Goal: Information Seeking & Learning: Check status

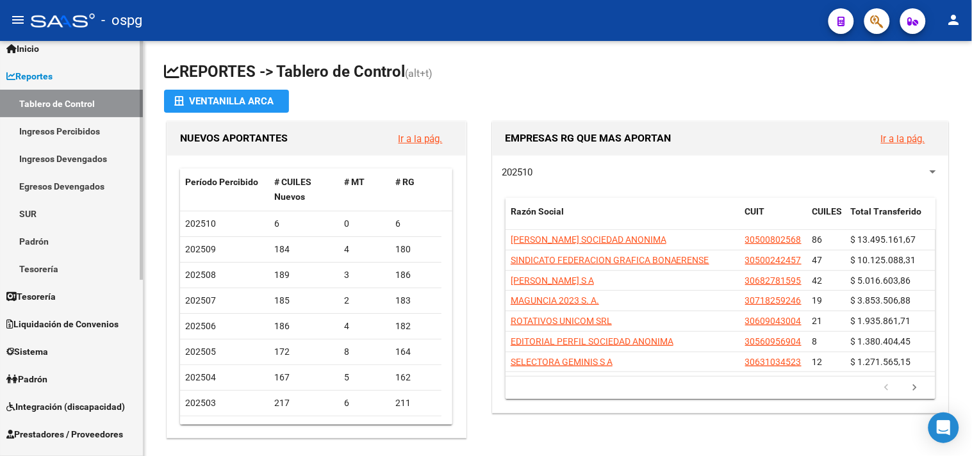
scroll to position [71, 0]
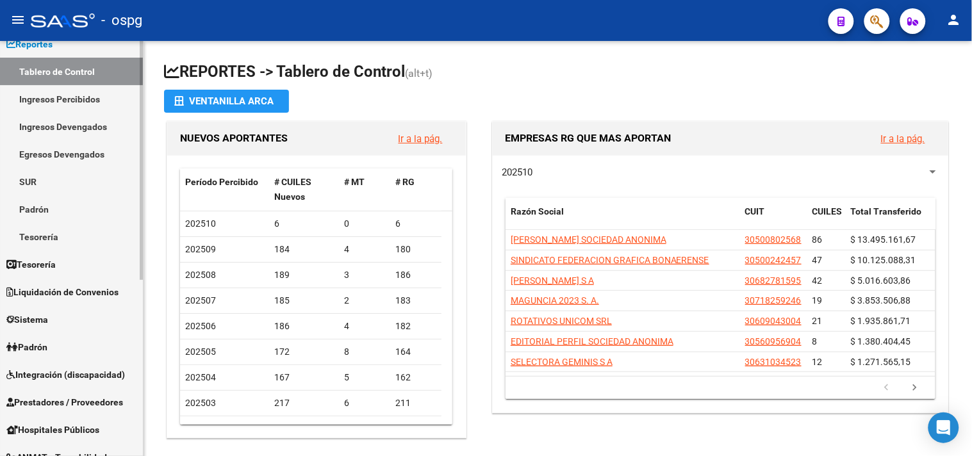
click at [24, 340] on span "Padrón" at bounding box center [26, 347] width 41 height 14
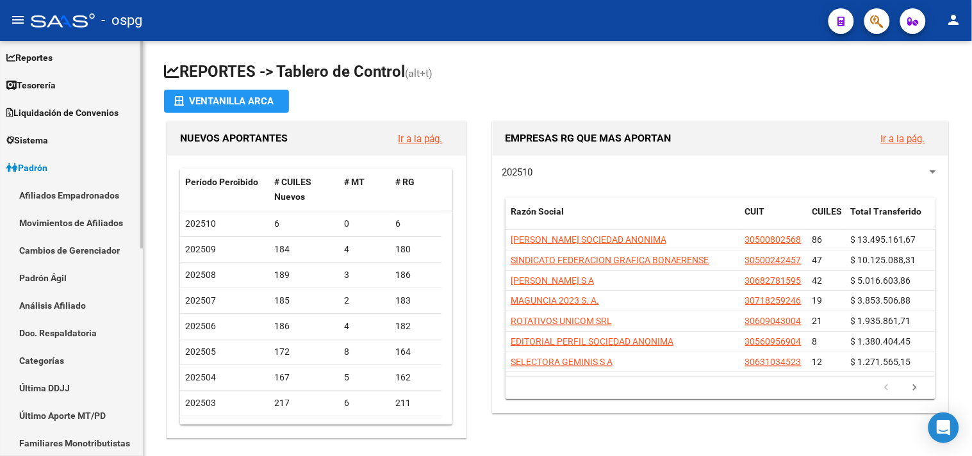
scroll to position [0, 0]
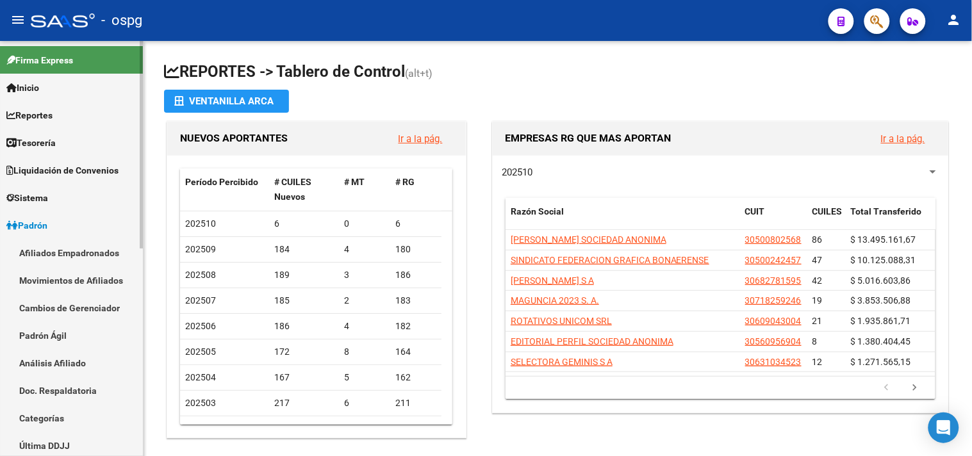
click at [60, 109] on link "Reportes" at bounding box center [71, 115] width 143 height 28
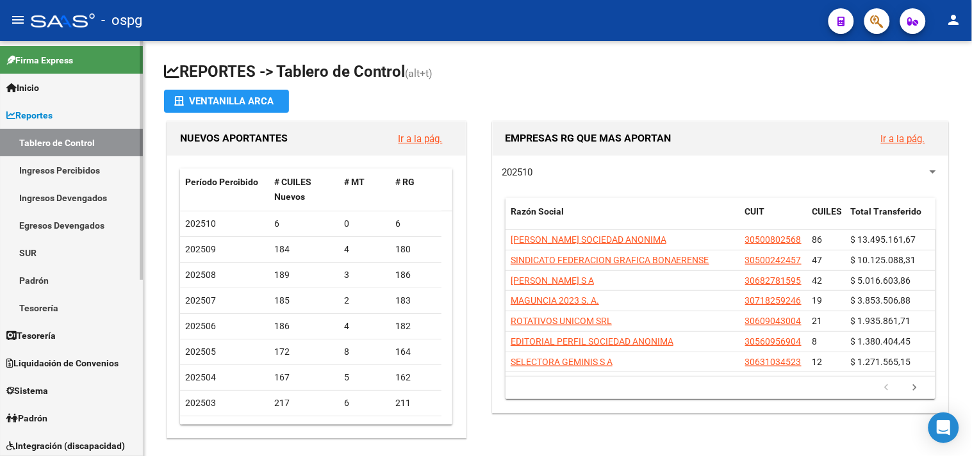
click at [46, 169] on link "Ingresos Percibidos" at bounding box center [71, 170] width 143 height 28
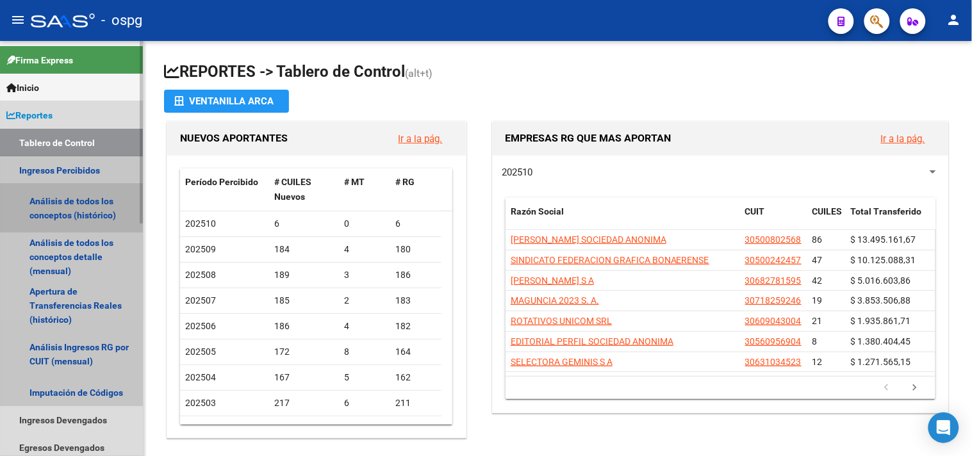
click at [50, 210] on link "Análisis de todos los conceptos (histórico)" at bounding box center [71, 208] width 143 height 49
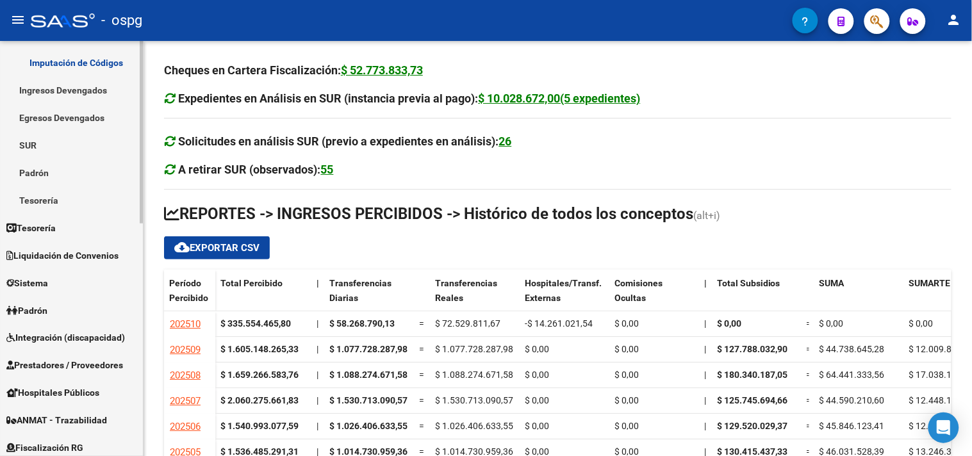
scroll to position [315, 0]
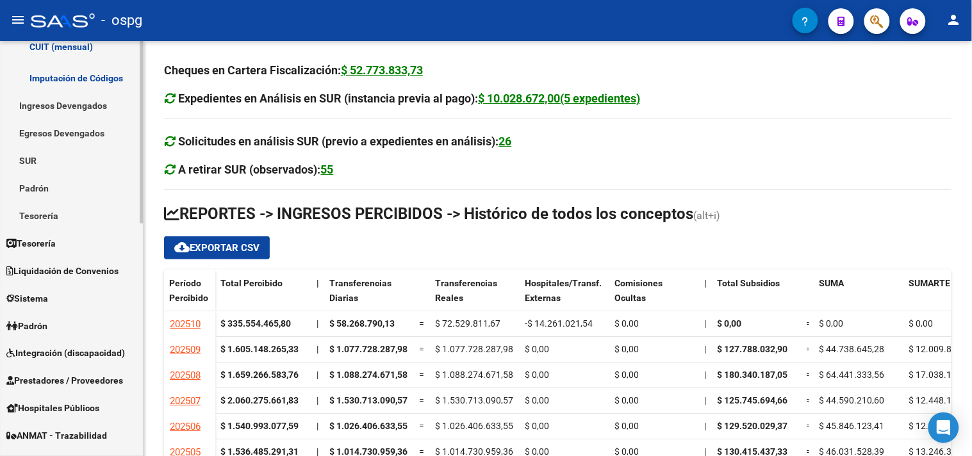
click at [62, 319] on link "Padrón" at bounding box center [71, 326] width 143 height 28
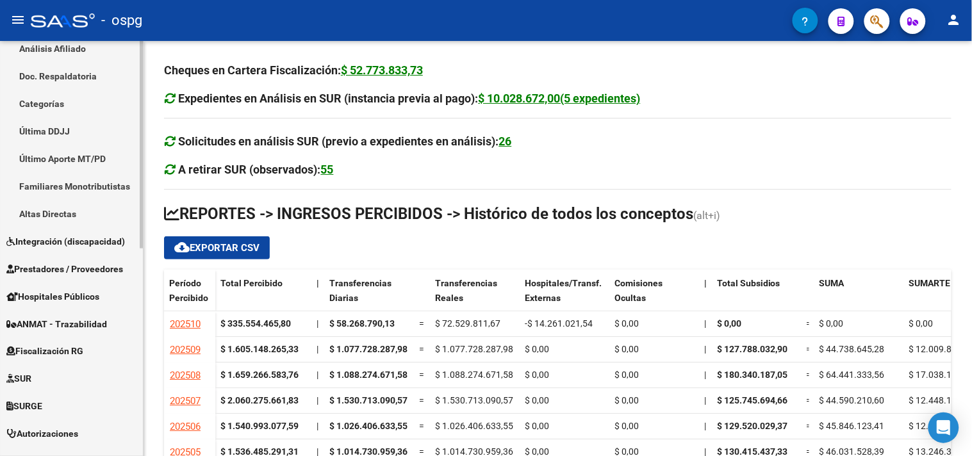
click at [67, 50] on link "Análisis Afiliado" at bounding box center [71, 49] width 143 height 28
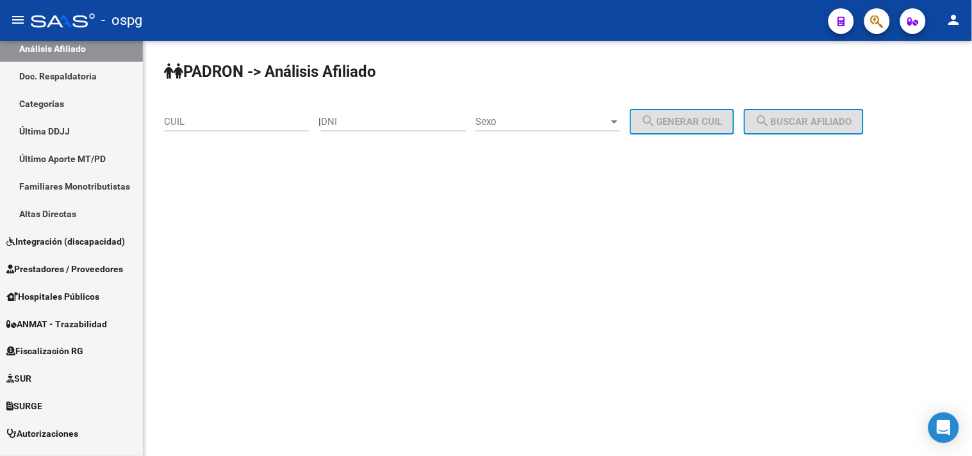
click at [358, 114] on div "DNI" at bounding box center [393, 118] width 145 height 28
type input "41308776"
click at [572, 113] on div "Sexo Sexo" at bounding box center [548, 118] width 145 height 28
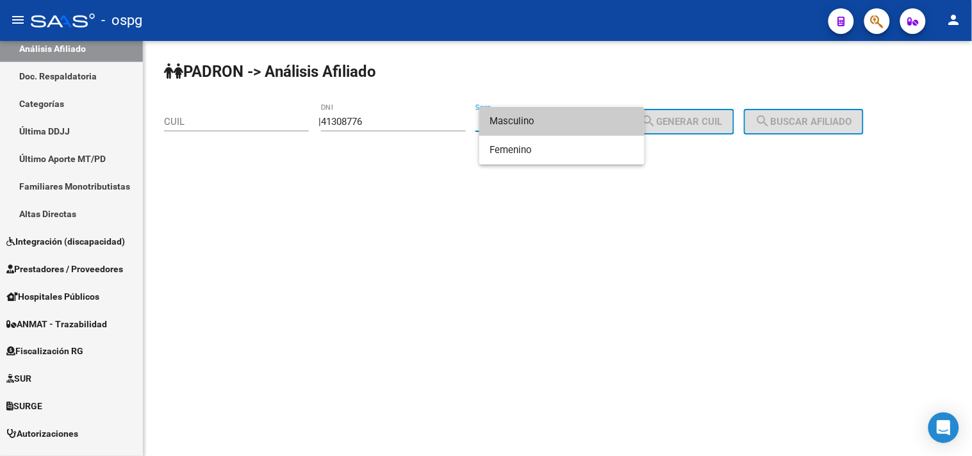
drag, startPoint x: 524, startPoint y: 117, endPoint x: 638, endPoint y: 117, distance: 114.8
click at [526, 117] on span "Masculino" at bounding box center [562, 121] width 145 height 29
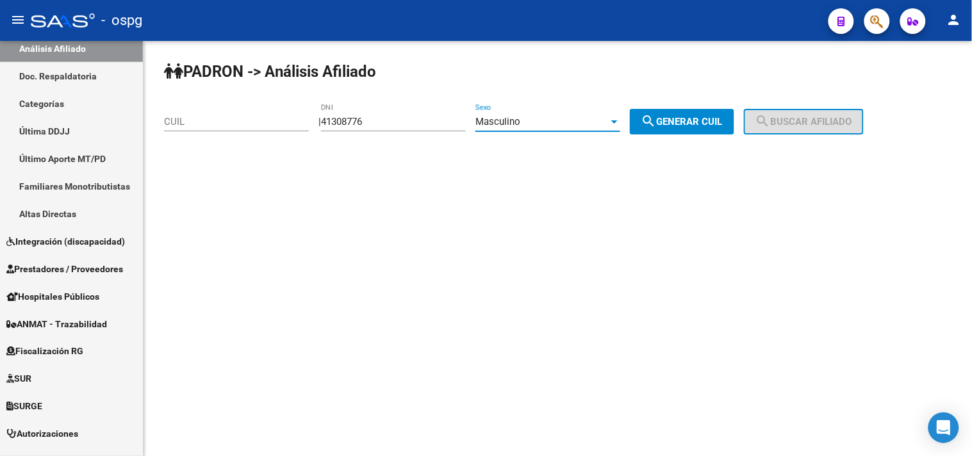
drag, startPoint x: 668, startPoint y: 120, endPoint x: 830, endPoint y: 130, distance: 162.5
click at [657, 120] on mat-icon "search" at bounding box center [649, 120] width 15 height 15
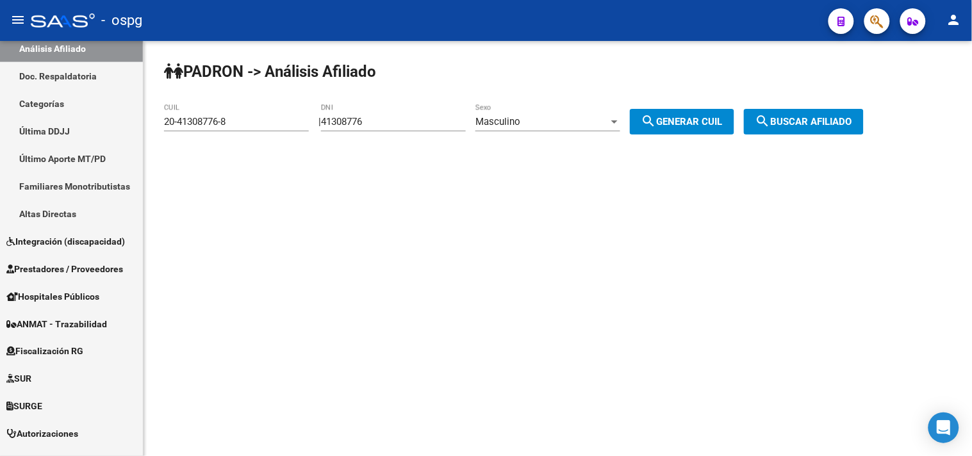
click at [846, 122] on span "search Buscar afiliado" at bounding box center [804, 122] width 97 height 12
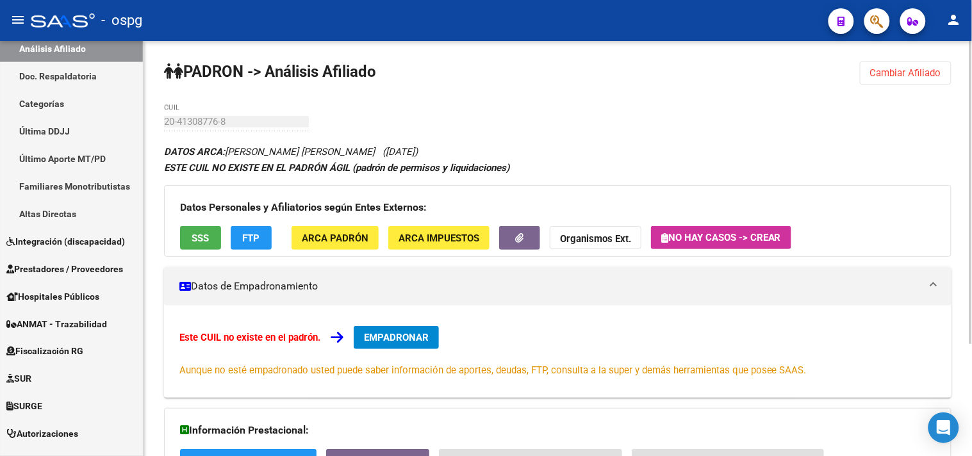
click at [204, 231] on button "SSS" at bounding box center [200, 238] width 41 height 24
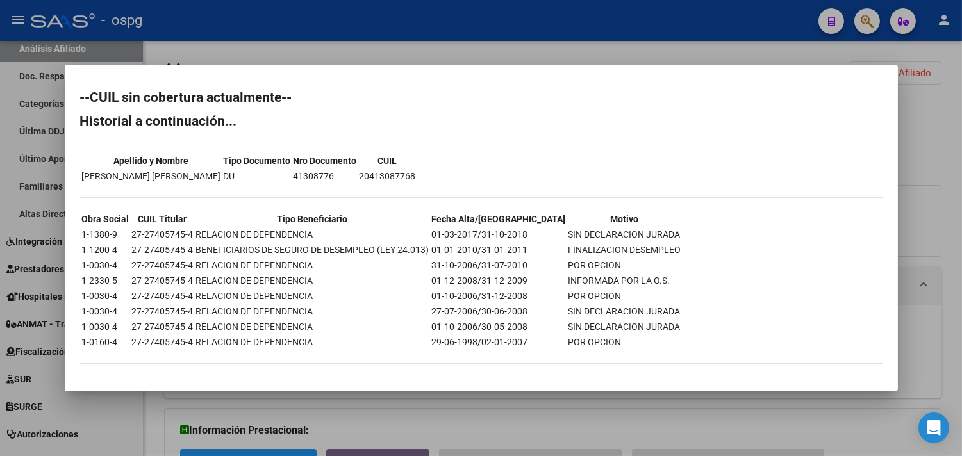
drag, startPoint x: 317, startPoint y: 177, endPoint x: 370, endPoint y: 178, distance: 53.2
click at [370, 178] on td "20413087768" at bounding box center [388, 176] width 58 height 14
copy td "20413087768"
click at [424, 399] on div at bounding box center [481, 228] width 962 height 456
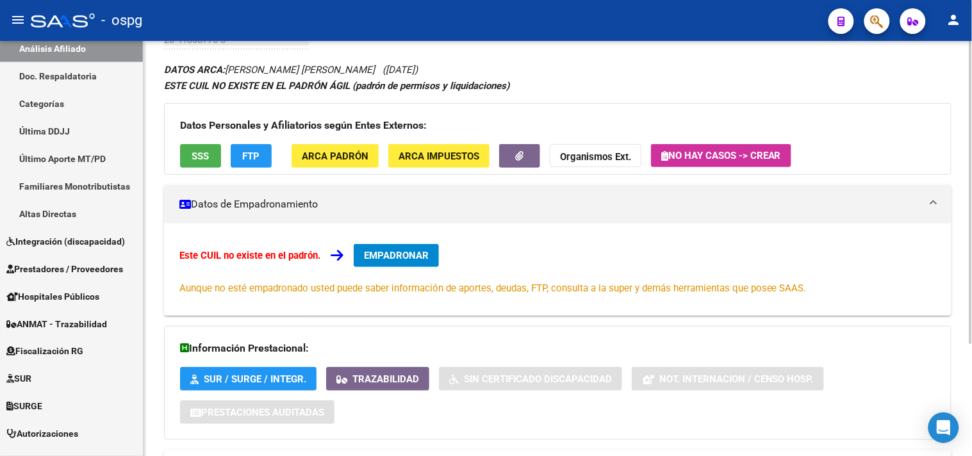
scroll to position [153, 0]
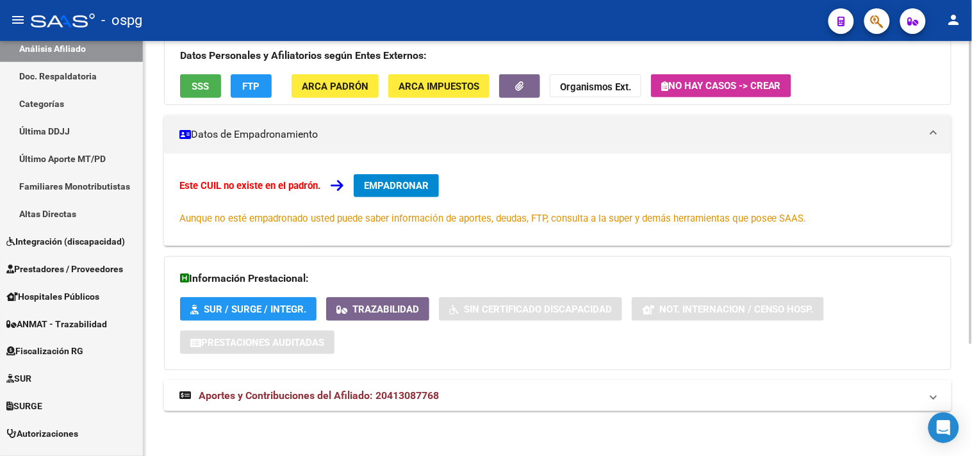
click at [471, 394] on mat-panel-title "Aportes y Contribuciones del Afiliado: 20413087768" at bounding box center [550, 396] width 742 height 14
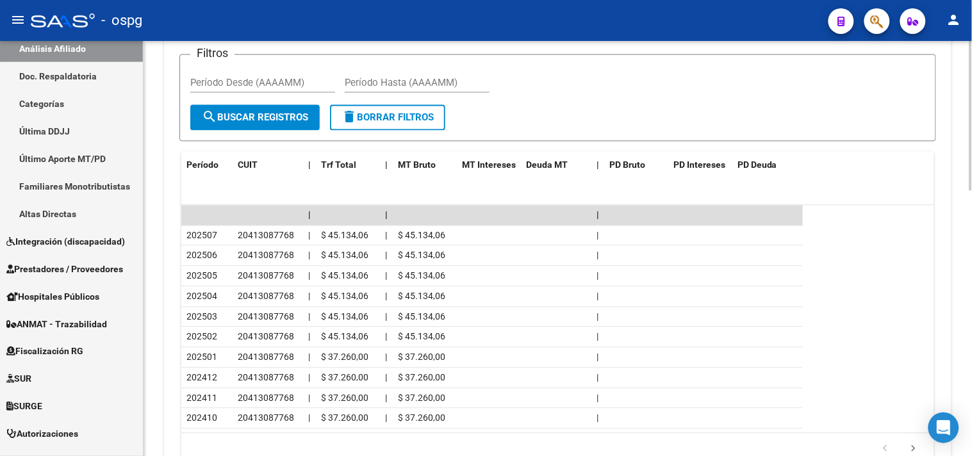
scroll to position [737, 0]
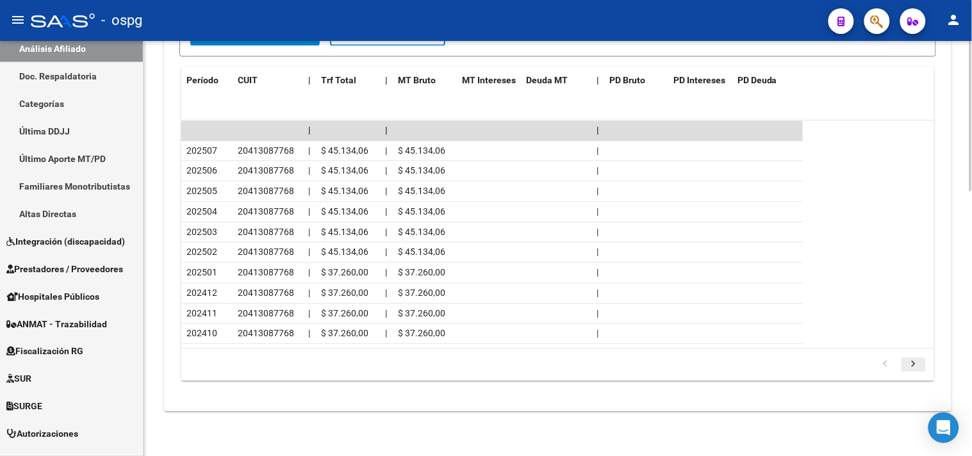
click at [921, 363] on icon "go to next page" at bounding box center [914, 365] width 17 height 15
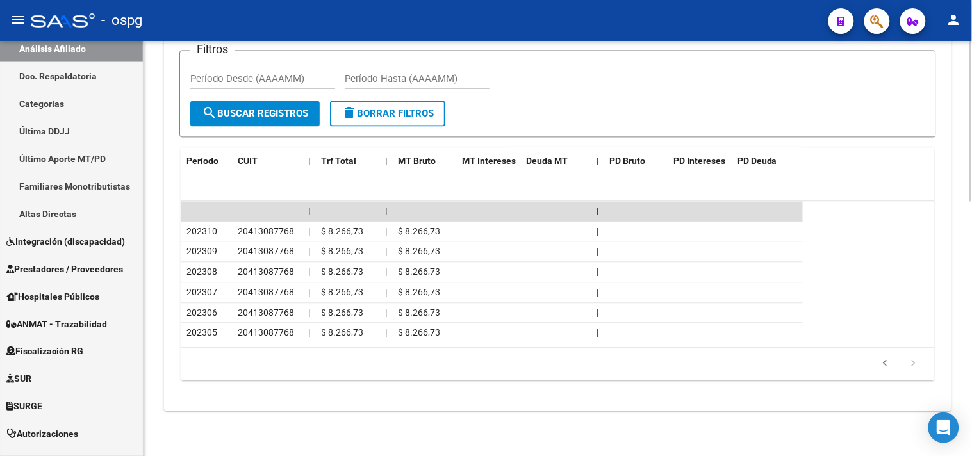
scroll to position [655, 0]
click at [887, 363] on icon "go to previous page" at bounding box center [886, 365] width 17 height 15
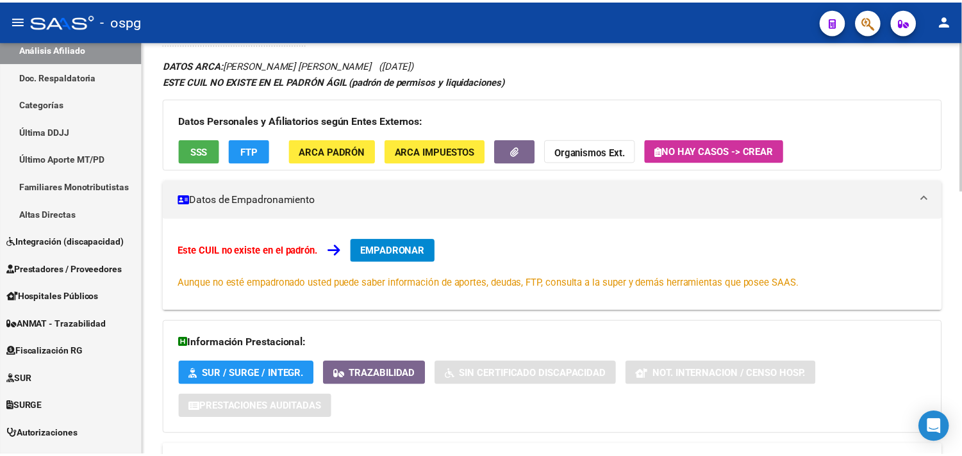
scroll to position [0, 0]
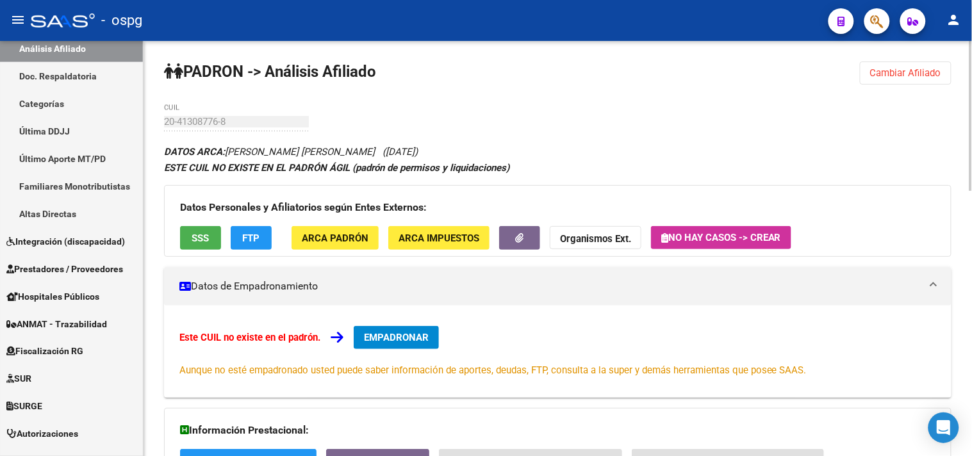
click at [309, 244] on span "ARCA Padrón" at bounding box center [335, 239] width 67 height 12
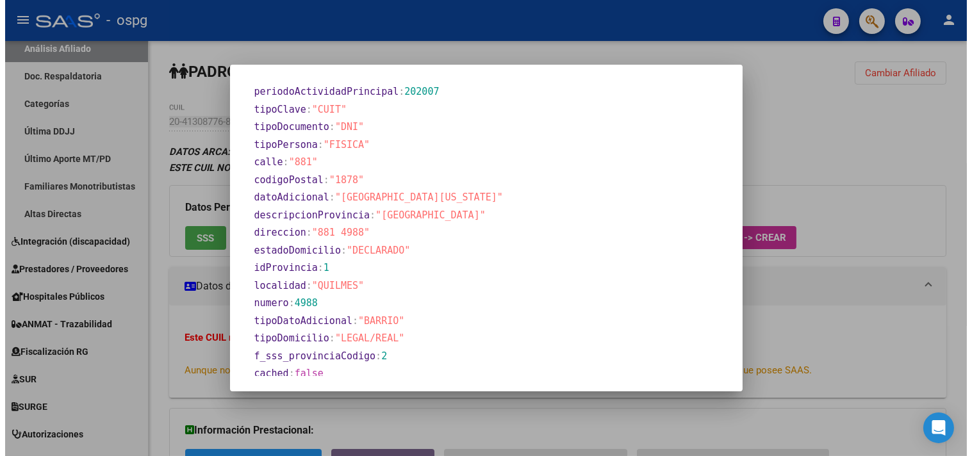
scroll to position [663, 0]
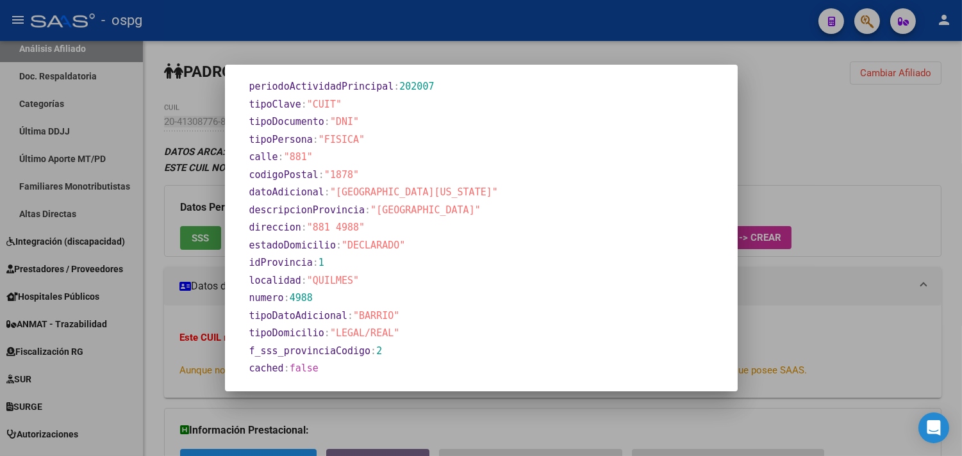
click at [903, 147] on div at bounding box center [481, 228] width 962 height 456
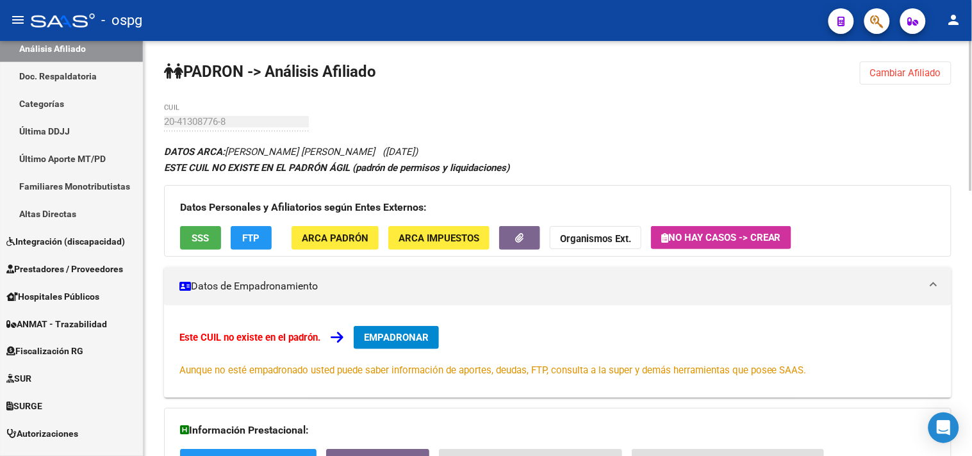
click at [609, 238] on strong "Organismos Ext." at bounding box center [595, 239] width 71 height 12
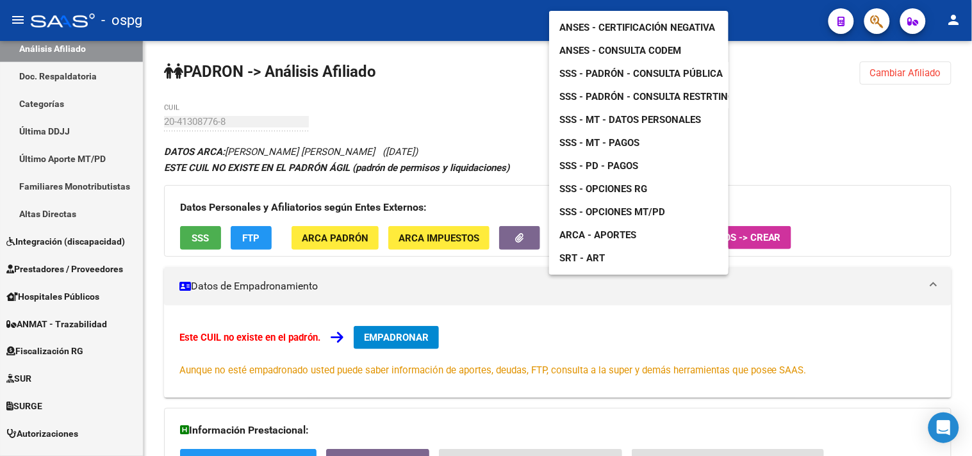
drag, startPoint x: 771, startPoint y: 117, endPoint x: 728, endPoint y: 13, distance: 112.7
click at [771, 115] on div at bounding box center [486, 228] width 972 height 456
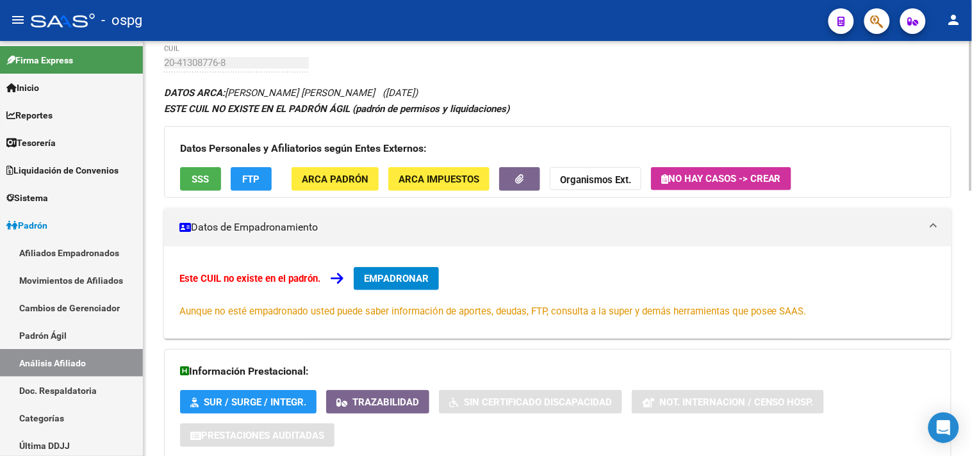
scroll to position [0, 0]
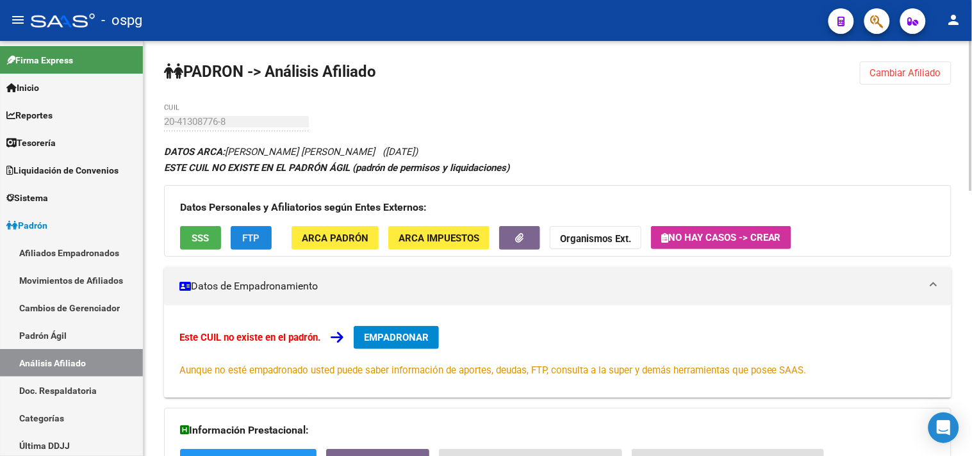
click at [250, 231] on button "FTP" at bounding box center [251, 238] width 41 height 24
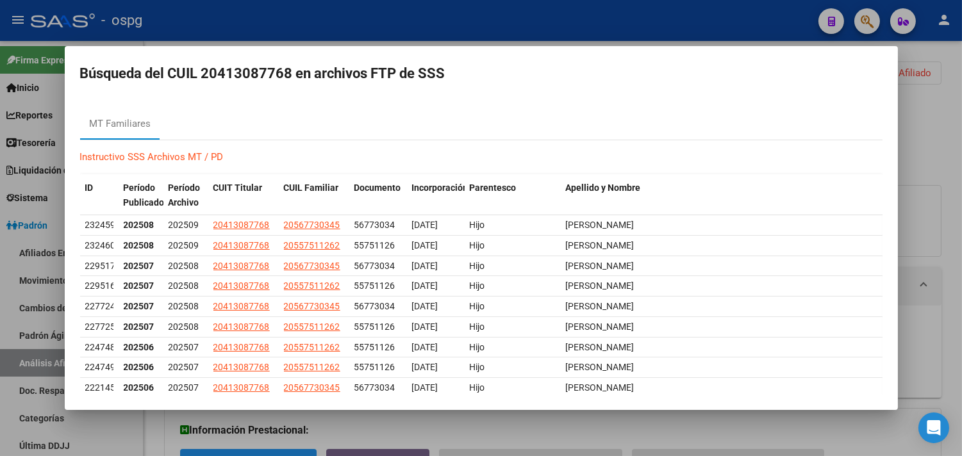
click at [939, 169] on div at bounding box center [481, 228] width 962 height 456
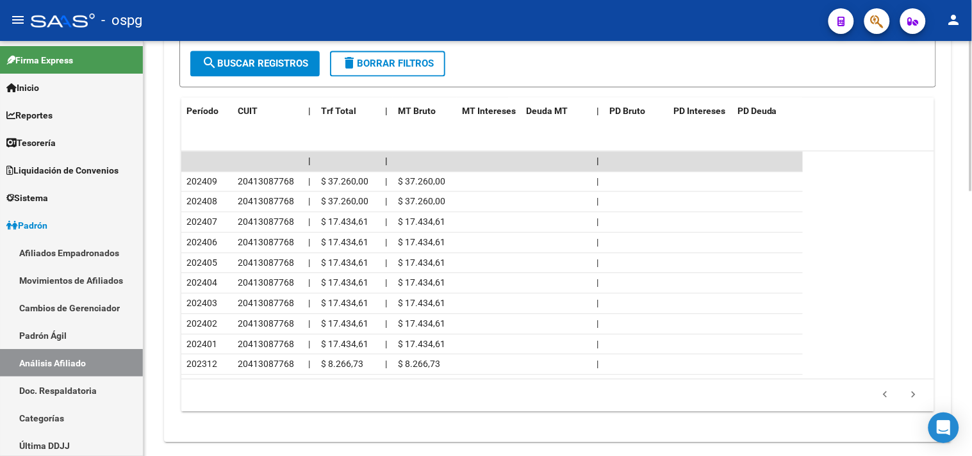
scroll to position [712, 0]
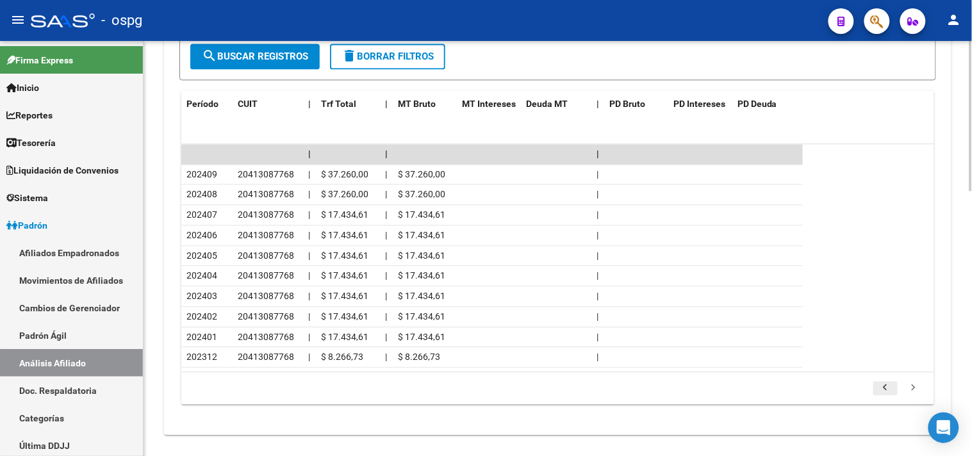
click at [881, 388] on icon "go to previous page" at bounding box center [886, 389] width 17 height 15
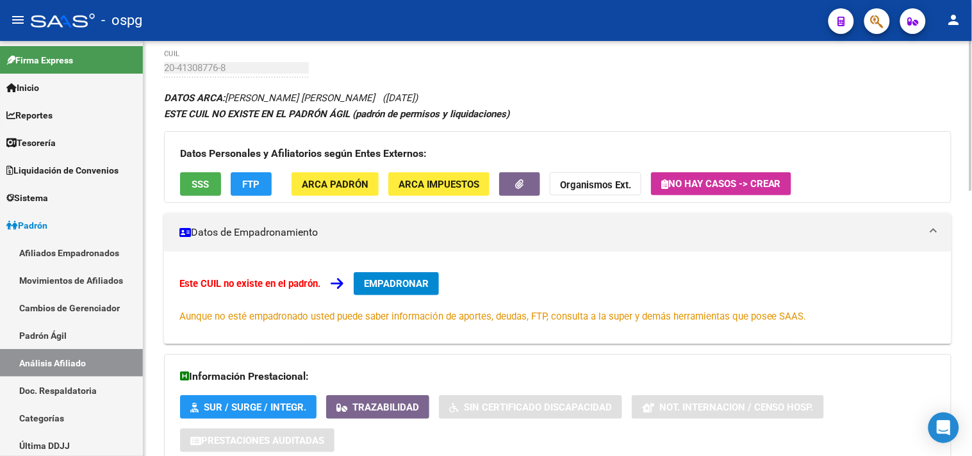
scroll to position [0, 0]
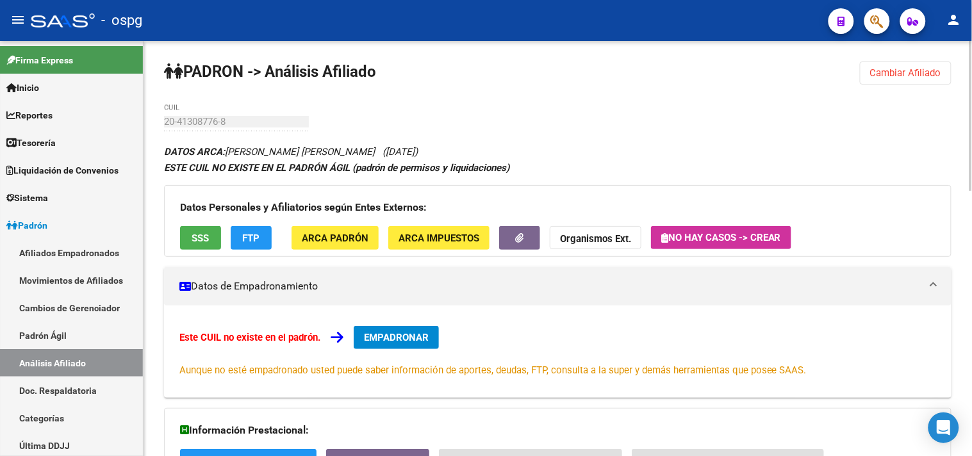
drag, startPoint x: 900, startPoint y: 79, endPoint x: 676, endPoint y: 78, distance: 223.7
click at [901, 78] on button "Cambiar Afiliado" at bounding box center [906, 73] width 92 height 23
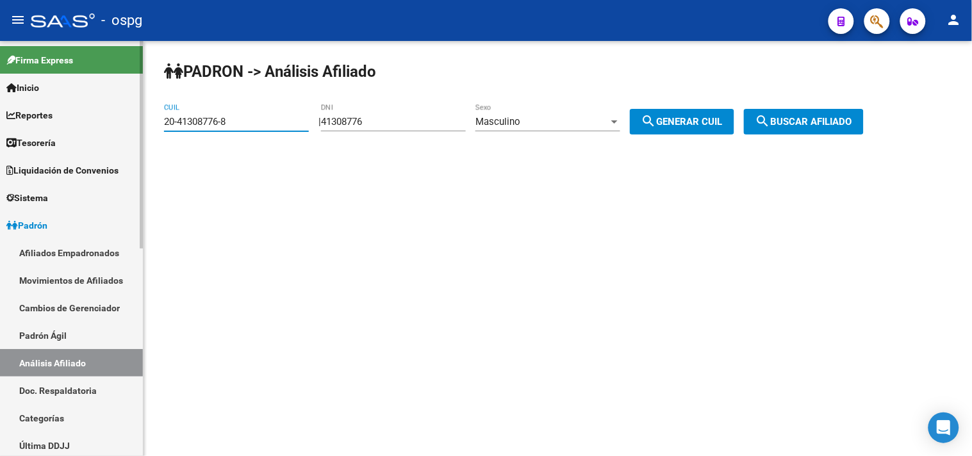
drag, startPoint x: 260, startPoint y: 126, endPoint x: 105, endPoint y: 128, distance: 154.5
click at [105, 128] on mat-sidenav-container "Firma Express Inicio Calendario SSS Instructivos Contacto OS Reportes Tablero d…" at bounding box center [486, 248] width 972 height 415
paste input "28801863-5"
click at [801, 117] on span "search Buscar afiliado" at bounding box center [804, 122] width 97 height 12
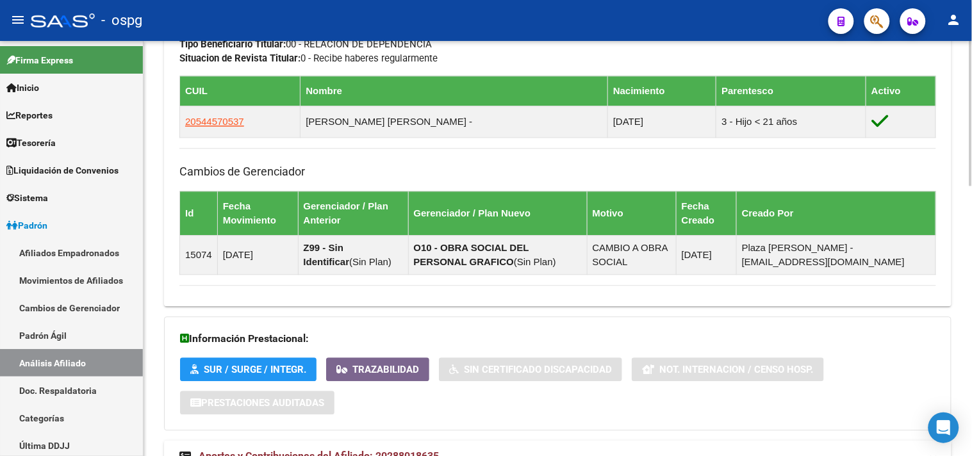
scroll to position [776, 0]
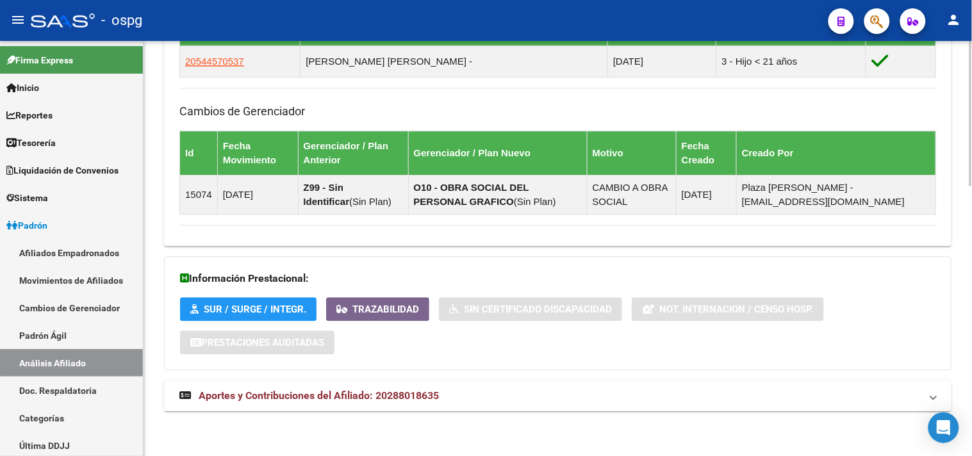
click at [536, 394] on mat-panel-title "Aportes y Contribuciones del Afiliado: 20288018635" at bounding box center [550, 396] width 742 height 14
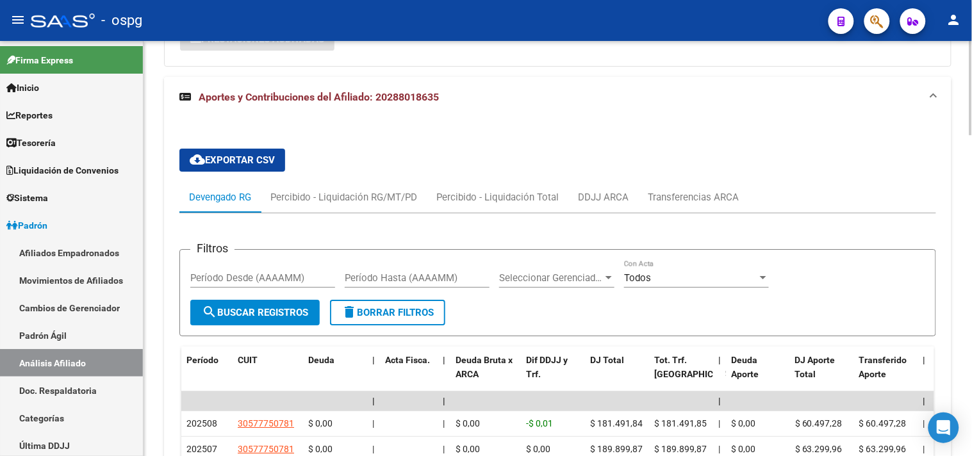
scroll to position [1106, 0]
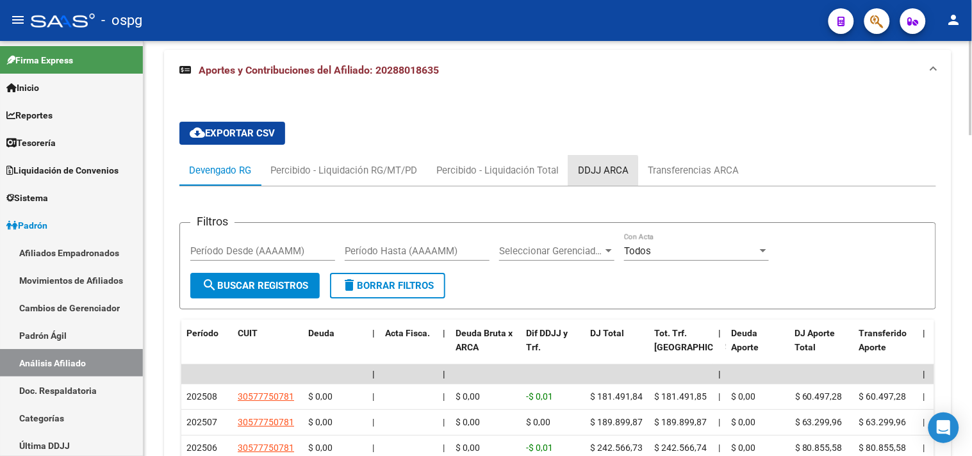
click at [601, 178] on div "DDJJ ARCA" at bounding box center [603, 170] width 51 height 14
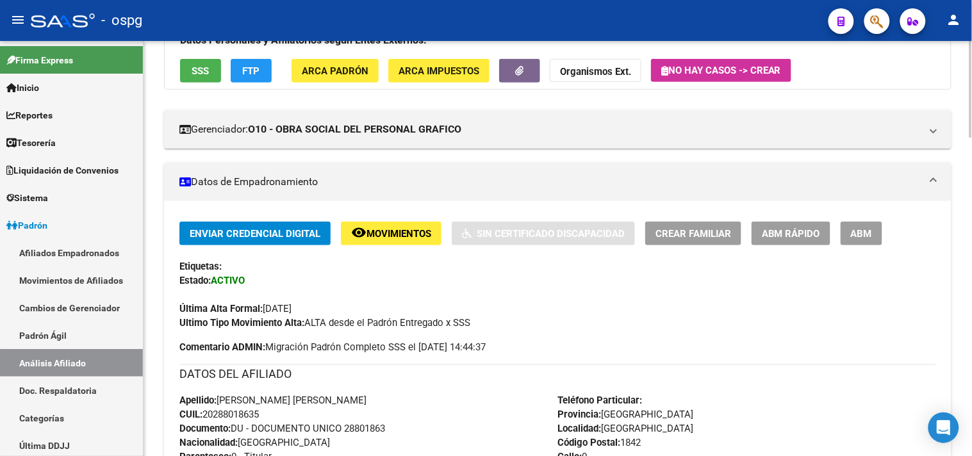
scroll to position [0, 0]
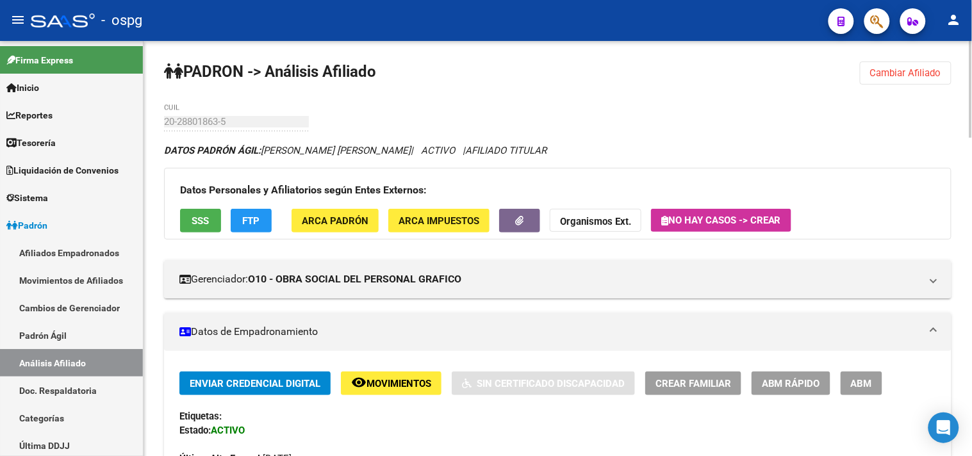
click at [915, 78] on span "Cambiar Afiliado" at bounding box center [906, 73] width 71 height 12
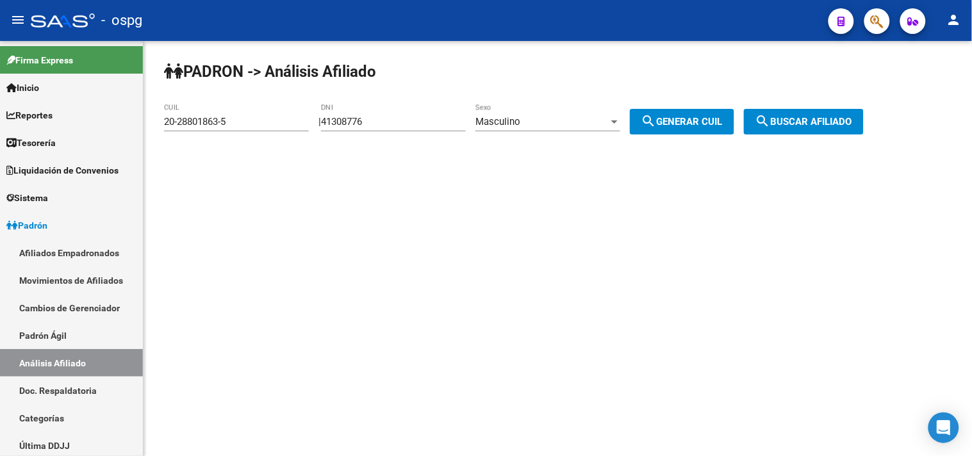
click at [153, 105] on div "PADRON -> Análisis Afiliado 20-28801863-5 CUIL | 41308776 DNI Masculino Sexo se…" at bounding box center [558, 108] width 829 height 135
paste input "11-58679"
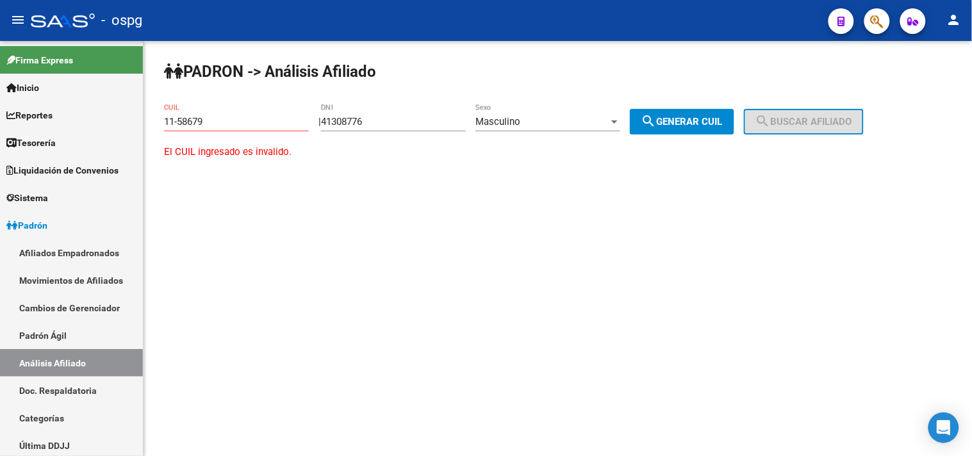
click at [959, 336] on mat-sidenav-content "PADRON -> Análisis Afiliado 11-58679 CUIL | 41308776 DNI Masculino Sexo search …" at bounding box center [558, 248] width 829 height 415
drag, startPoint x: 251, startPoint y: 122, endPoint x: 167, endPoint y: 108, distance: 85.3
click at [183, 111] on div "11-58679 CUIL" at bounding box center [236, 118] width 145 height 28
paste input "2796437-6"
drag, startPoint x: 210, startPoint y: 121, endPoint x: 37, endPoint y: 97, distance: 175.3
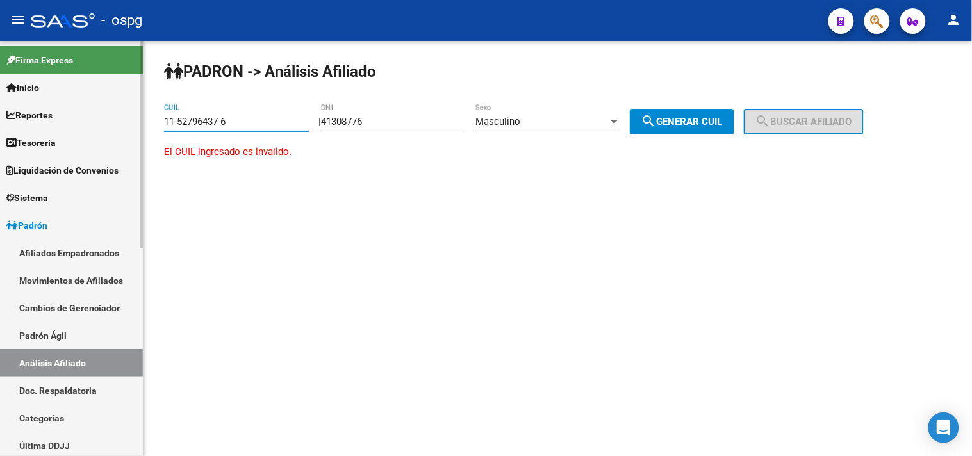
click at [37, 97] on mat-sidenav-container "Firma Express Inicio Calendario SSS Instructivos Contacto OS Reportes Tablero d…" at bounding box center [486, 248] width 972 height 415
paste input "27-96437605"
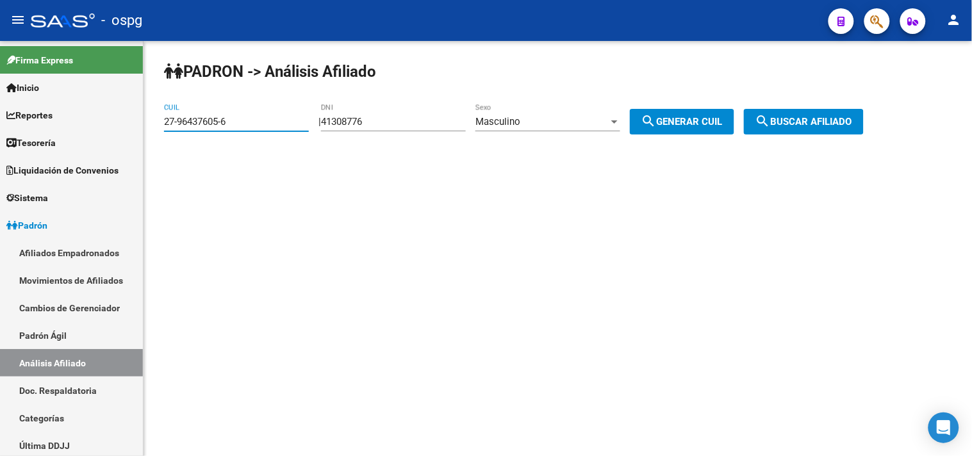
click at [830, 129] on button "search Buscar afiliado" at bounding box center [804, 122] width 120 height 26
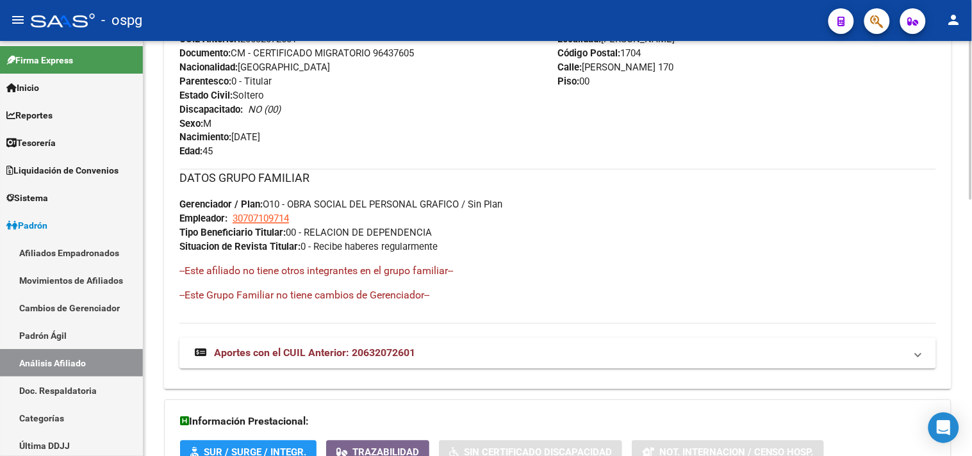
scroll to position [670, 0]
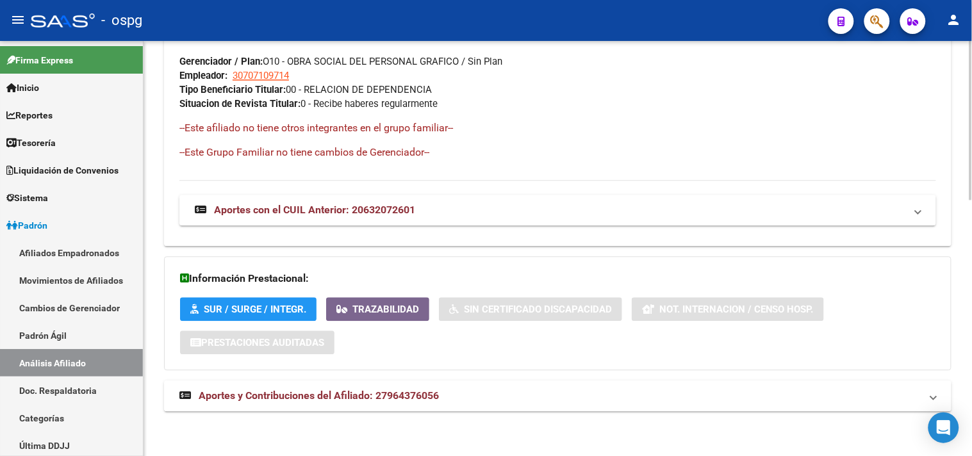
click at [526, 393] on mat-panel-title "Aportes y Contribuciones del Afiliado: 27964376056" at bounding box center [550, 396] width 742 height 14
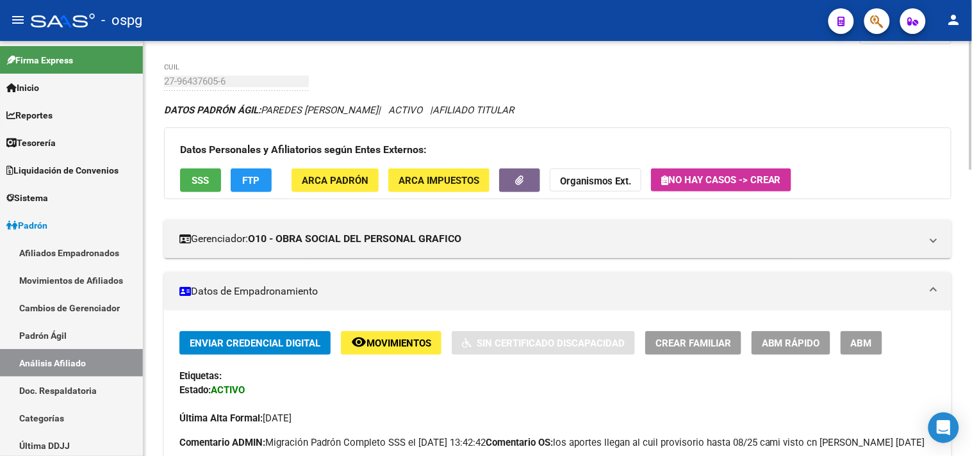
scroll to position [71, 0]
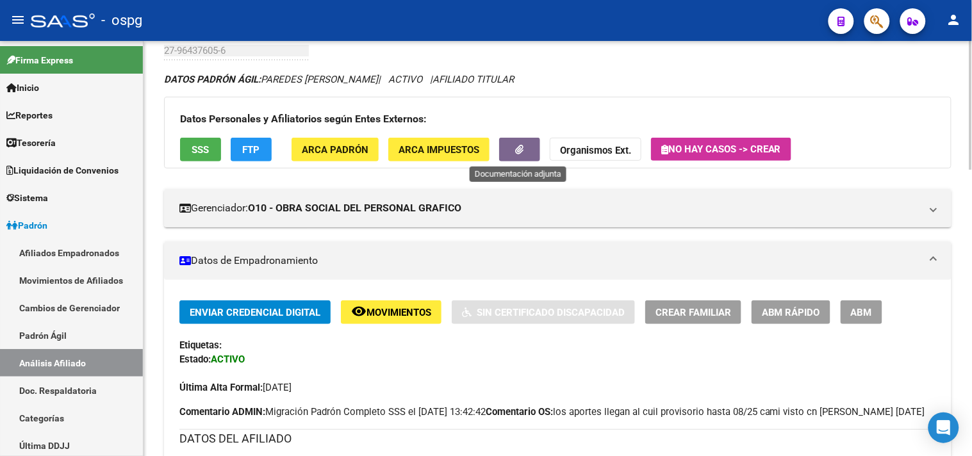
click at [524, 146] on button "button" at bounding box center [519, 150] width 41 height 24
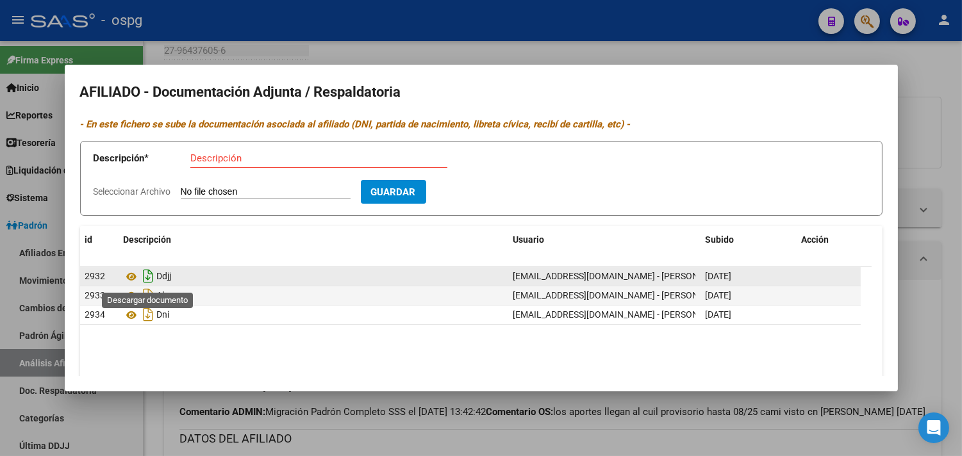
click at [144, 273] on icon "Descargar documento" at bounding box center [148, 276] width 17 height 21
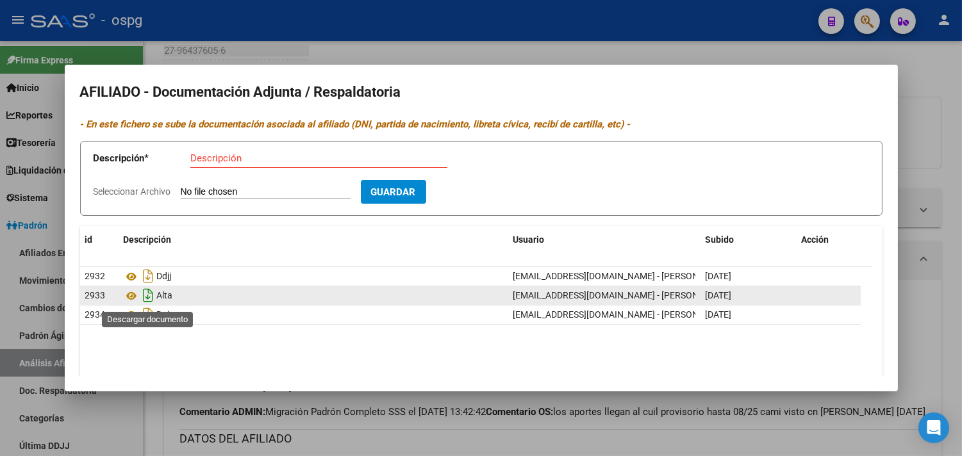
click at [150, 297] on icon "Descargar documento" at bounding box center [148, 295] width 17 height 21
click at [956, 83] on div at bounding box center [481, 228] width 962 height 456
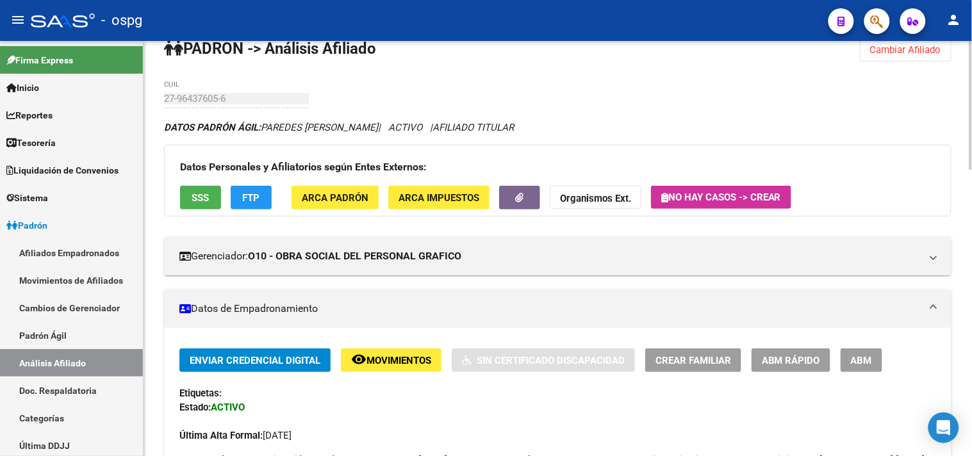
scroll to position [0, 0]
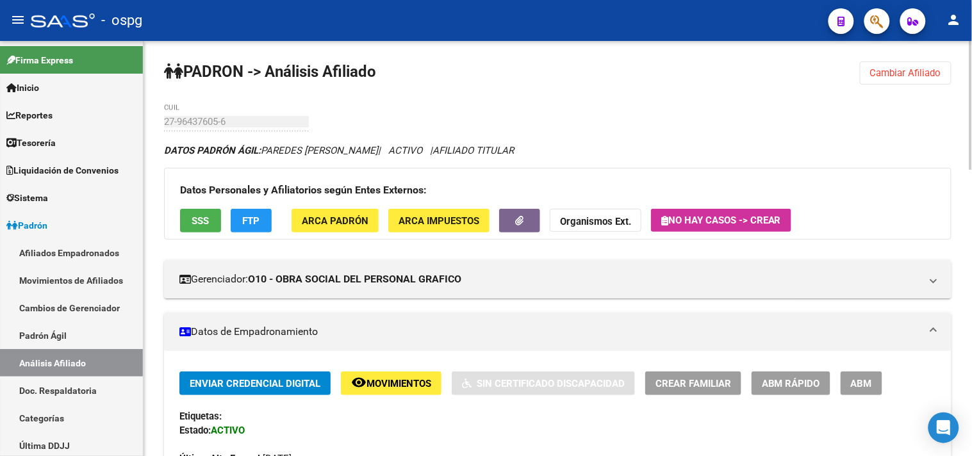
drag, startPoint x: 887, startPoint y: 75, endPoint x: 854, endPoint y: 75, distance: 32.7
click at [885, 75] on span "Cambiar Afiliado" at bounding box center [906, 73] width 71 height 12
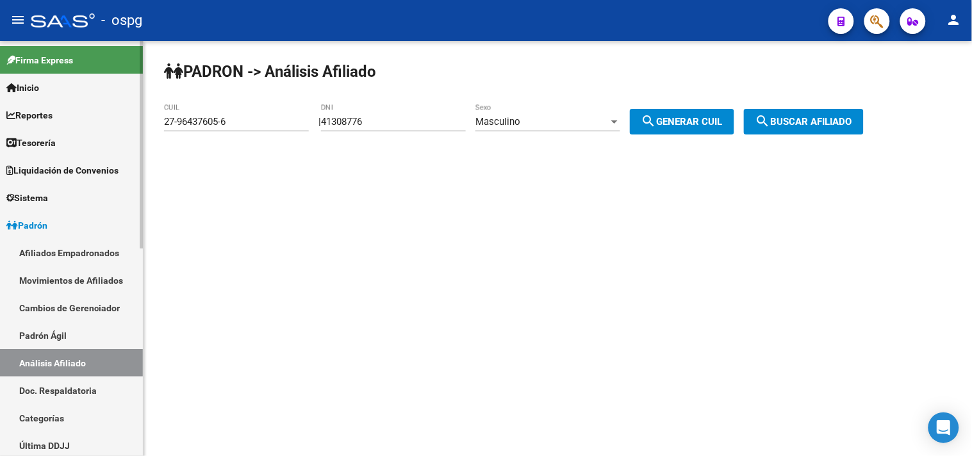
drag, startPoint x: 251, startPoint y: 122, endPoint x: 0, endPoint y: 88, distance: 253.7
click at [55, 124] on mat-sidenav-container "Firma Express Inicio Calendario SSS Instructivos Contacto OS Reportes Tablero d…" at bounding box center [486, 248] width 972 height 415
type input "20-63207260-1"
click at [826, 115] on button "search Buscar afiliado" at bounding box center [804, 122] width 120 height 26
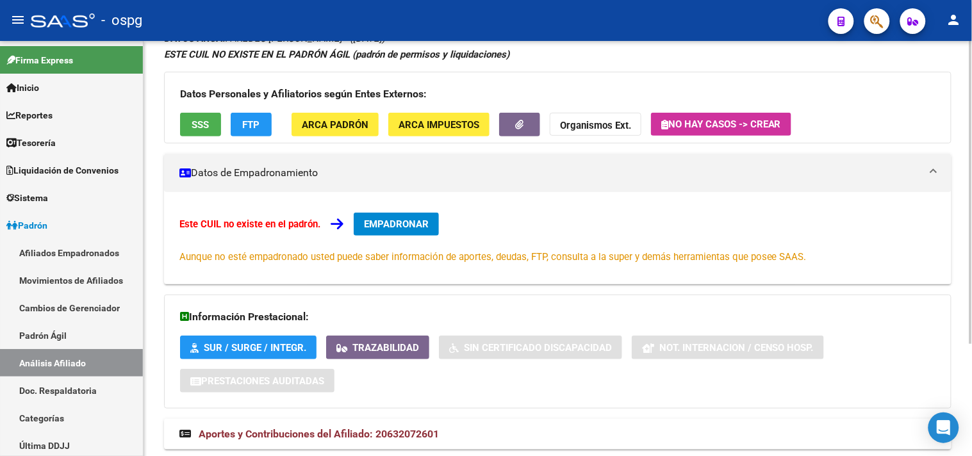
scroll to position [153, 0]
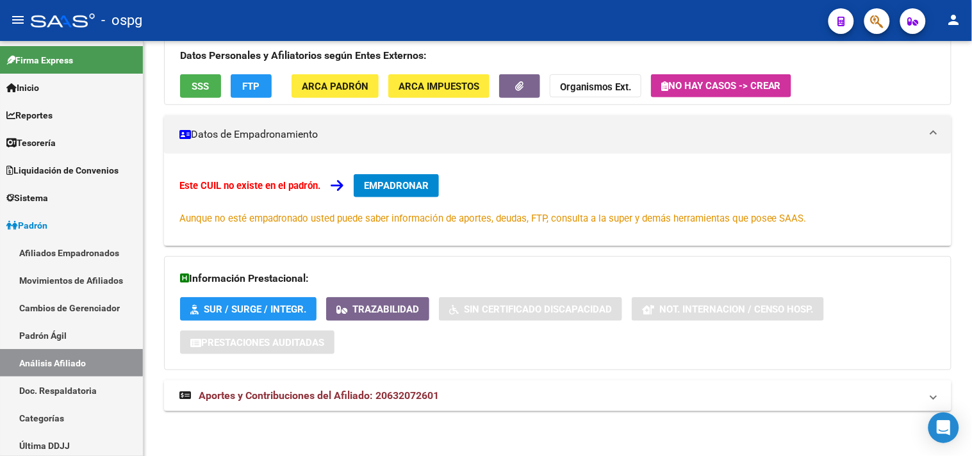
click at [511, 396] on mat-panel-title "Aportes y Contribuciones del Afiliado: 20632072601" at bounding box center [550, 396] width 742 height 14
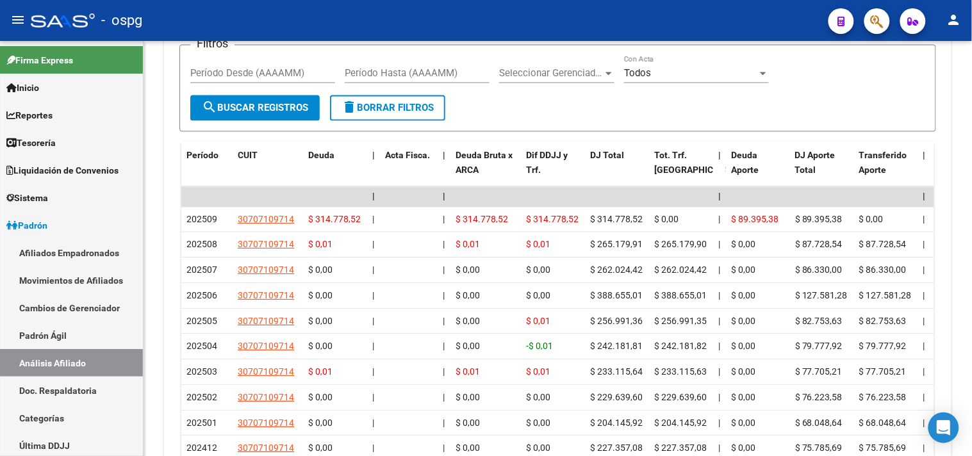
scroll to position [796, 0]
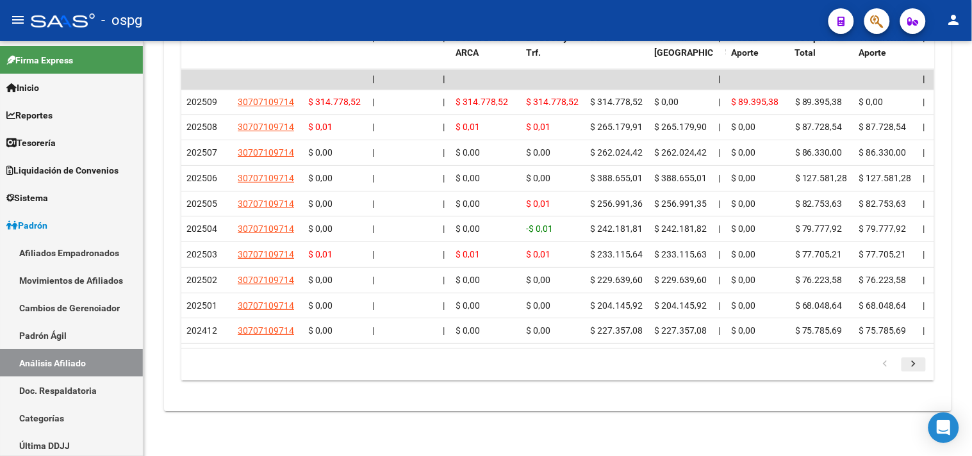
click at [919, 363] on icon "go to next page" at bounding box center [914, 365] width 17 height 15
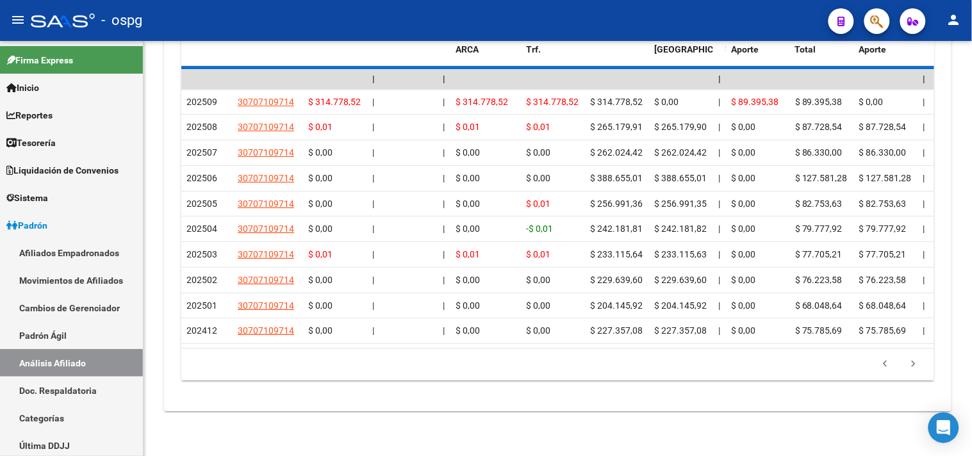
scroll to position [587, 0]
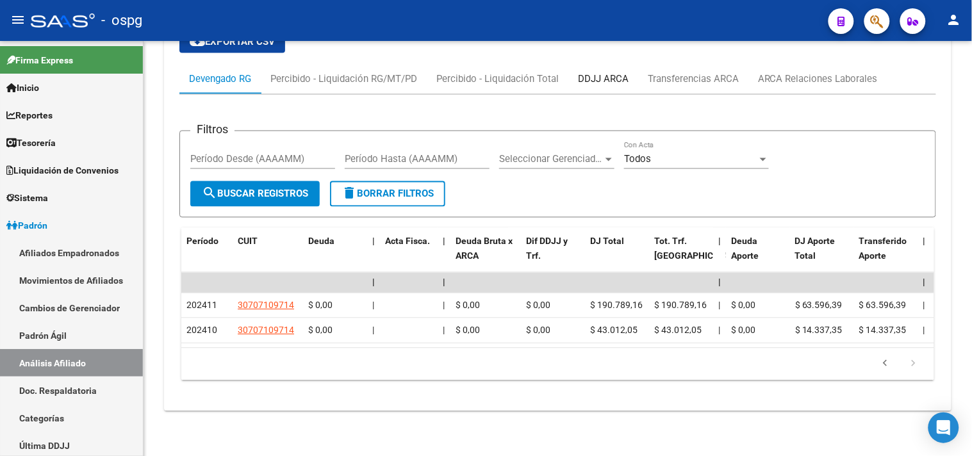
click at [616, 72] on div "DDJJ ARCA" at bounding box center [603, 79] width 51 height 14
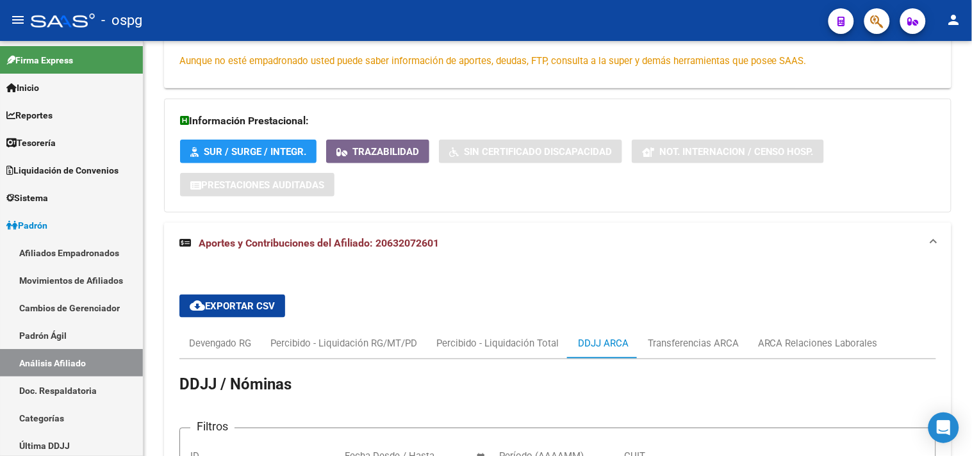
scroll to position [0, 0]
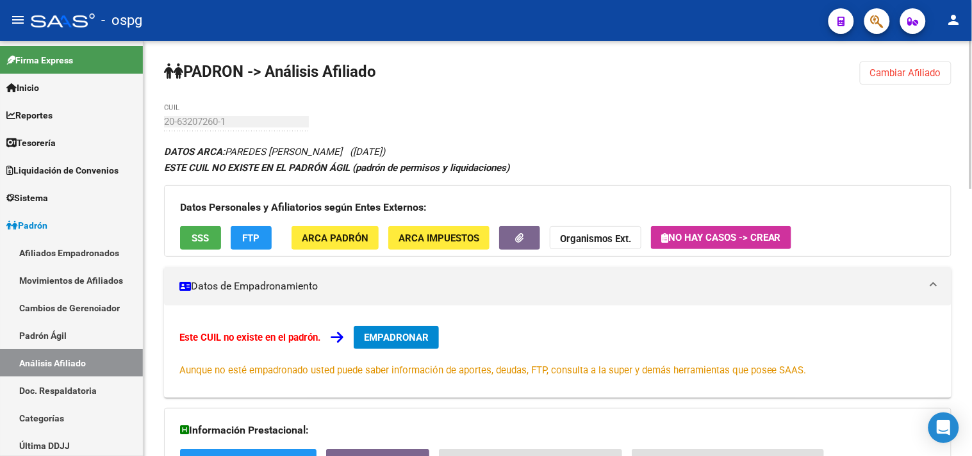
drag, startPoint x: 887, startPoint y: 78, endPoint x: 796, endPoint y: 77, distance: 90.4
click at [886, 78] on span "Cambiar Afiliado" at bounding box center [906, 73] width 71 height 12
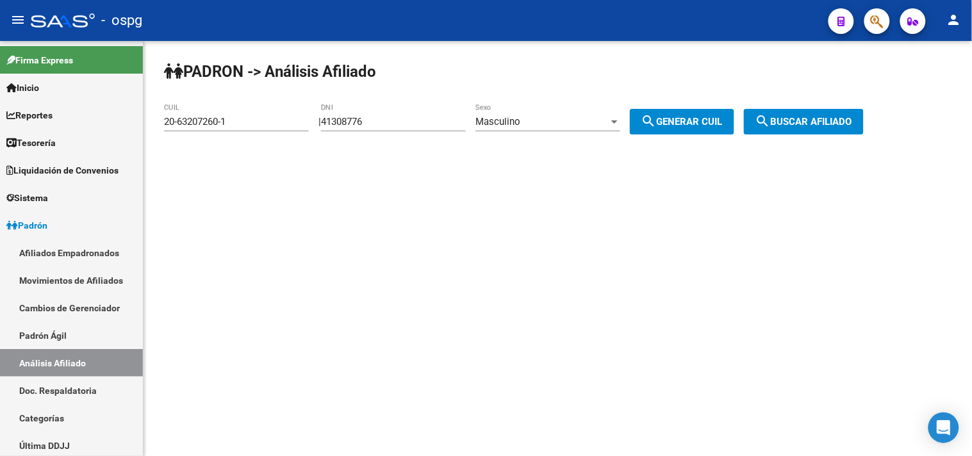
drag, startPoint x: 386, startPoint y: 124, endPoint x: 200, endPoint y: 120, distance: 185.9
click at [196, 120] on app-analisis-afiliado "PADRON -> Análisis Afiliado 20-63207260-1 CUIL | 41308776 DNI Masculino Sexo se…" at bounding box center [519, 122] width 710 height 12
paste input "31541850"
type input "31541850"
drag, startPoint x: 254, startPoint y: 123, endPoint x: 0, endPoint y: 122, distance: 253.9
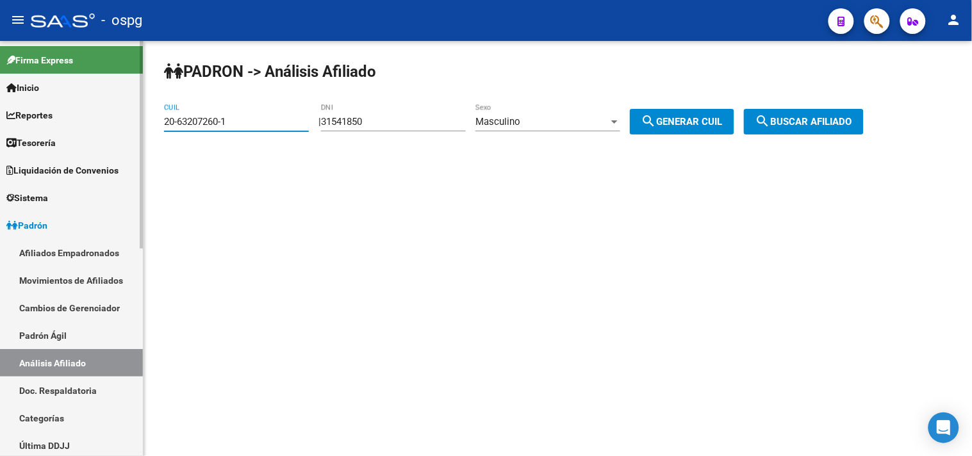
click at [0, 122] on mat-sidenav-container "Firma Express Inicio Calendario SSS Instructivos Contacto OS Reportes Tablero d…" at bounding box center [486, 248] width 972 height 415
drag, startPoint x: 637, startPoint y: 201, endPoint x: 674, endPoint y: 132, distance: 78.3
click at [660, 185] on mat-sidenav-content "PADRON -> Análisis Afiliado CUIL | 31541850 DNI Masculino Sexo search Generar C…" at bounding box center [558, 248] width 829 height 415
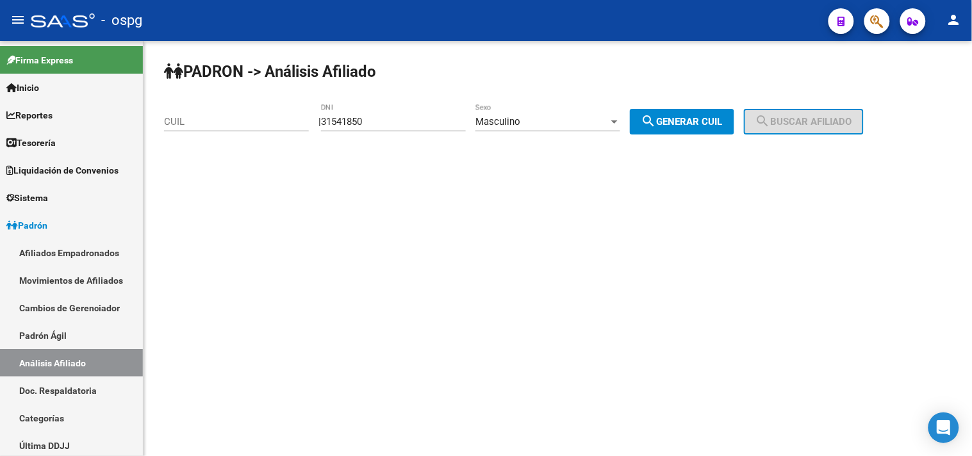
drag, startPoint x: 387, startPoint y: 122, endPoint x: 436, endPoint y: 113, distance: 50.2
click at [388, 121] on input "31541850" at bounding box center [393, 122] width 145 height 12
click at [723, 126] on span "search Generar CUIL" at bounding box center [682, 122] width 81 height 12
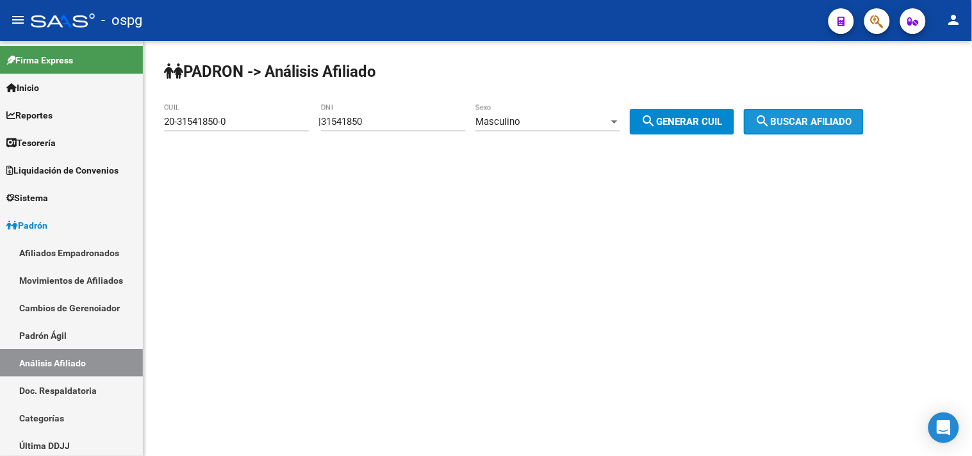
click at [817, 115] on button "search Buscar afiliado" at bounding box center [804, 122] width 120 height 26
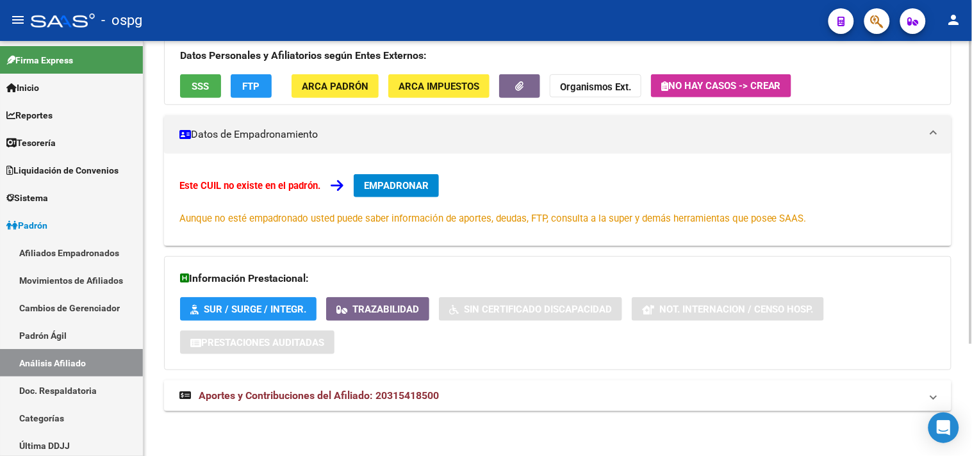
click at [567, 409] on mat-expansion-panel-header "Aportes y Contribuciones del Afiliado: 20315418500" at bounding box center [558, 396] width 788 height 31
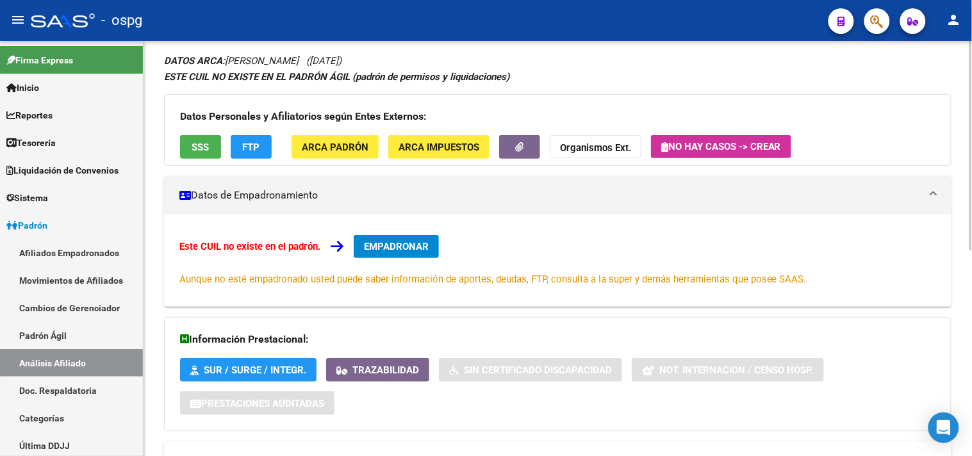
scroll to position [52, 0]
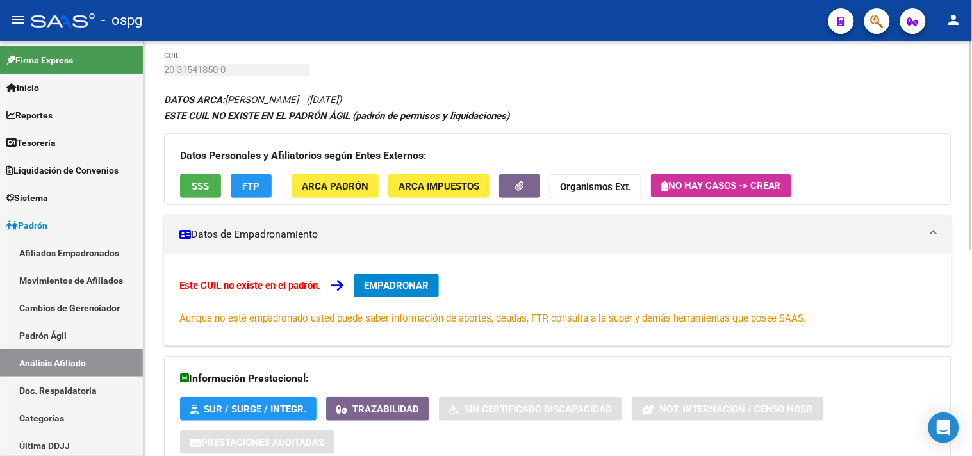
click at [241, 191] on button "FTP" at bounding box center [251, 186] width 41 height 24
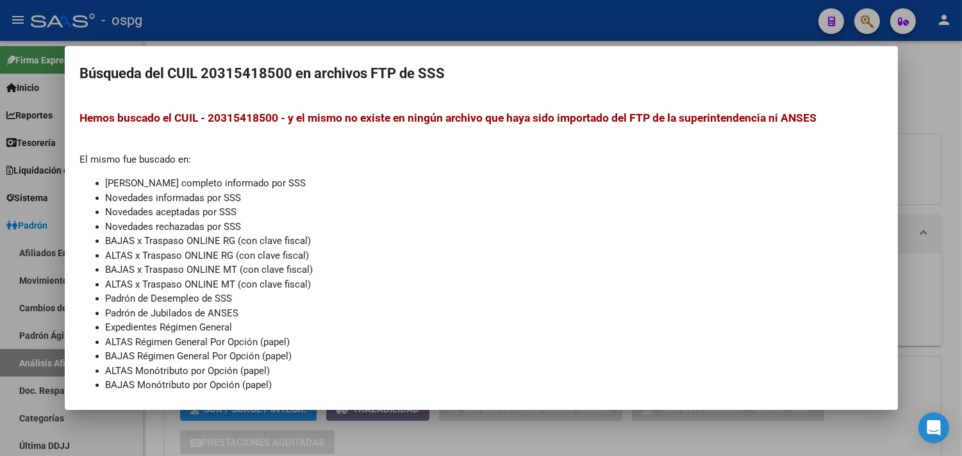
click at [412, 440] on div at bounding box center [481, 228] width 962 height 456
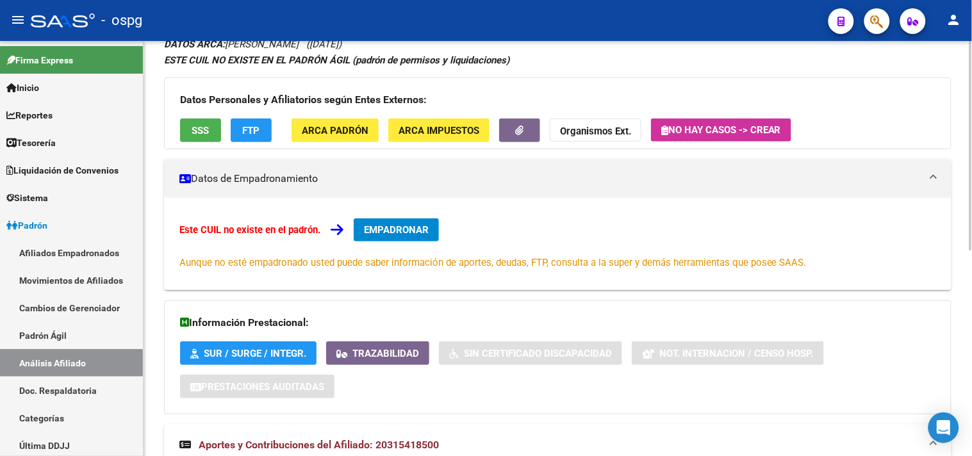
scroll to position [0, 0]
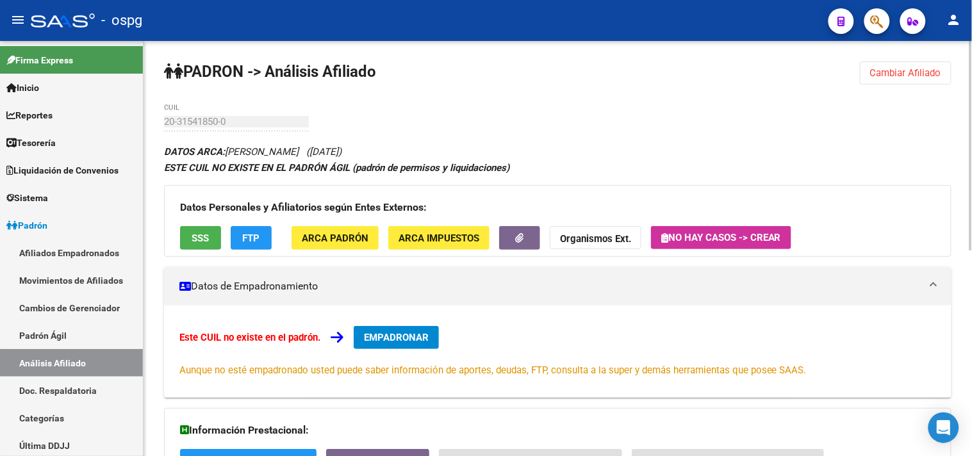
drag, startPoint x: 928, startPoint y: 71, endPoint x: 664, endPoint y: 96, distance: 265.4
click at [924, 71] on span "Cambiar Afiliado" at bounding box center [906, 73] width 71 height 12
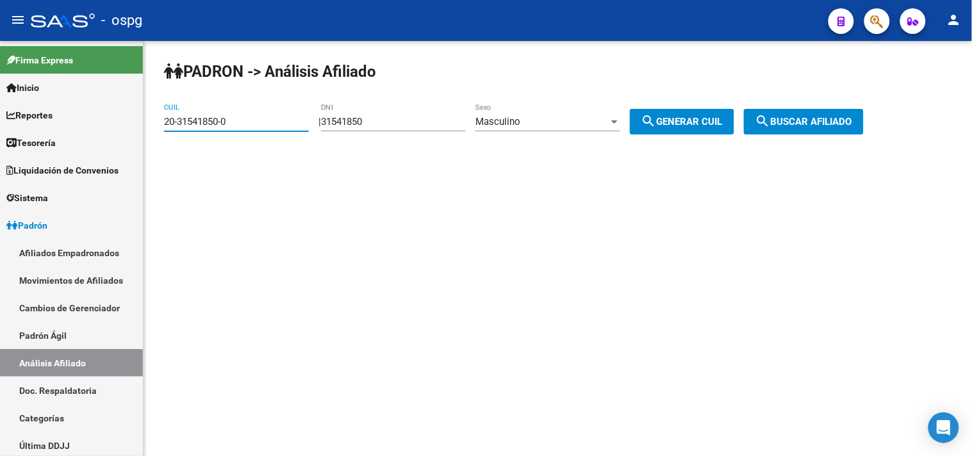
drag, startPoint x: 60, startPoint y: 108, endPoint x: 267, endPoint y: 101, distance: 207.2
click at [26, 104] on mat-sidenav-container "Firma Express Inicio Calendario SSS Instructivos Contacto OS Reportes Tablero d…" at bounding box center [486, 248] width 972 height 415
paste input "7-36427099-8"
click at [806, 119] on button "search Buscar afiliado" at bounding box center [804, 122] width 120 height 26
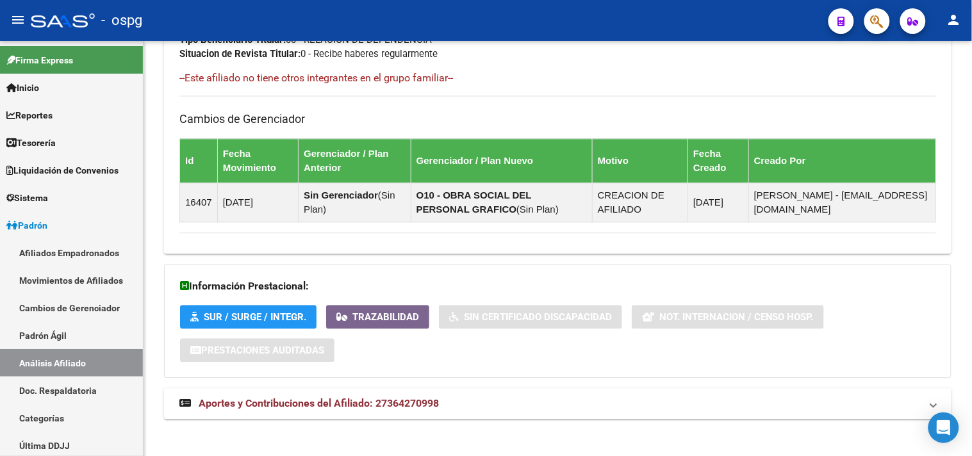
scroll to position [690, 0]
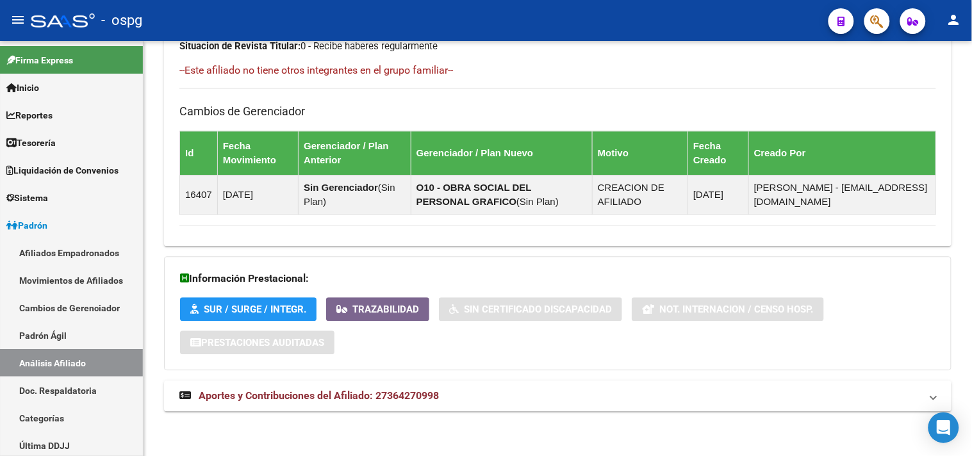
click at [505, 406] on mat-expansion-panel-header "Aportes y Contribuciones del Afiliado: 27364270998" at bounding box center [558, 396] width 788 height 31
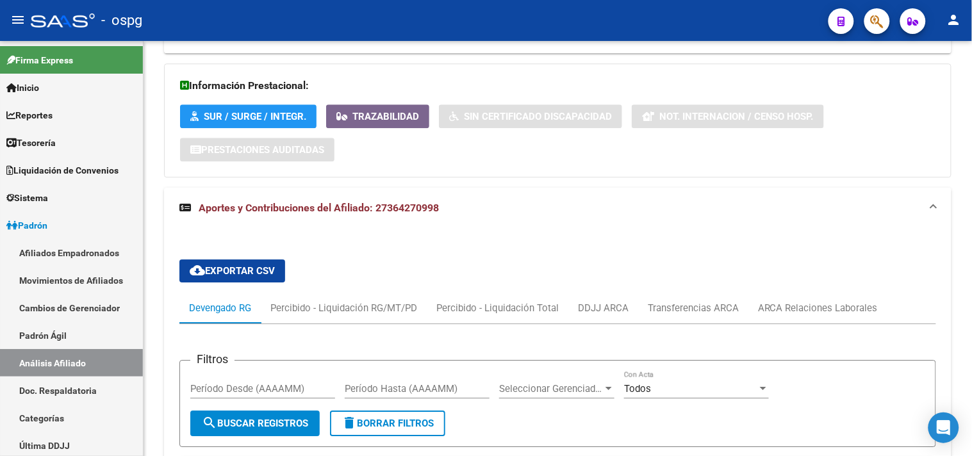
scroll to position [1019, 0]
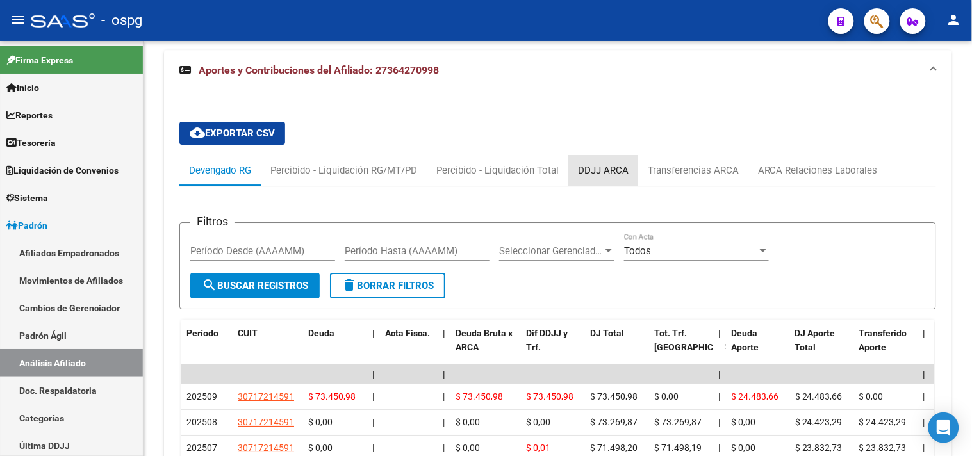
click at [604, 175] on div "DDJJ ARCA" at bounding box center [603, 170] width 51 height 14
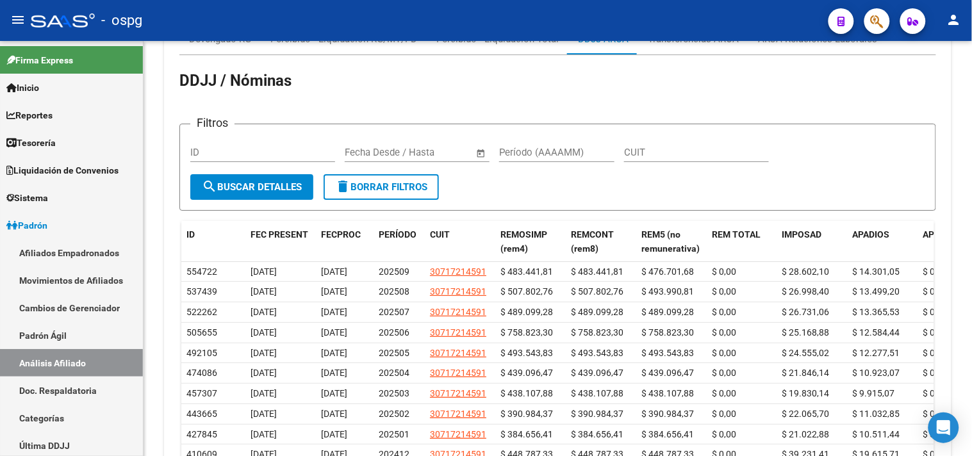
scroll to position [1142, 0]
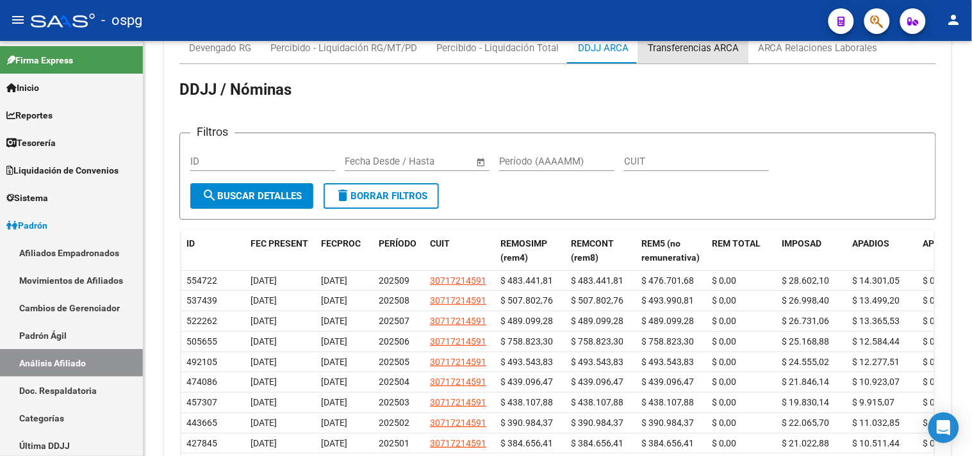
click at [696, 49] on div "Transferencias ARCA" at bounding box center [693, 48] width 91 height 14
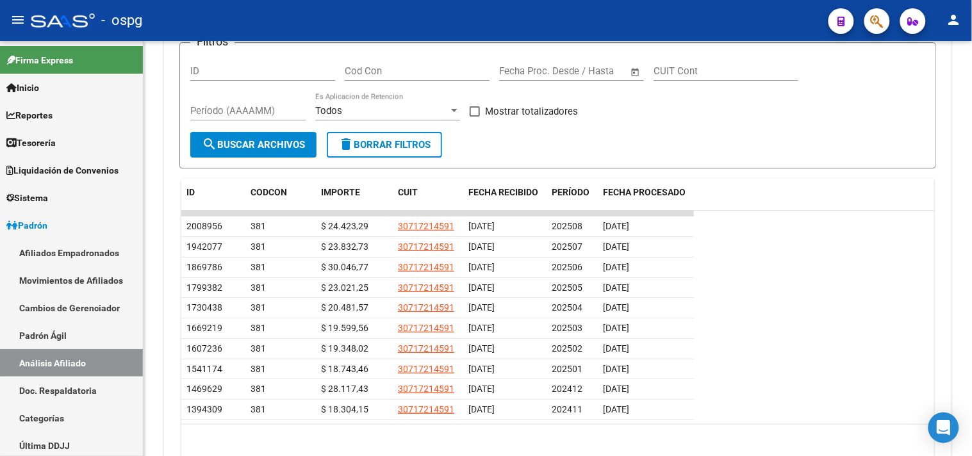
scroll to position [1277, 0]
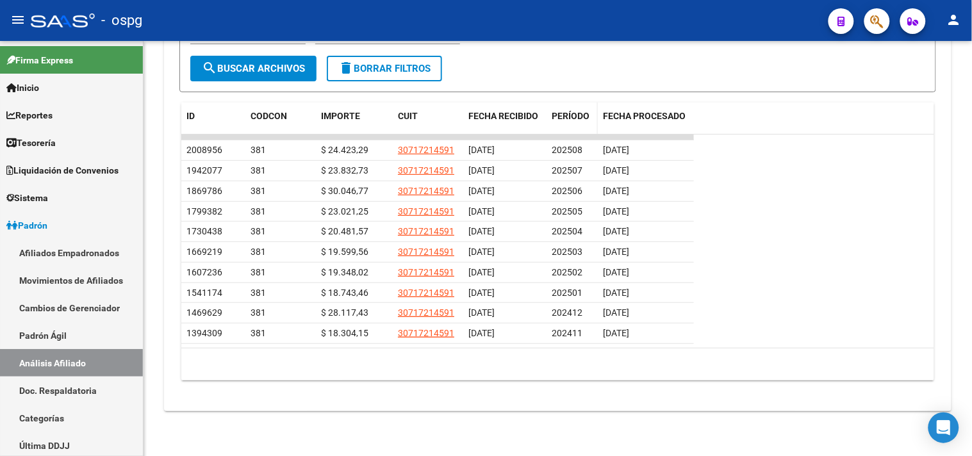
click at [567, 113] on span "PERÍODO" at bounding box center [571, 116] width 38 height 10
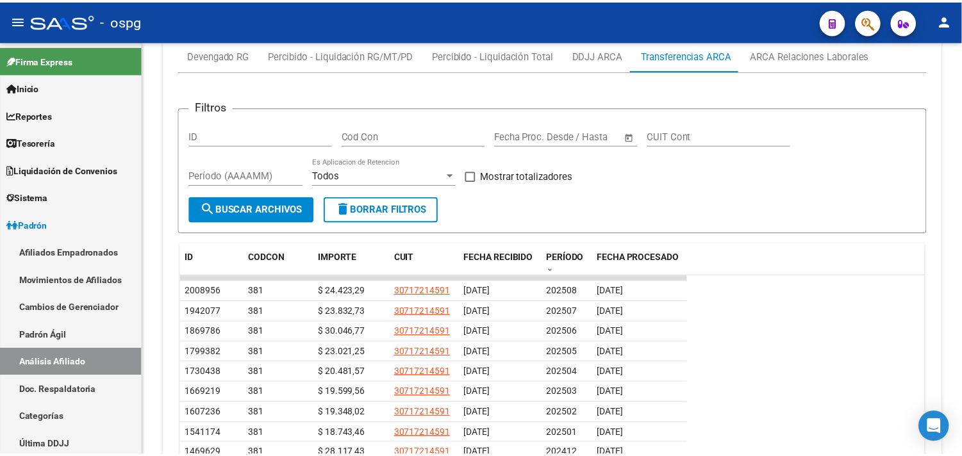
scroll to position [1206, 0]
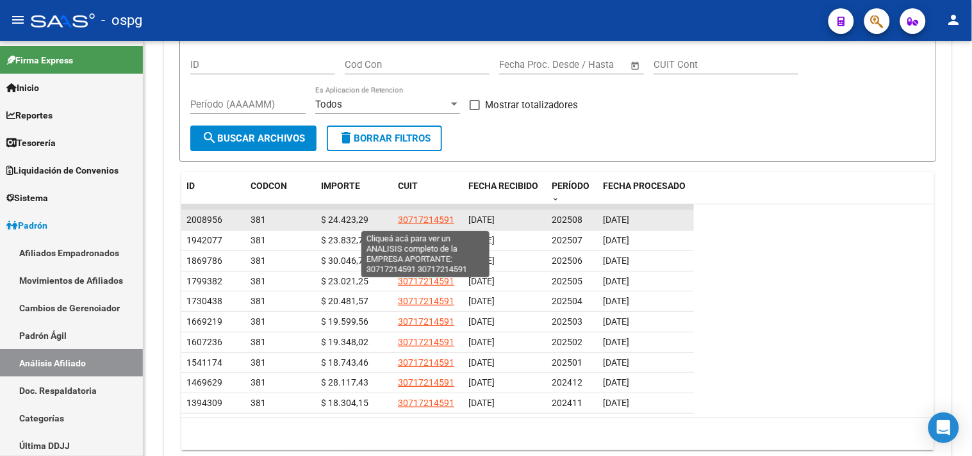
click at [411, 219] on span "30717214591" at bounding box center [426, 220] width 56 height 10
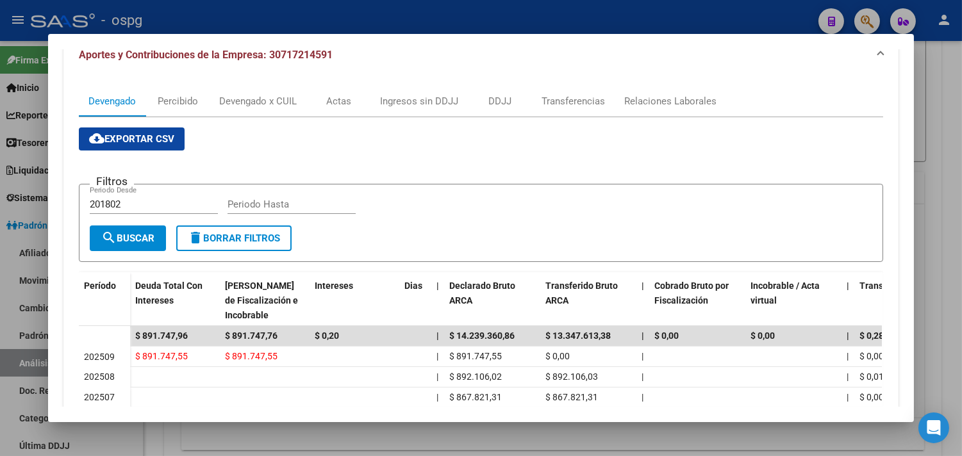
scroll to position [122, 0]
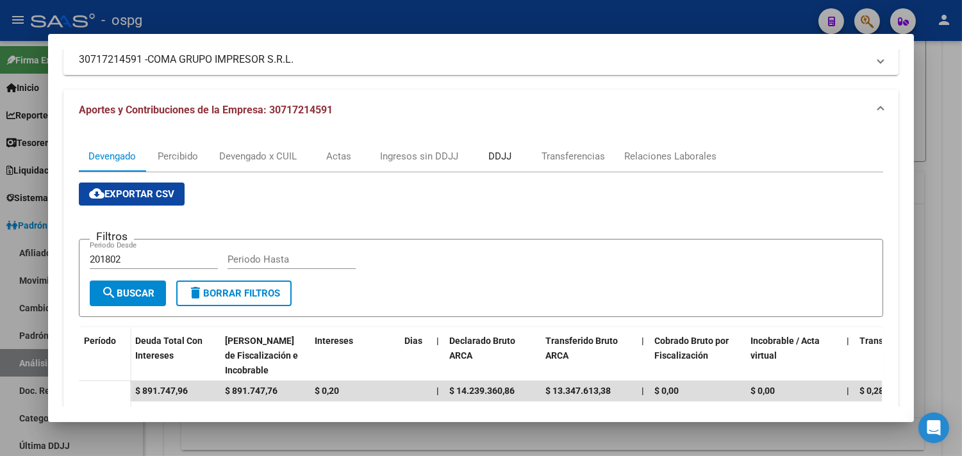
click at [497, 158] on div "DDJJ" at bounding box center [499, 156] width 23 height 14
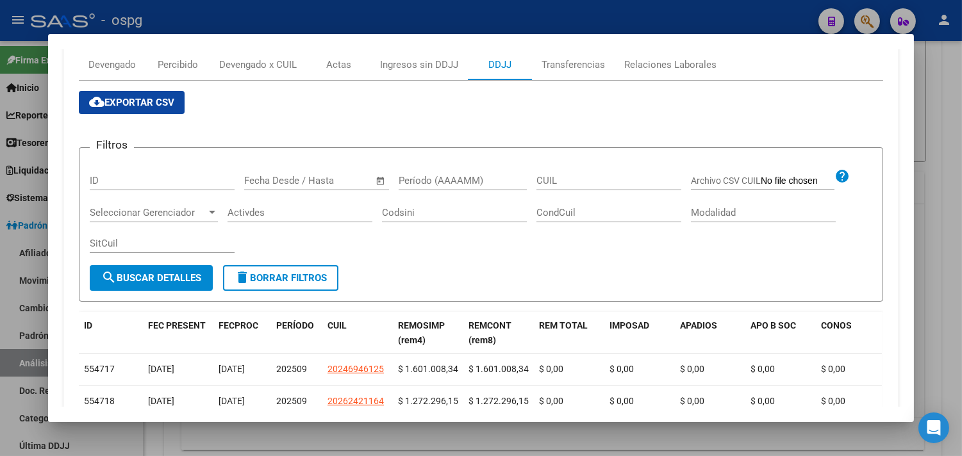
scroll to position [142, 0]
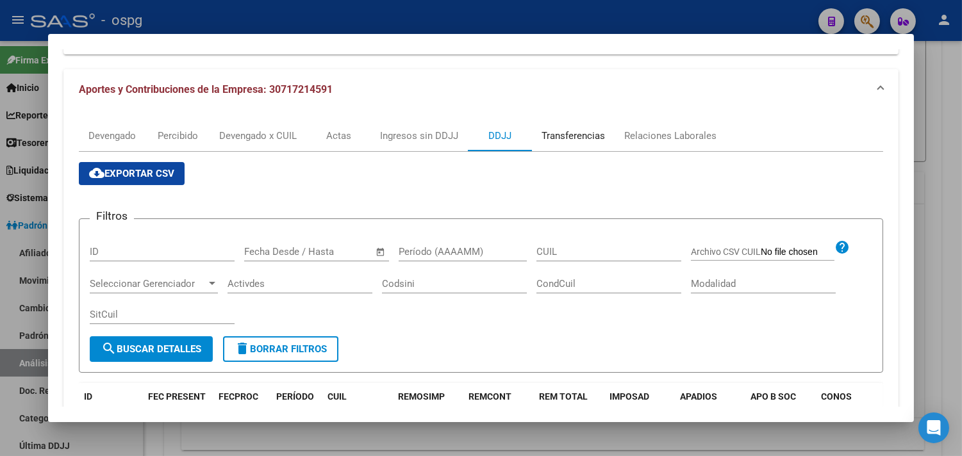
click at [585, 139] on div "Transferencias" at bounding box center [573, 136] width 63 height 14
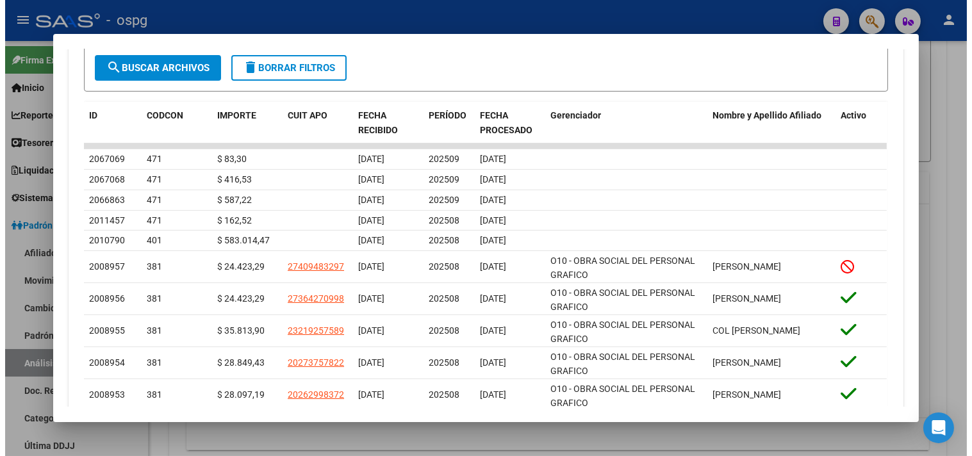
scroll to position [427, 0]
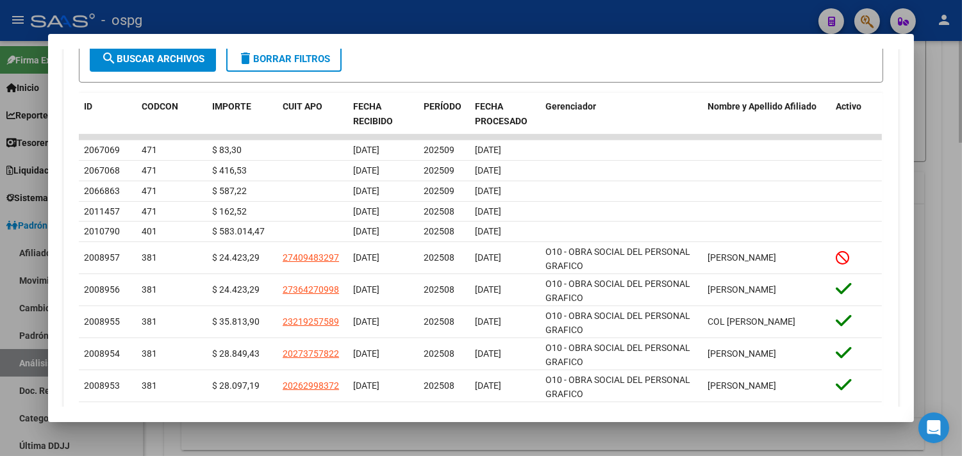
click at [959, 201] on div at bounding box center [481, 228] width 962 height 456
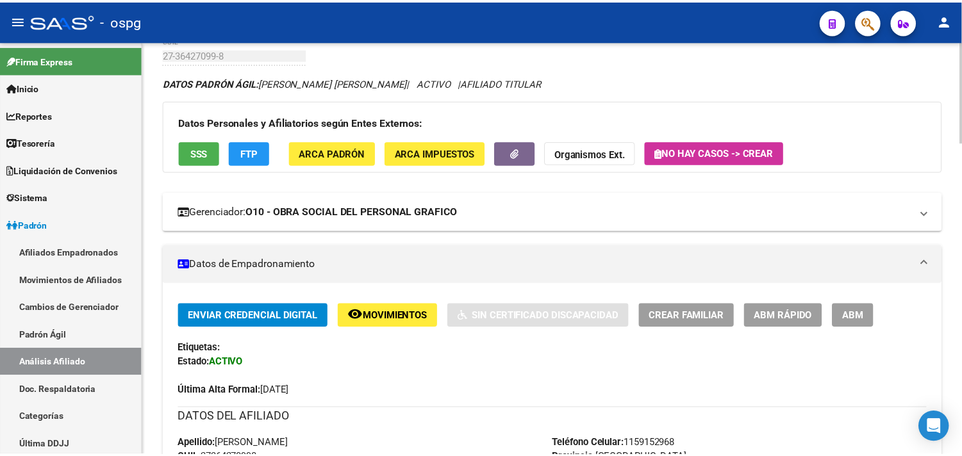
scroll to position [0, 0]
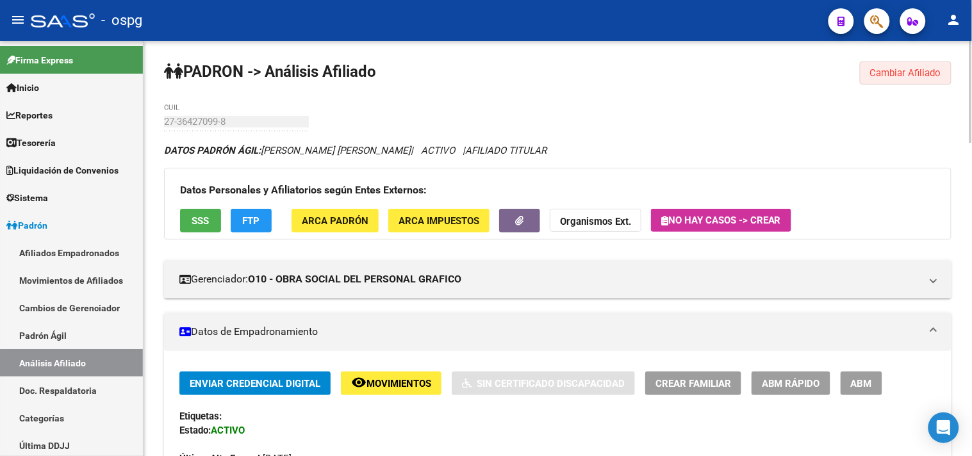
click at [894, 72] on span "Cambiar Afiliado" at bounding box center [906, 73] width 71 height 12
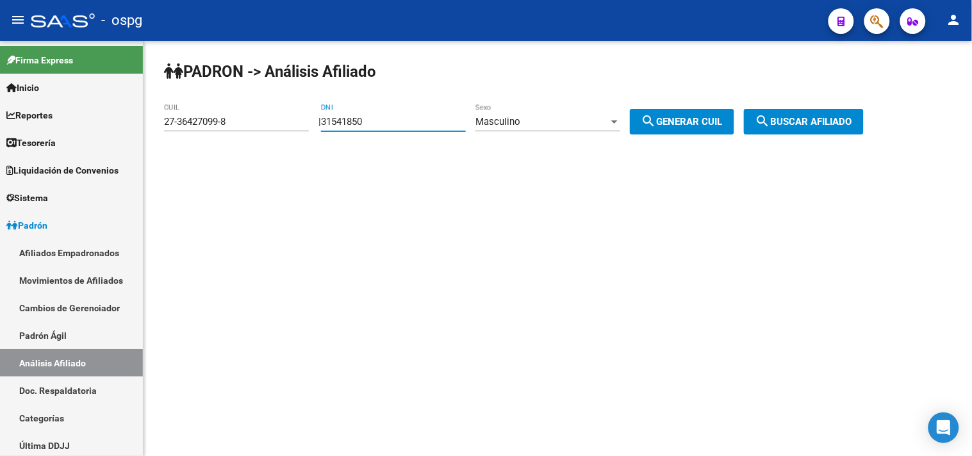
drag, startPoint x: 446, startPoint y: 124, endPoint x: 334, endPoint y: 126, distance: 112.2
click at [334, 126] on div "| 31541850 DNI Masculino Sexo search Generar CUIL" at bounding box center [532, 122] width 426 height 12
click at [678, 118] on span "search Generar CUIL" at bounding box center [682, 122] width 81 height 12
click at [796, 122] on span "search Buscar afiliado" at bounding box center [804, 122] width 97 height 12
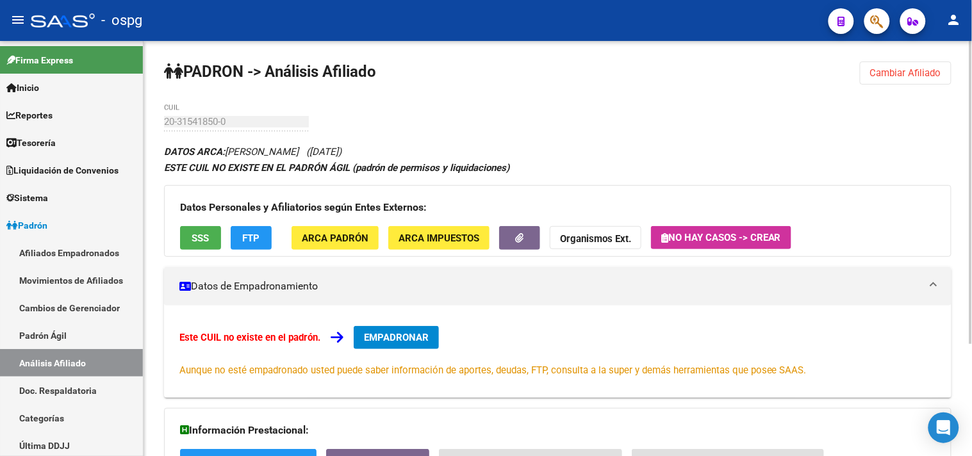
click at [196, 241] on span "SSS" at bounding box center [200, 239] width 17 height 12
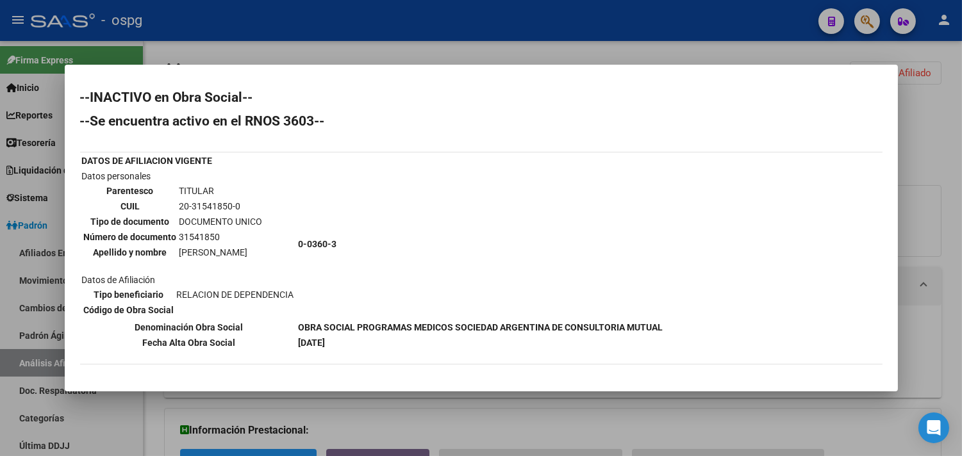
drag, startPoint x: 176, startPoint y: 205, endPoint x: 235, endPoint y: 201, distance: 58.5
click at [235, 201] on td "20-31541850-0" at bounding box center [221, 206] width 85 height 14
copy td "20-31541850-0"
click at [468, 420] on div at bounding box center [481, 228] width 962 height 456
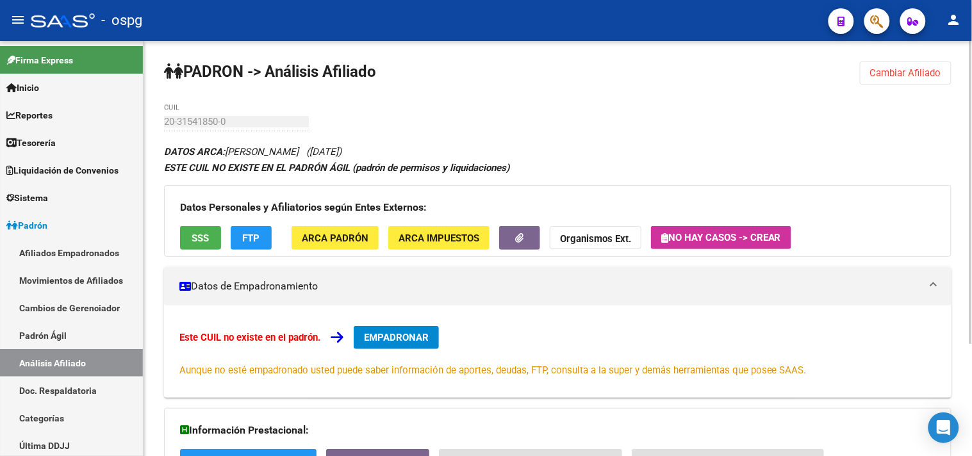
click at [597, 237] on strong "Organismos Ext." at bounding box center [595, 239] width 71 height 12
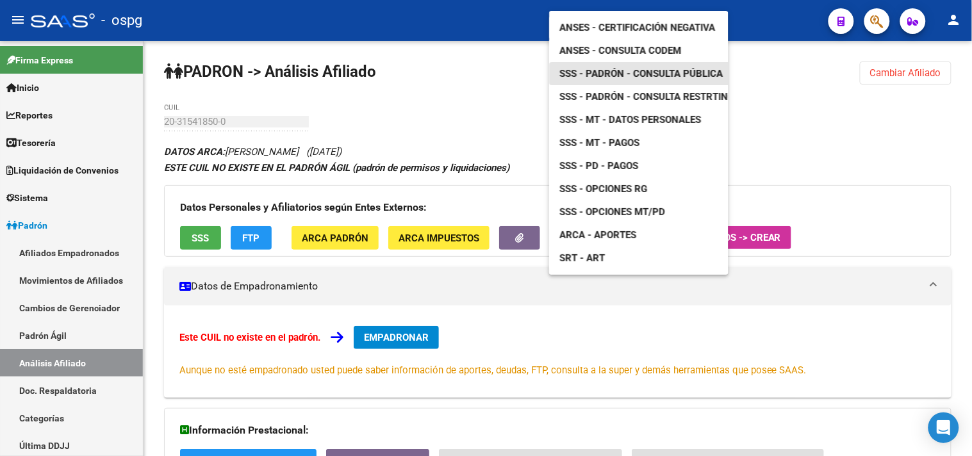
click at [599, 68] on span "SSS - Padrón - Consulta Pública" at bounding box center [641, 74] width 163 height 12
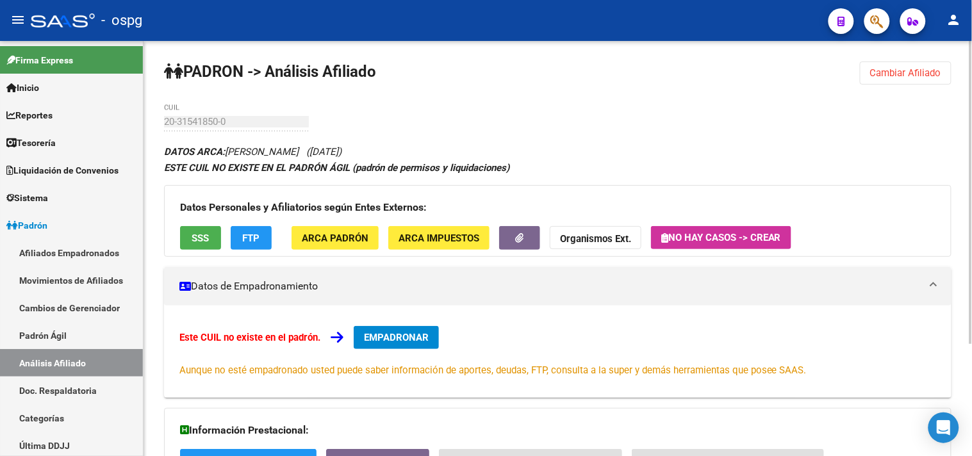
click at [585, 247] on button "Organismos Ext." at bounding box center [596, 238] width 92 height 24
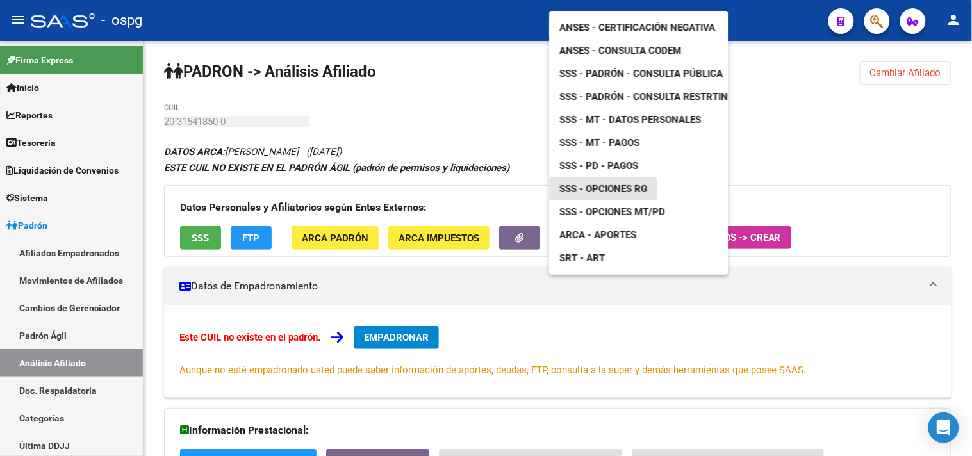
click at [611, 183] on span "SSS - Opciones RG" at bounding box center [604, 189] width 88 height 12
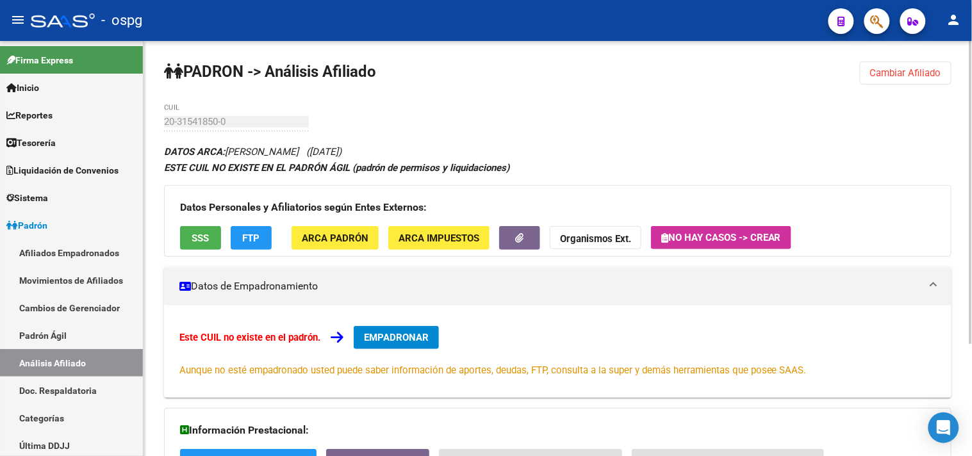
click at [196, 240] on span "SSS" at bounding box center [200, 239] width 17 height 12
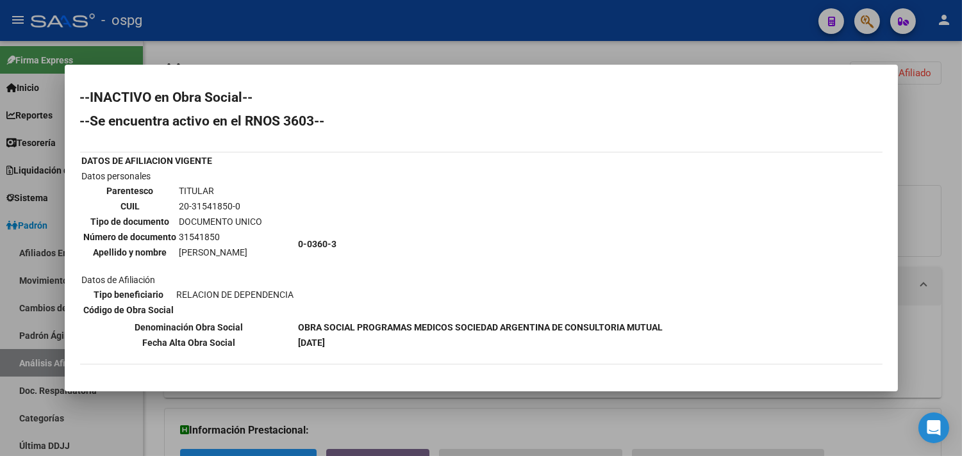
drag, startPoint x: 85, startPoint y: 158, endPoint x: 303, endPoint y: 188, distance: 219.4
click at [303, 188] on tbody "DATOS DE AFILIACION VIGENTE Datos personales Parentesco TITULAR CUIL 20-3154185…" at bounding box center [372, 252] width 583 height 196
click at [100, 122] on h2 "--Se encuentra activo en el RNOS 3603--" at bounding box center [481, 121] width 803 height 13
drag, startPoint x: 75, startPoint y: 118, endPoint x: 678, endPoint y: 337, distance: 641.2
click at [678, 337] on mat-dialog-content "--INACTIVO en Obra Social-- --Se encuentra activo en el RNOS 3603-- DATOS DE AF…" at bounding box center [481, 228] width 833 height 297
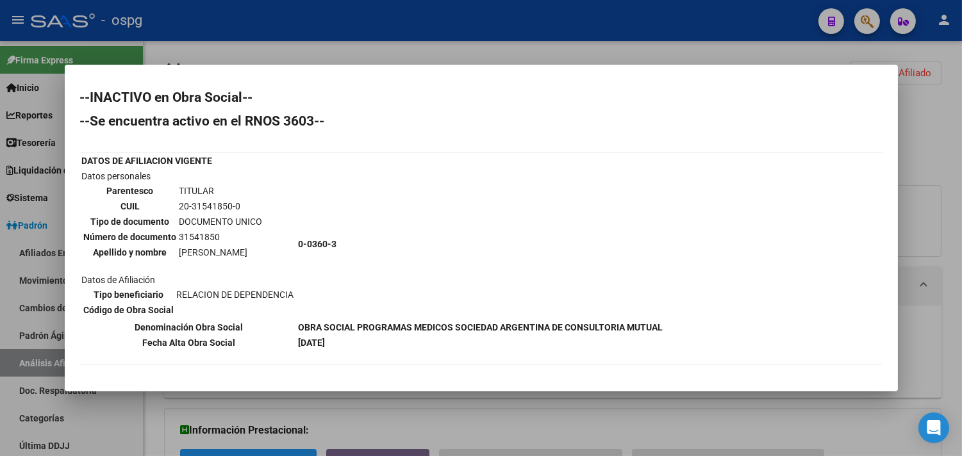
copy div "--Se encuentra activo en el RNOS 3603--"
drag, startPoint x: 918, startPoint y: 97, endPoint x: 892, endPoint y: 65, distance: 40.5
click at [913, 94] on div at bounding box center [481, 228] width 962 height 456
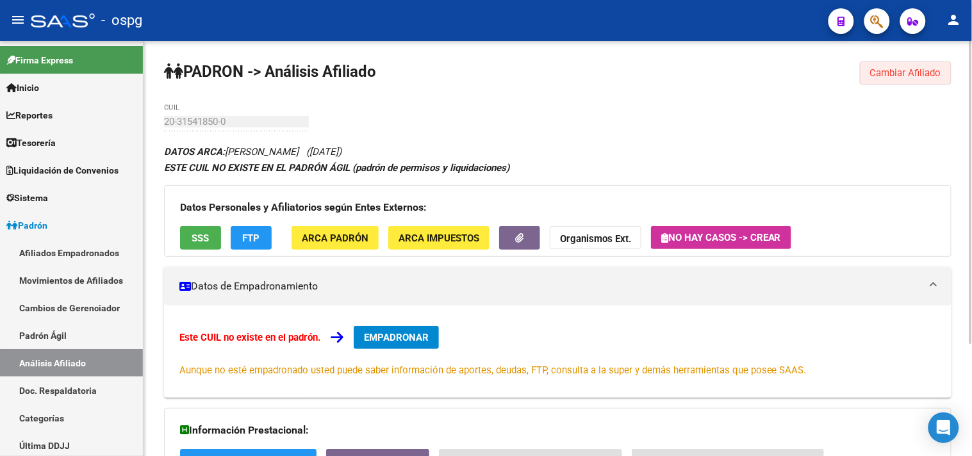
click at [892, 68] on span "Cambiar Afiliado" at bounding box center [906, 73] width 71 height 12
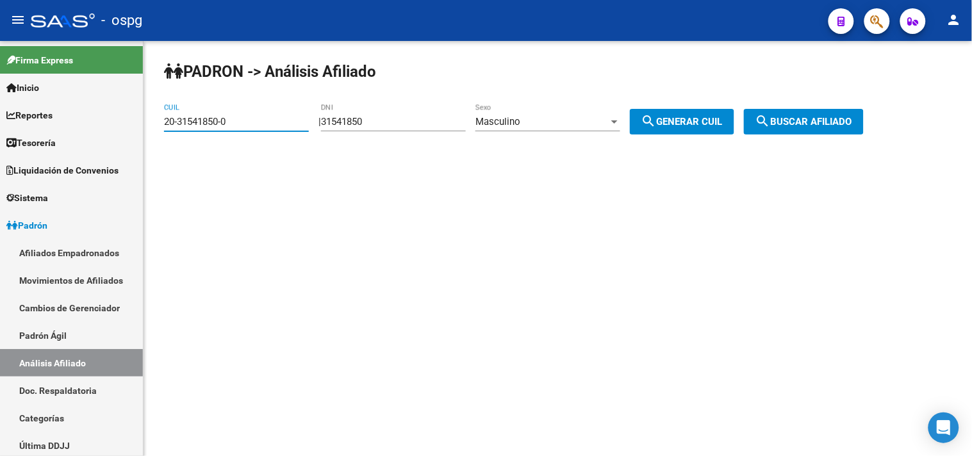
drag, startPoint x: 253, startPoint y: 125, endPoint x: 168, endPoint y: 132, distance: 85.6
click at [157, 136] on div "PADRON -> Análisis Afiliado 20-31541850-0 CUIL | 31541850 DNI Masculino Sexo se…" at bounding box center [558, 108] width 829 height 135
drag, startPoint x: 219, startPoint y: 129, endPoint x: 217, endPoint y: 107, distance: 21.9
click at [215, 105] on div "20-31541850-0 CUIL" at bounding box center [236, 118] width 145 height 28
paste input "28083373-9"
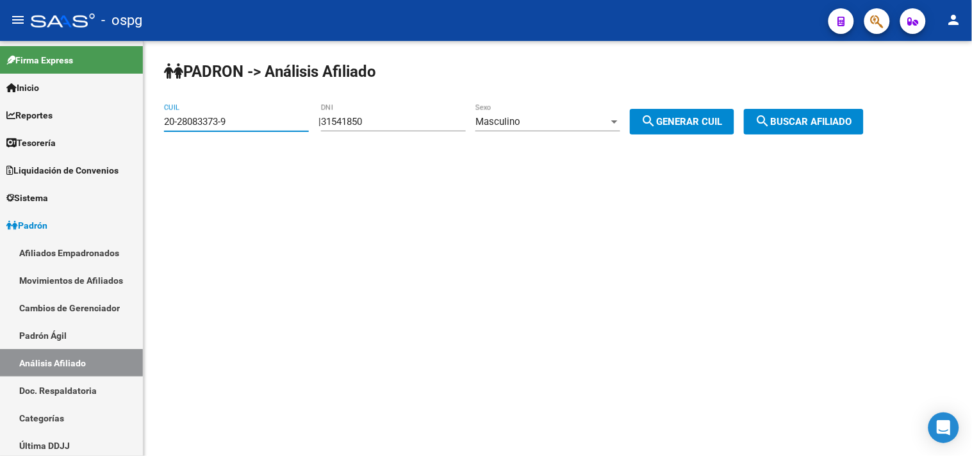
drag, startPoint x: 843, startPoint y: 129, endPoint x: 839, endPoint y: 121, distance: 9.5
click at [843, 127] on button "search Buscar afiliado" at bounding box center [804, 122] width 120 height 26
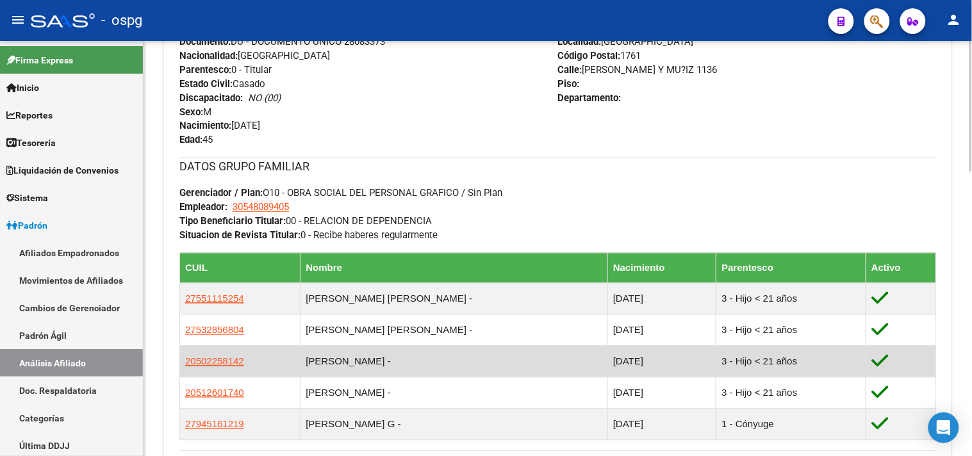
scroll to position [569, 0]
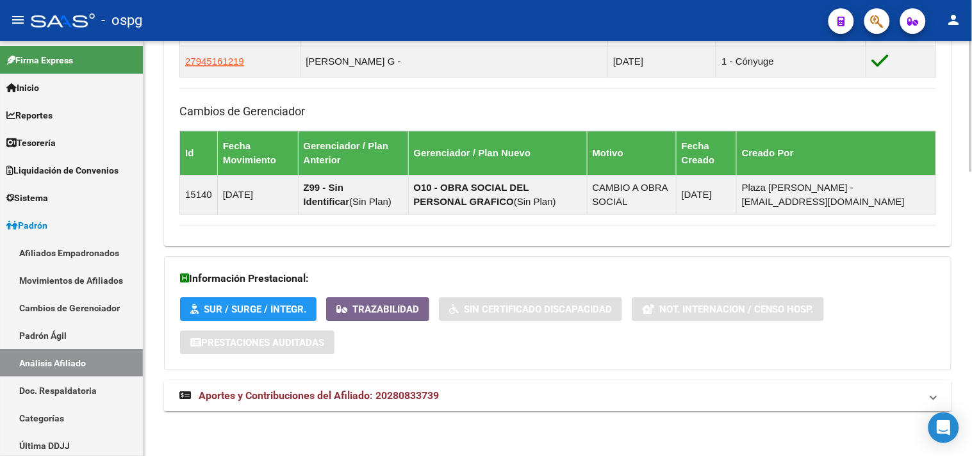
drag, startPoint x: 609, startPoint y: 396, endPoint x: 671, endPoint y: 394, distance: 62.2
click at [629, 401] on mat-panel-title "Aportes y Contribuciones del Afiliado: 20280833739" at bounding box center [550, 396] width 742 height 14
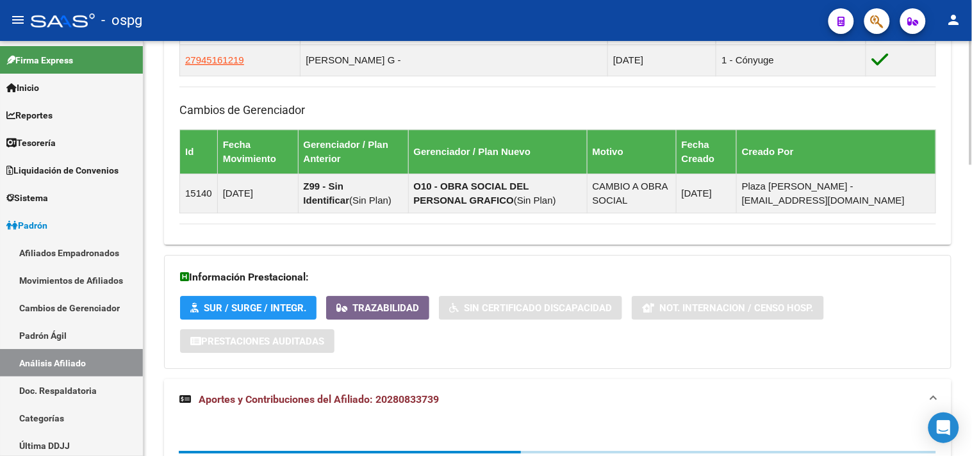
scroll to position [977, 0]
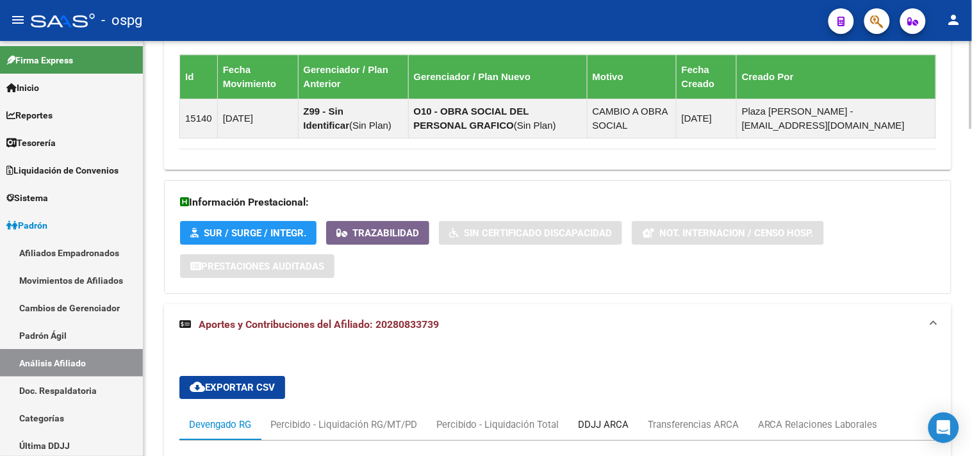
click at [610, 430] on div "DDJJ ARCA" at bounding box center [603, 425] width 51 height 14
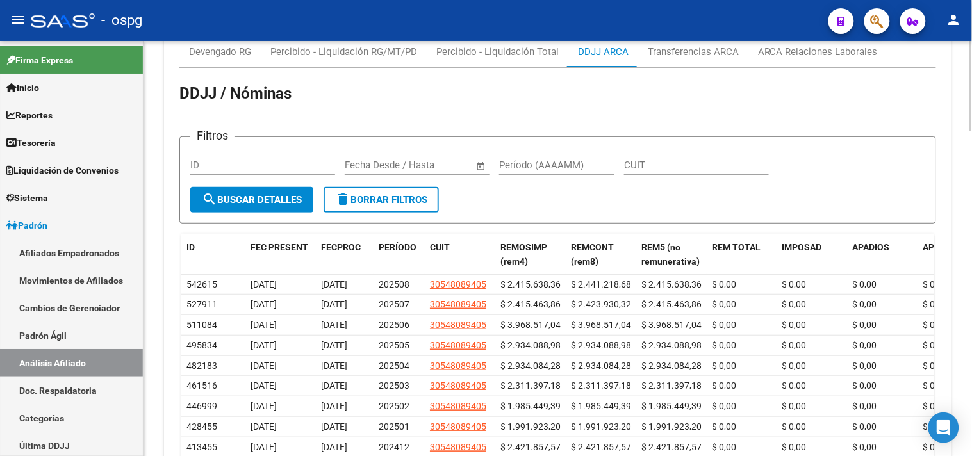
scroll to position [1405, 0]
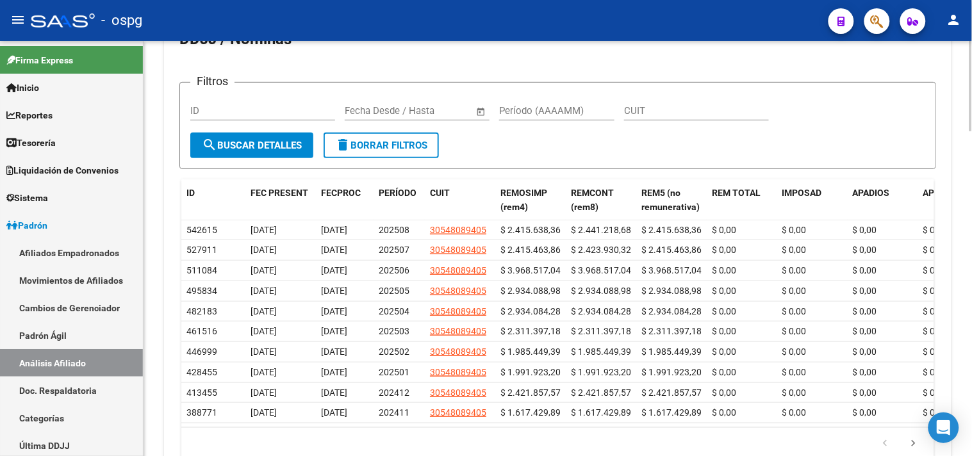
click at [917, 65] on app-list-header "DDJJ / Nóminas Filtros ID Fecha inicio – Fecha fin Fecha Desde / Hasta Período …" at bounding box center [557, 99] width 757 height 140
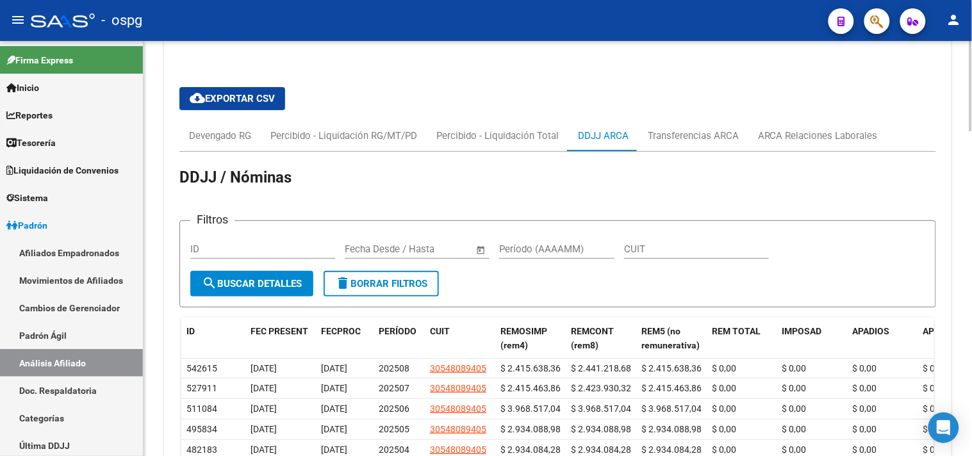
scroll to position [1048, 0]
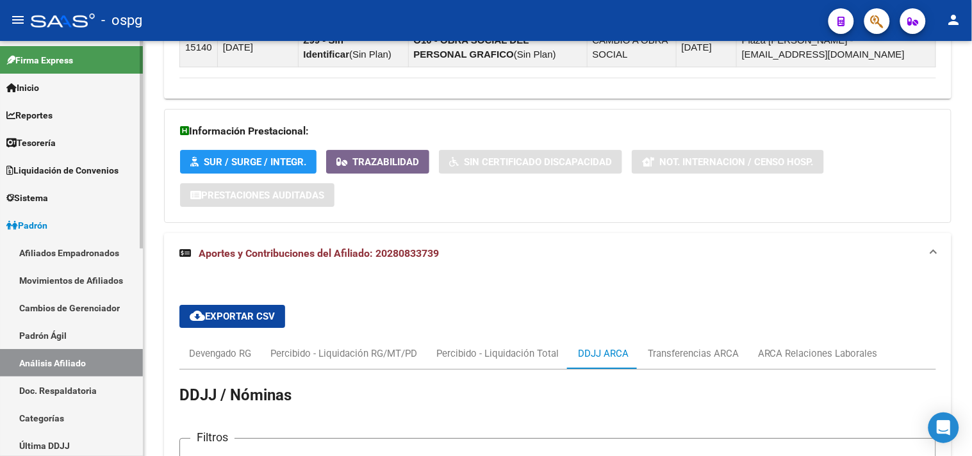
drag, startPoint x: 60, startPoint y: 362, endPoint x: 203, endPoint y: 212, distance: 206.3
click at [60, 361] on link "Análisis Afiliado" at bounding box center [71, 363] width 143 height 28
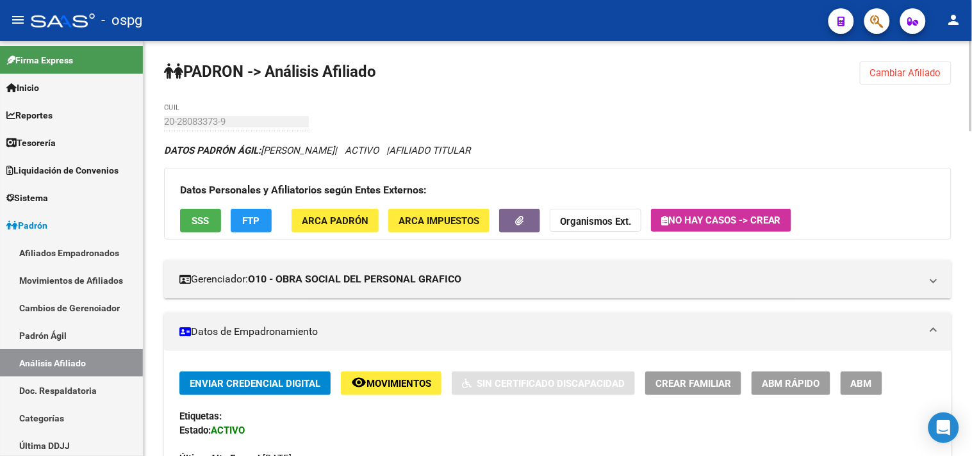
click at [901, 63] on button "Cambiar Afiliado" at bounding box center [906, 73] width 92 height 23
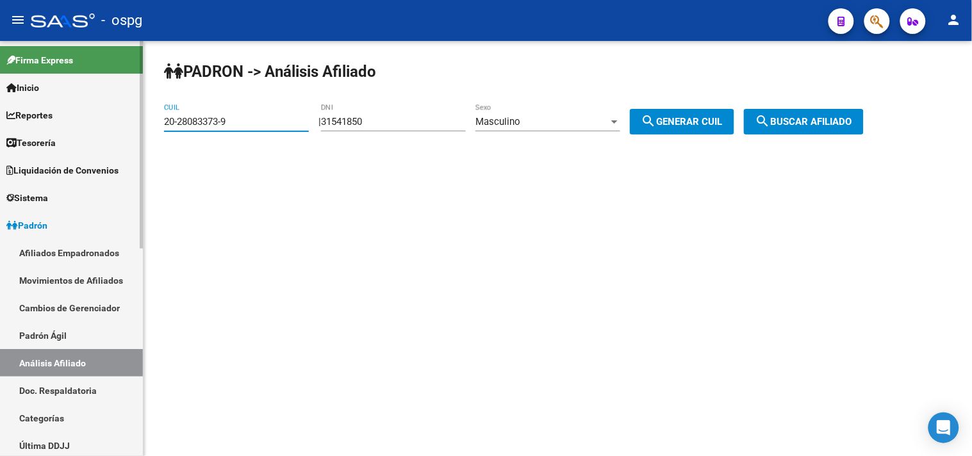
drag, startPoint x: 242, startPoint y: 118, endPoint x: 59, endPoint y: 115, distance: 182.7
click at [58, 119] on mat-sidenav-container "Firma Express Inicio Calendario SSS Instructivos Contacto OS Reportes Tablero d…" at bounding box center [486, 248] width 972 height 415
paste input "16571025"
click at [789, 124] on span "search Buscar afiliado" at bounding box center [804, 122] width 97 height 12
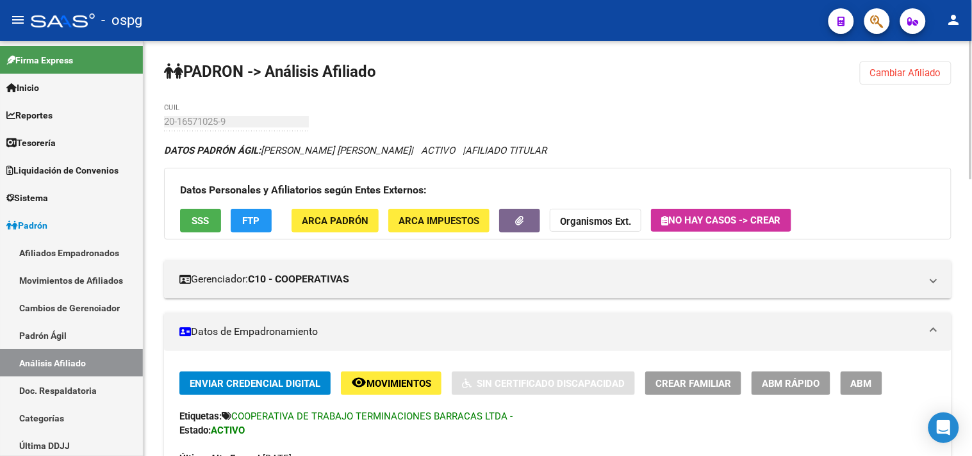
click at [206, 221] on span "SSS" at bounding box center [200, 221] width 17 height 12
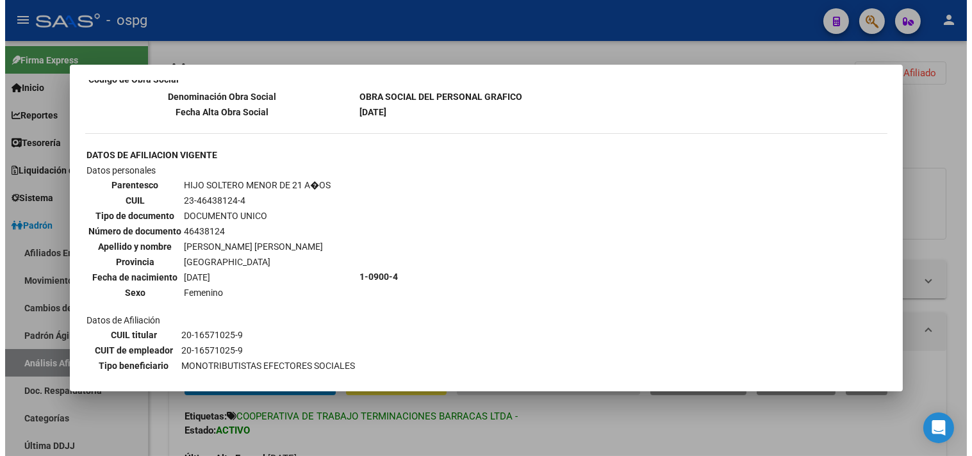
scroll to position [285, 0]
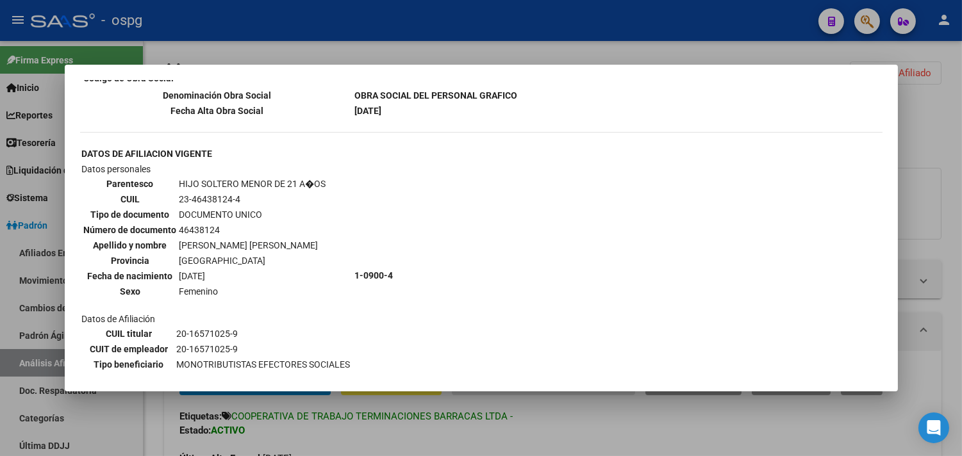
click at [571, 430] on div at bounding box center [481, 228] width 962 height 456
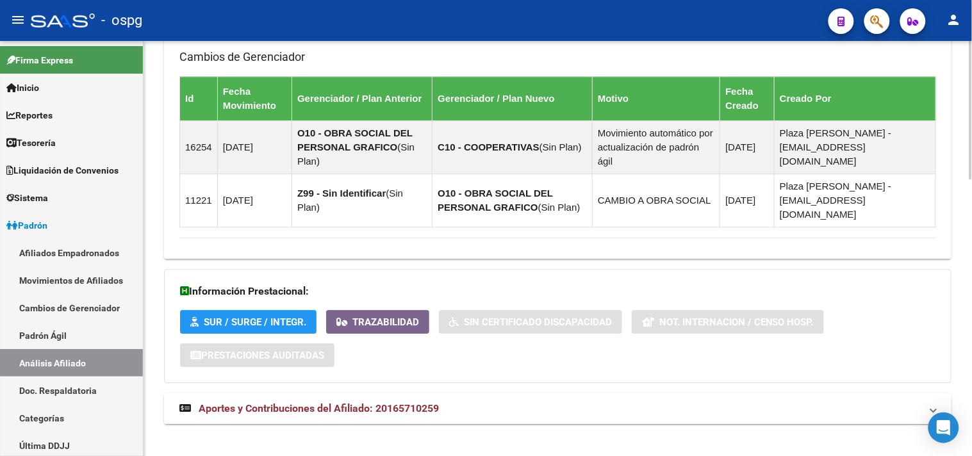
click at [522, 409] on mat-expansion-panel-header "Aportes y Contribuciones del Afiliado: 20165710259" at bounding box center [558, 409] width 788 height 31
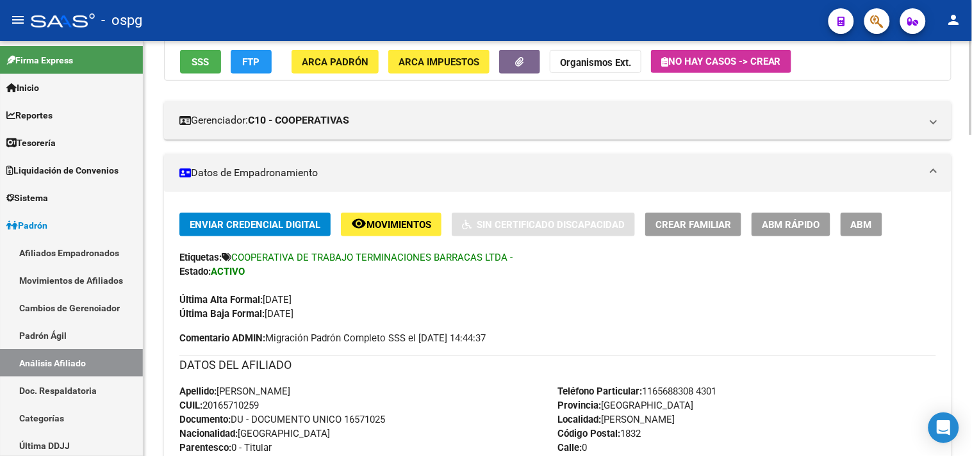
scroll to position [0, 0]
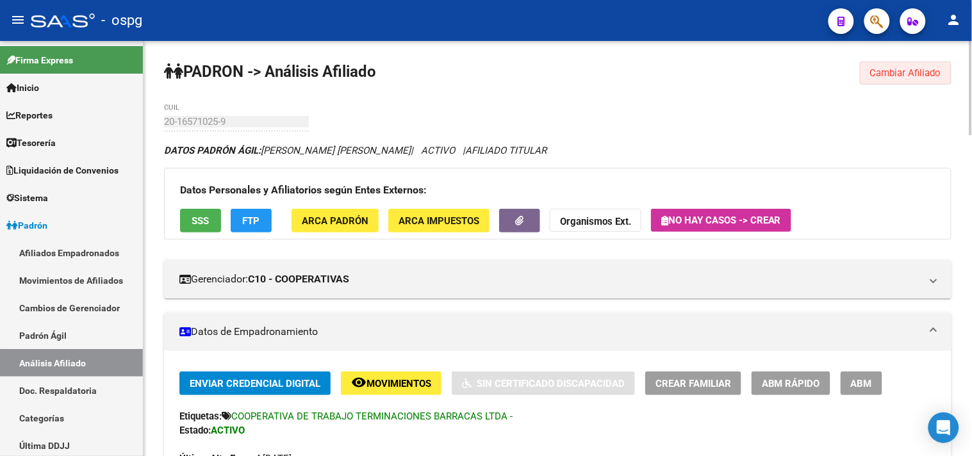
drag, startPoint x: 905, startPoint y: 71, endPoint x: 855, endPoint y: 94, distance: 54.8
click at [905, 71] on span "Cambiar Afiliado" at bounding box center [906, 73] width 71 height 12
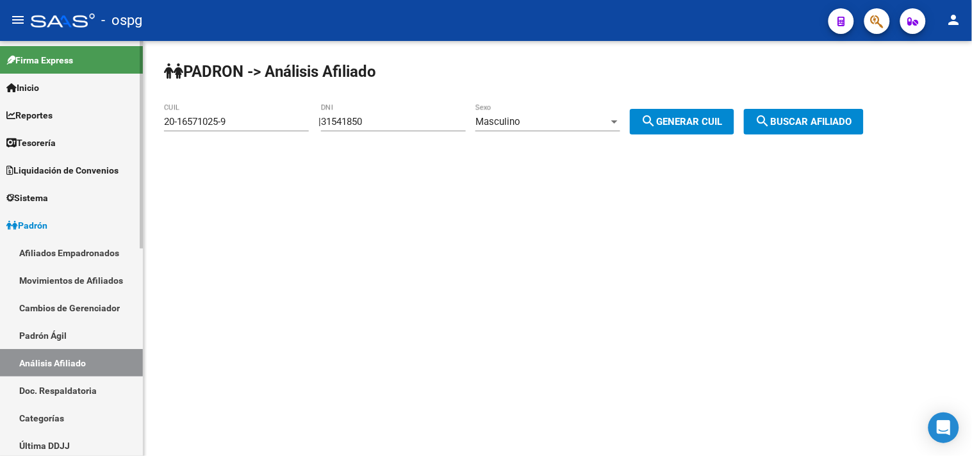
drag, startPoint x: 161, startPoint y: 129, endPoint x: 129, endPoint y: 123, distance: 32.6
click at [24, 126] on mat-sidenav-container "Firma Express Inicio Calendario SSS Instructivos Contacto OS Reportes Tablero d…" at bounding box center [486, 248] width 972 height 415
copy mat-sidenav-container "Loremips Dolorsi am Consect Adipisci Elitseddoe Temporin ut labor etd magnaaliq…"
click at [247, 142] on div "20-16571025-9 CUIL" at bounding box center [236, 124] width 145 height 40
drag, startPoint x: 244, startPoint y: 125, endPoint x: 319, endPoint y: 126, distance: 75.0
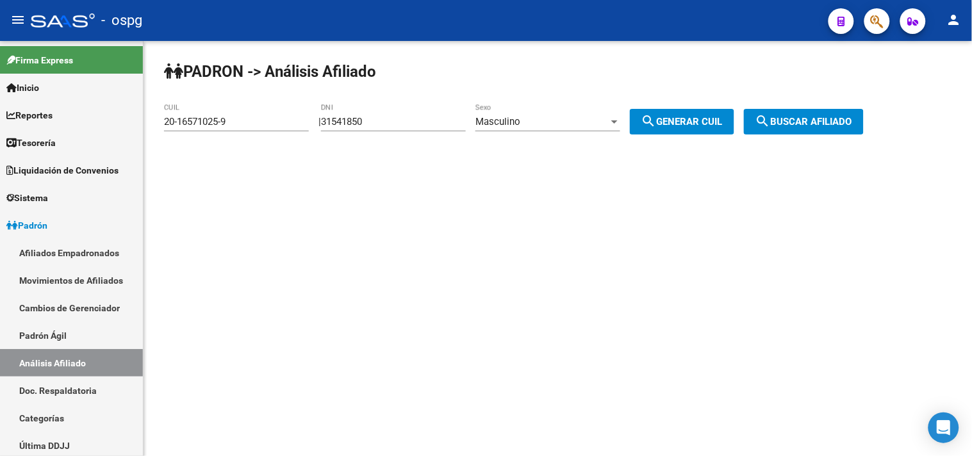
click at [7, 104] on mat-sidenav-container "Firma Express Inicio Calendario SSS Instructivos Contacto OS Reportes Tablero d…" at bounding box center [486, 248] width 972 height 415
paste input
drag, startPoint x: 263, startPoint y: 124, endPoint x: 142, endPoint y: 124, distance: 121.2
click at [85, 124] on mat-sidenav-container "Firma Express Inicio Calendario SSS Instructivos Contacto OS Reportes Tablero d…" at bounding box center [486, 248] width 972 height 415
paste input
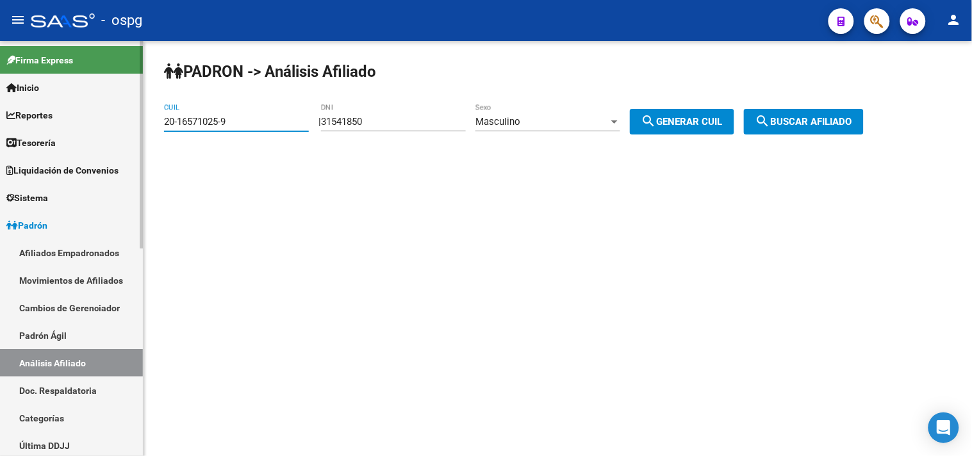
drag, startPoint x: 91, startPoint y: 121, endPoint x: 74, endPoint y: 120, distance: 16.7
click at [75, 120] on mat-sidenav-container "Firma Express Inicio Calendario SSS Instructivos Contacto OS Reportes Tablero d…" at bounding box center [486, 248] width 972 height 415
paste input "7-38103204"
click at [848, 120] on span "search Buscar afiliado" at bounding box center [804, 122] width 97 height 12
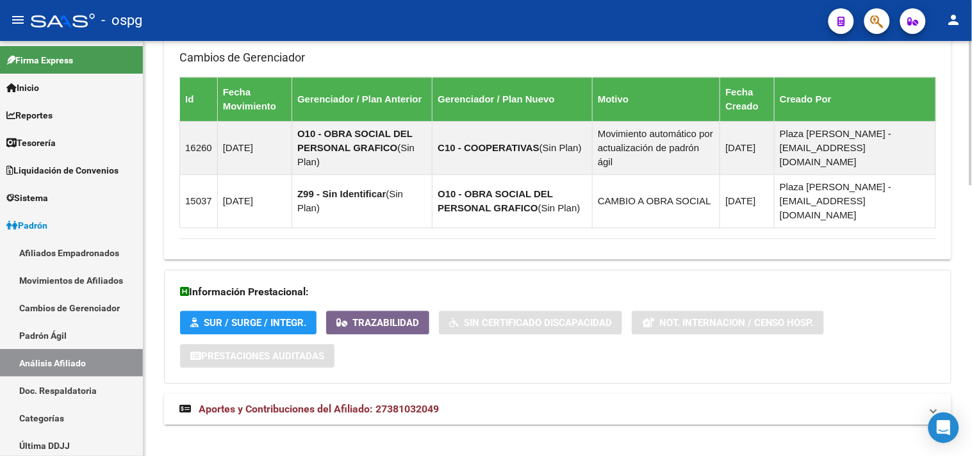
click at [436, 403] on span "Aportes y Contribuciones del Afiliado: 27381032049" at bounding box center [319, 409] width 240 height 12
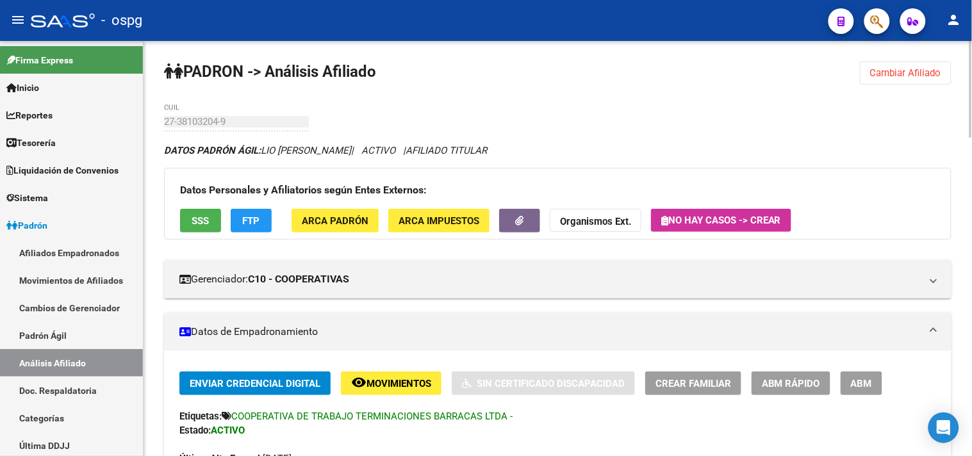
click at [876, 76] on span "Cambiar Afiliado" at bounding box center [906, 73] width 71 height 12
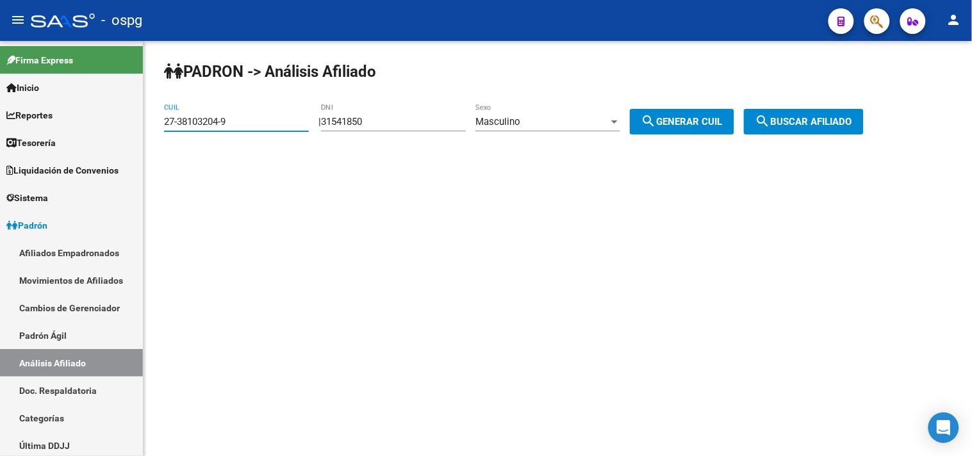
drag, startPoint x: 210, startPoint y: 120, endPoint x: 206, endPoint y: 131, distance: 11.6
click at [20, 111] on mat-sidenav-container "Firma Express Inicio Calendario SSS Instructivos Contacto OS Reportes Tablero d…" at bounding box center [486, 248] width 972 height 415
paste input "28464678-4"
type input "27-28464678-4"
click at [809, 117] on span "search Buscar afiliado" at bounding box center [804, 122] width 97 height 12
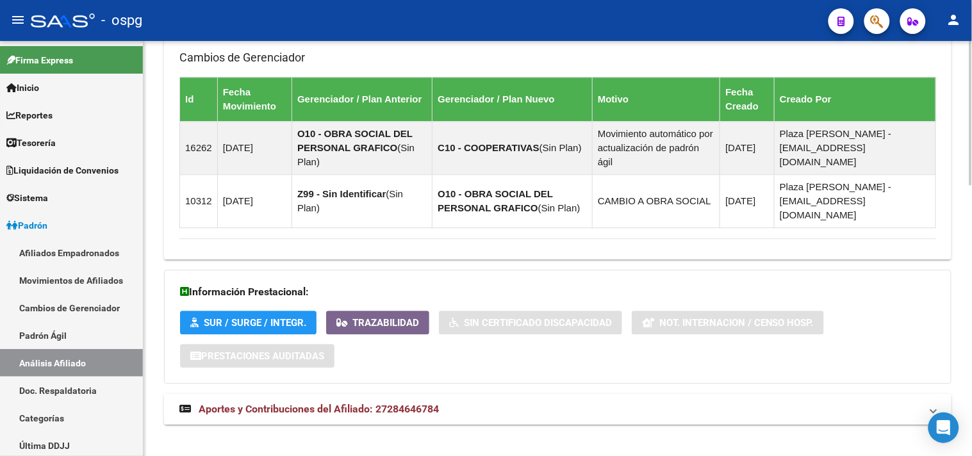
click at [396, 403] on span "Aportes y Contribuciones del Afiliado: 27284646784" at bounding box center [319, 409] width 240 height 12
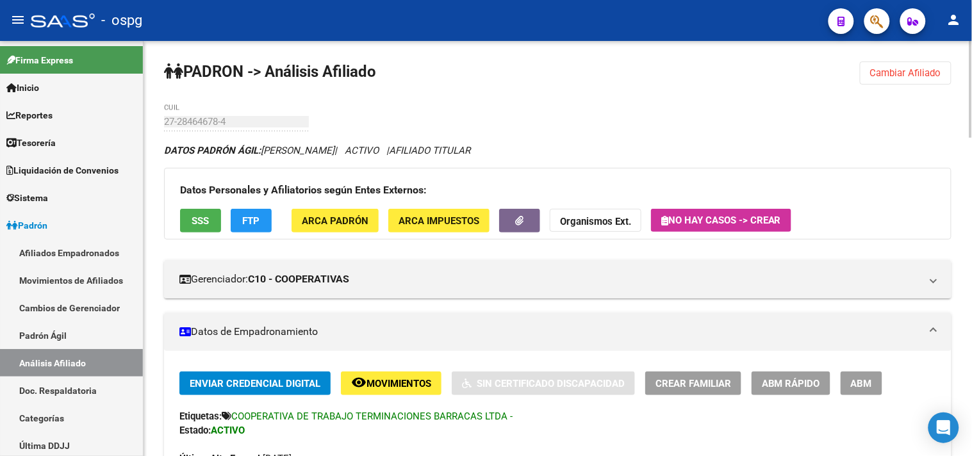
click at [208, 221] on span "SSS" at bounding box center [200, 221] width 17 height 12
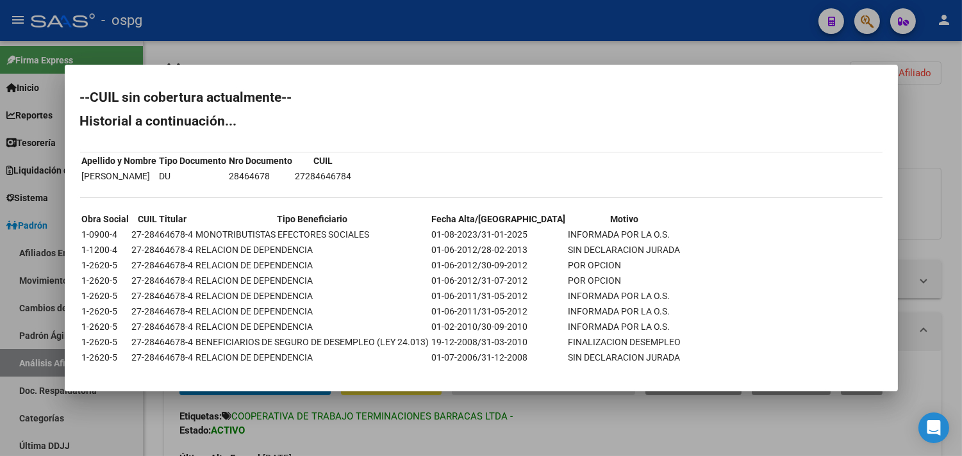
click at [380, 444] on div at bounding box center [481, 228] width 962 height 456
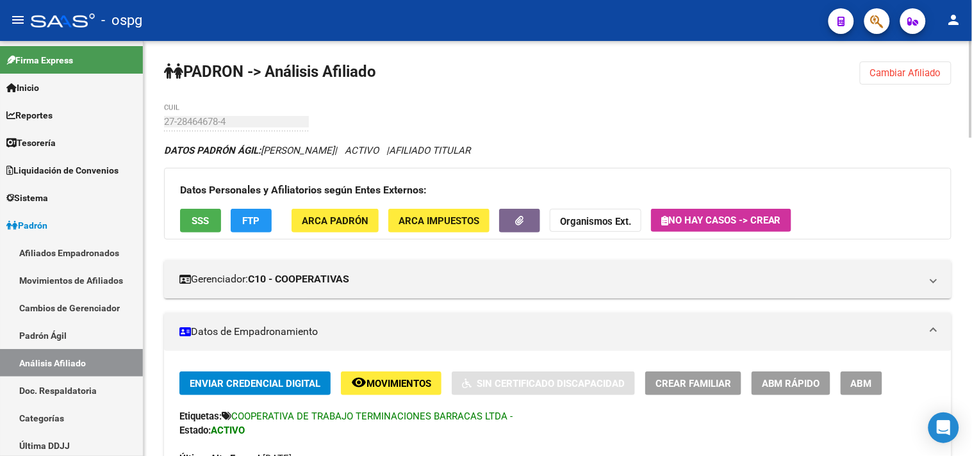
click at [248, 219] on span "FTP" at bounding box center [251, 221] width 17 height 12
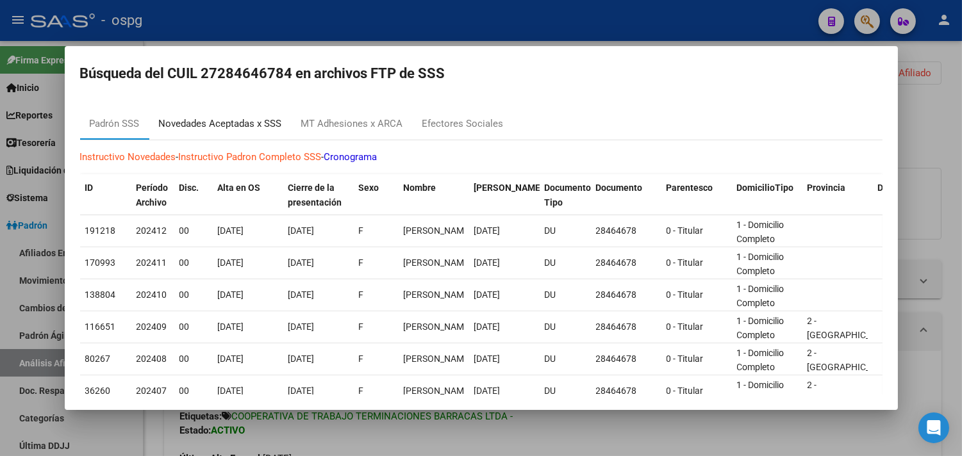
click at [249, 125] on div "Novedades Aceptadas x SSS" at bounding box center [220, 124] width 123 height 15
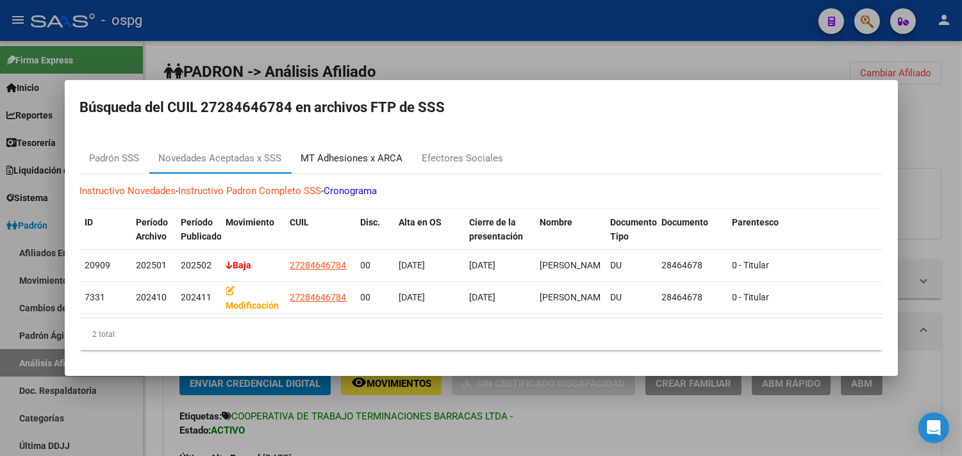
click at [342, 151] on div "MT Adhesiones x ARCA" at bounding box center [352, 158] width 102 height 15
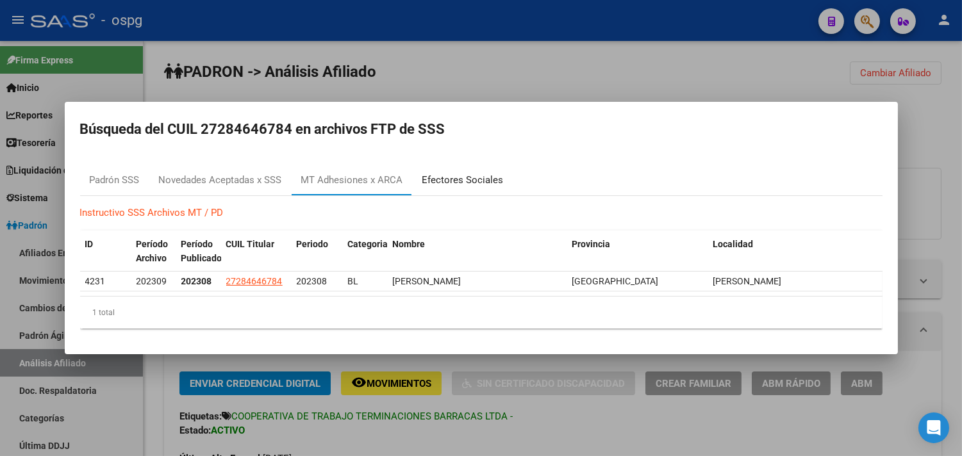
click at [444, 176] on div "Efectores Sociales" at bounding box center [462, 180] width 81 height 15
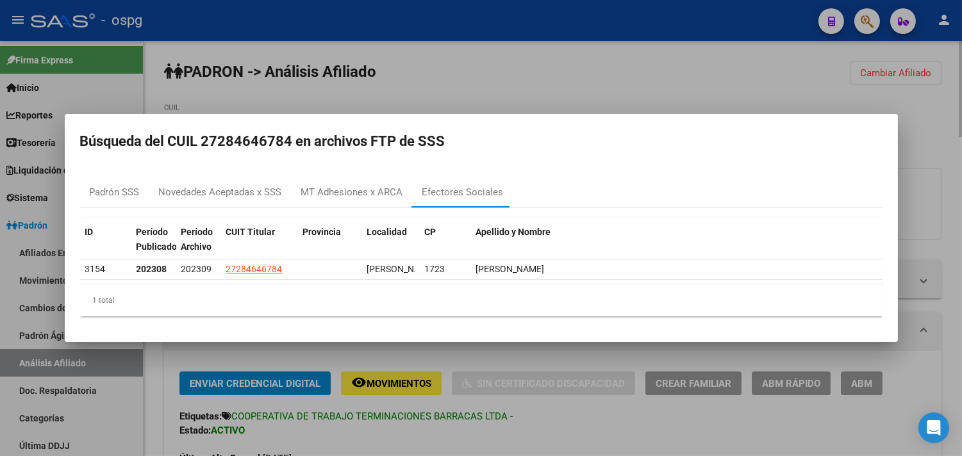
drag, startPoint x: 541, startPoint y: 438, endPoint x: 545, endPoint y: 430, distance: 9.2
click at [540, 438] on div at bounding box center [481, 228] width 962 height 456
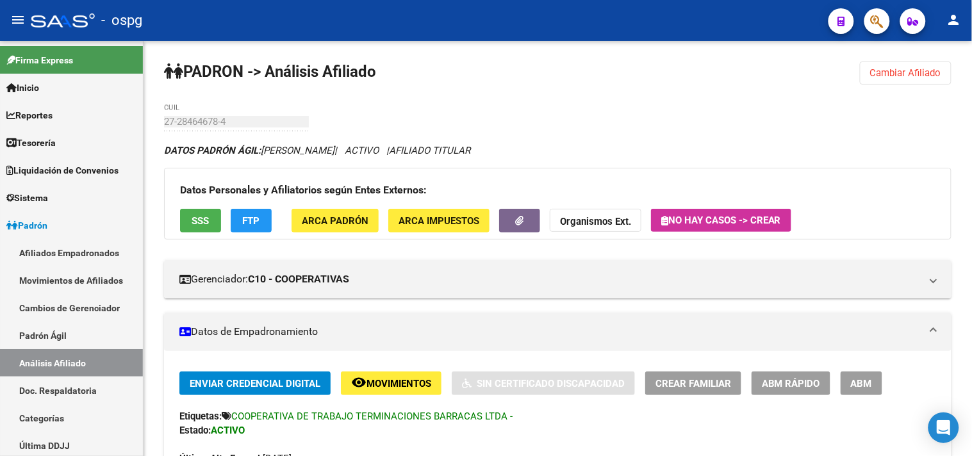
click at [859, 385] on span "ABM" at bounding box center [861, 384] width 21 height 12
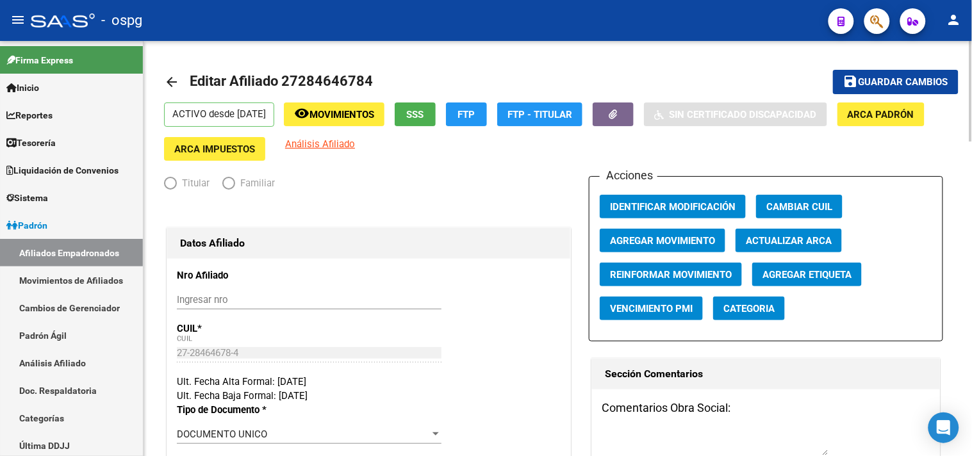
radio input "true"
type input "27-28464678-4"
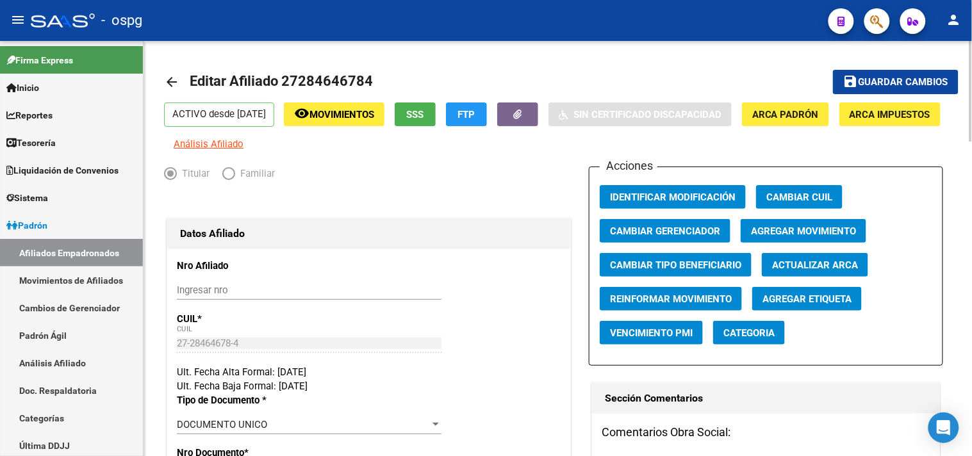
click at [808, 237] on span "Agregar Movimiento" at bounding box center [803, 232] width 105 height 12
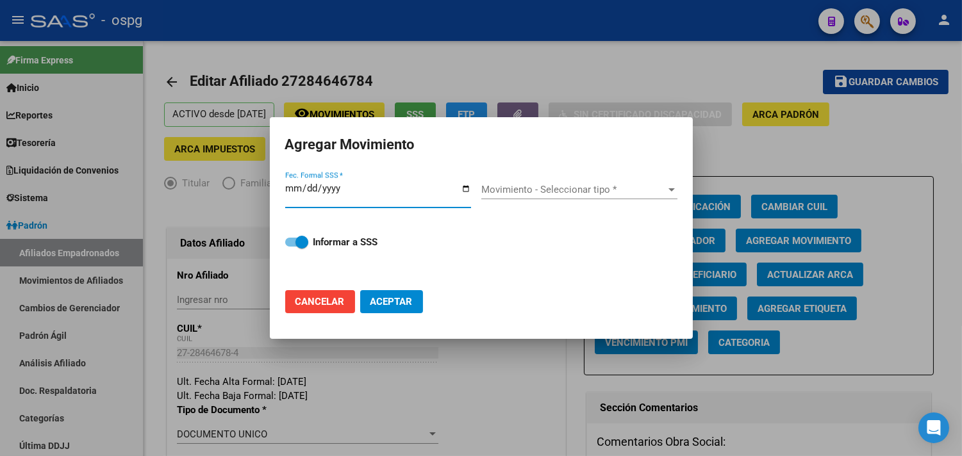
click at [465, 190] on input "Fec. Formal SSS *" at bounding box center [378, 193] width 186 height 21
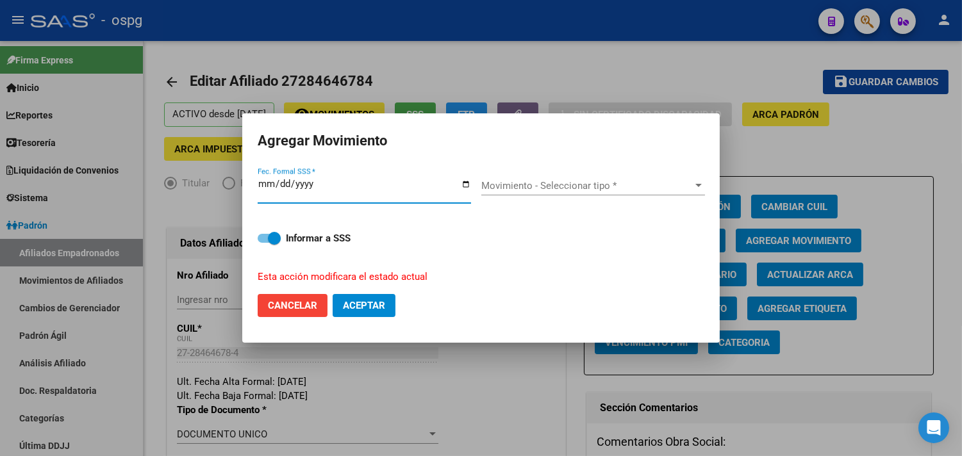
type input "[DATE]"
click at [337, 242] on strong "Informar a SSS" at bounding box center [318, 239] width 65 height 12
click at [264, 243] on input "Informar a SSS" at bounding box center [263, 243] width 1 height 1
checkbox input "false"
click at [578, 177] on div "Movimiento - Seleccionar tipo * Movimiento - Seleccionar tipo *" at bounding box center [593, 185] width 224 height 19
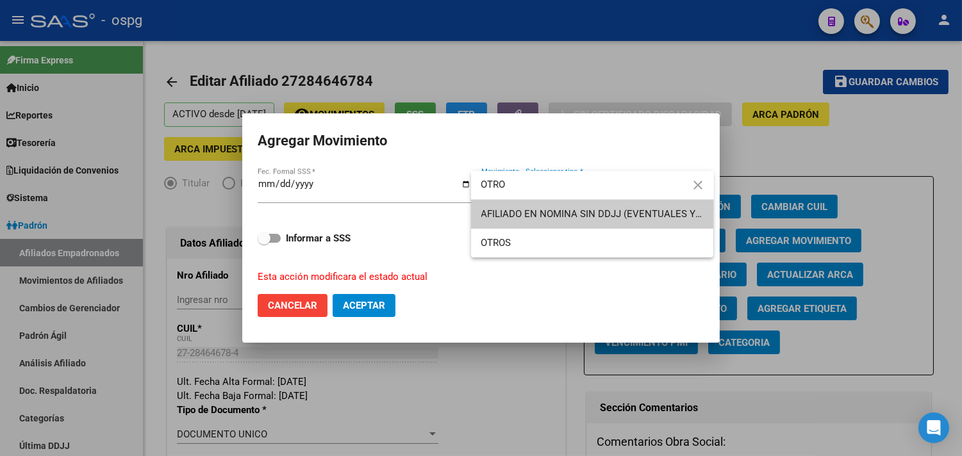
type input "OTRO"
click at [524, 239] on span "OTROS" at bounding box center [592, 243] width 222 height 29
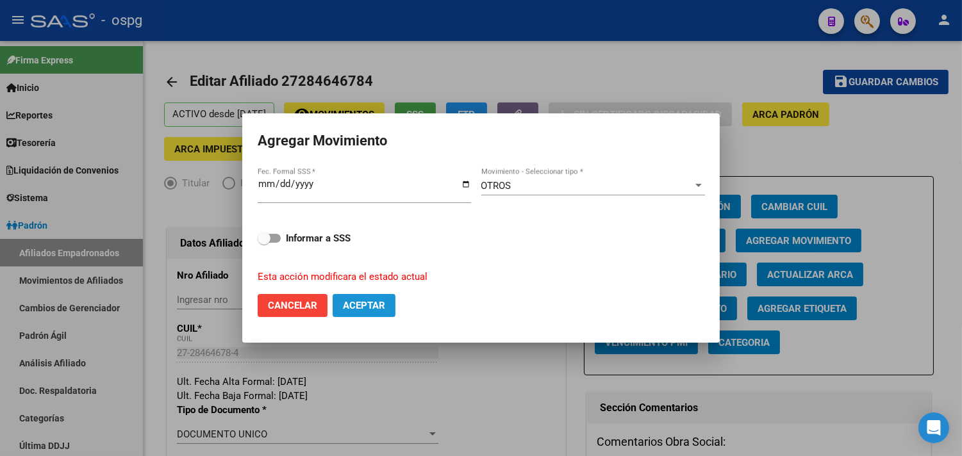
click at [383, 300] on span "Aceptar" at bounding box center [364, 306] width 42 height 12
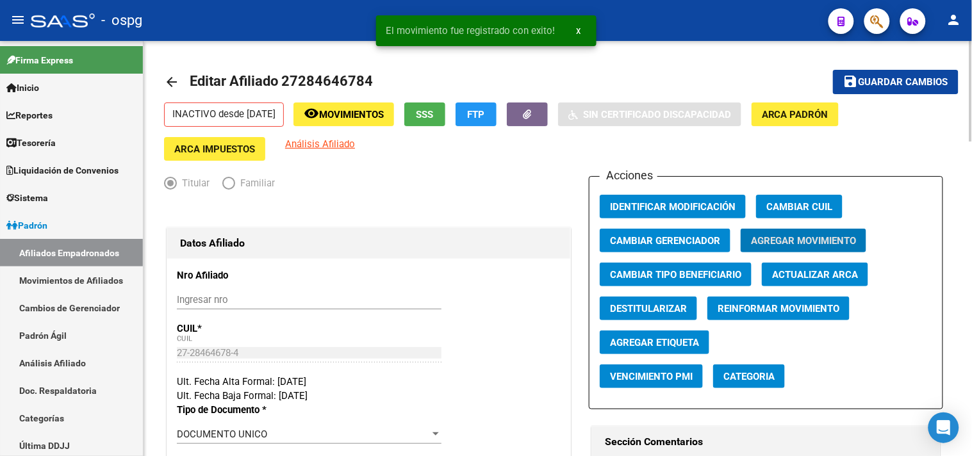
click at [758, 247] on button "Agregar Movimiento" at bounding box center [804, 241] width 126 height 24
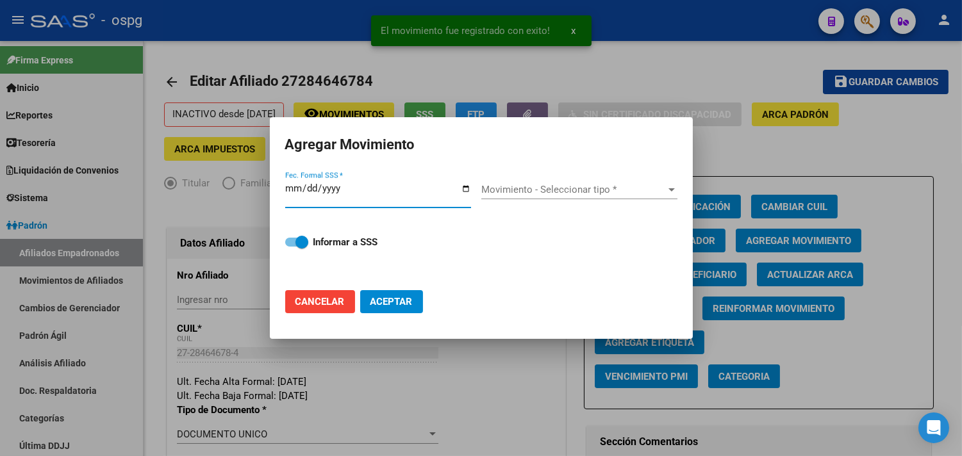
click at [465, 188] on input "Fec. Formal SSS *" at bounding box center [378, 193] width 186 height 21
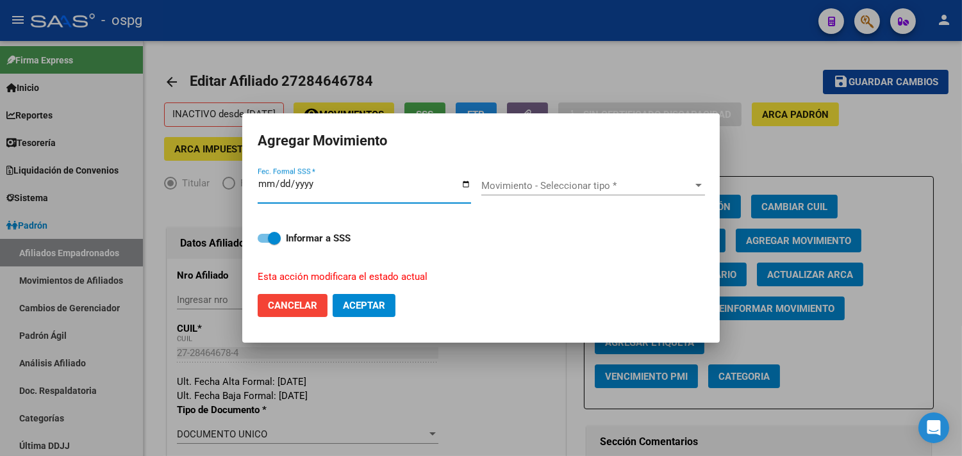
type input "[DATE]"
click at [549, 186] on span "Movimiento - Seleccionar tipo *" at bounding box center [587, 186] width 212 height 12
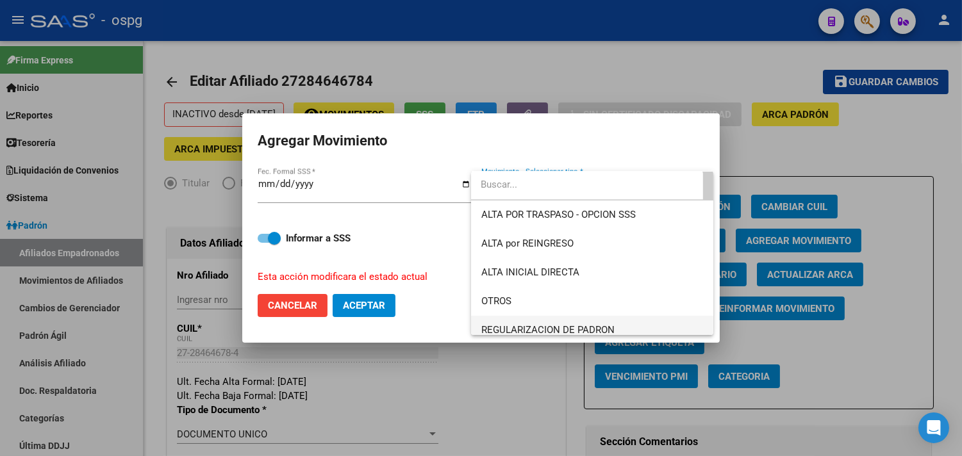
scroll to position [71, 0]
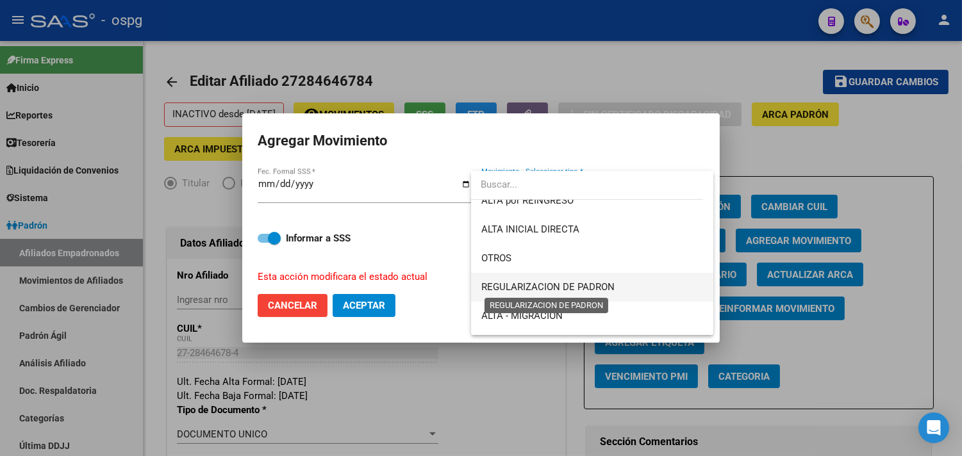
drag, startPoint x: 542, startPoint y: 283, endPoint x: 535, endPoint y: 282, distance: 7.1
click at [541, 283] on span "REGULARIZACION DE PADRON" at bounding box center [547, 287] width 133 height 12
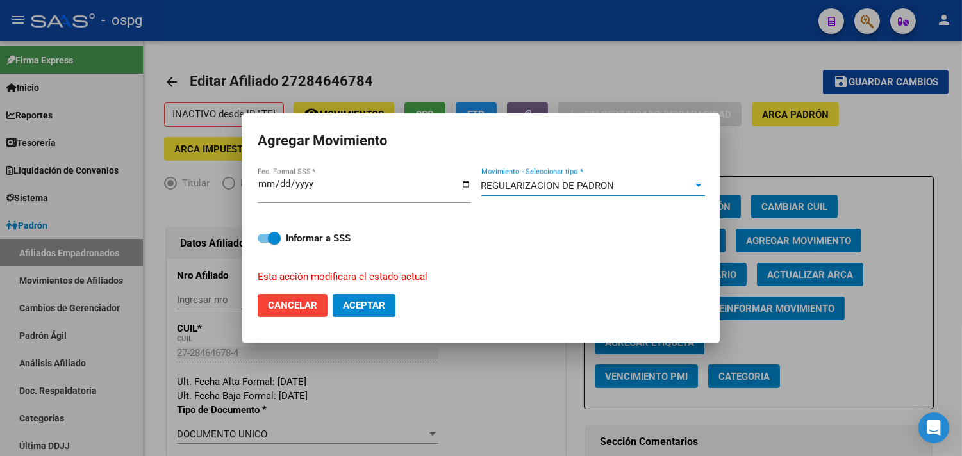
click at [355, 305] on span "Aceptar" at bounding box center [364, 306] width 42 height 12
checkbox input "false"
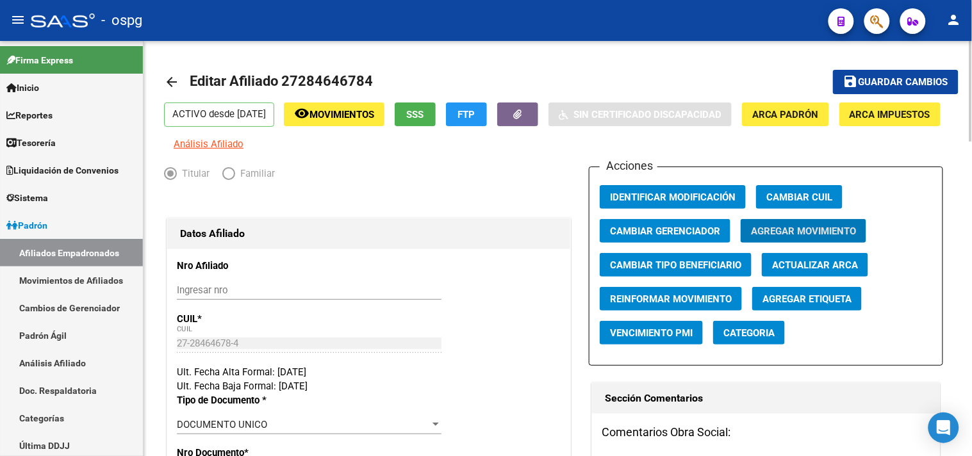
click at [178, 79] on mat-icon "arrow_back" at bounding box center [171, 81] width 15 height 15
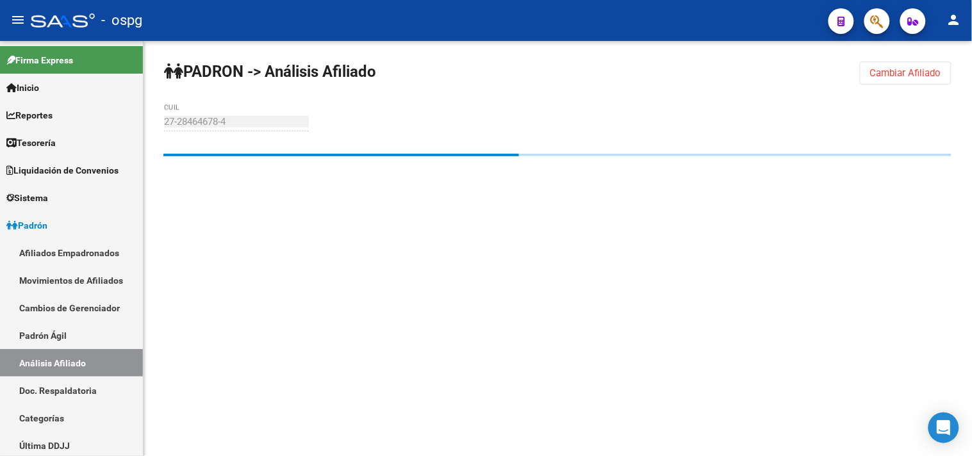
click at [883, 74] on span "Cambiar Afiliado" at bounding box center [906, 73] width 71 height 12
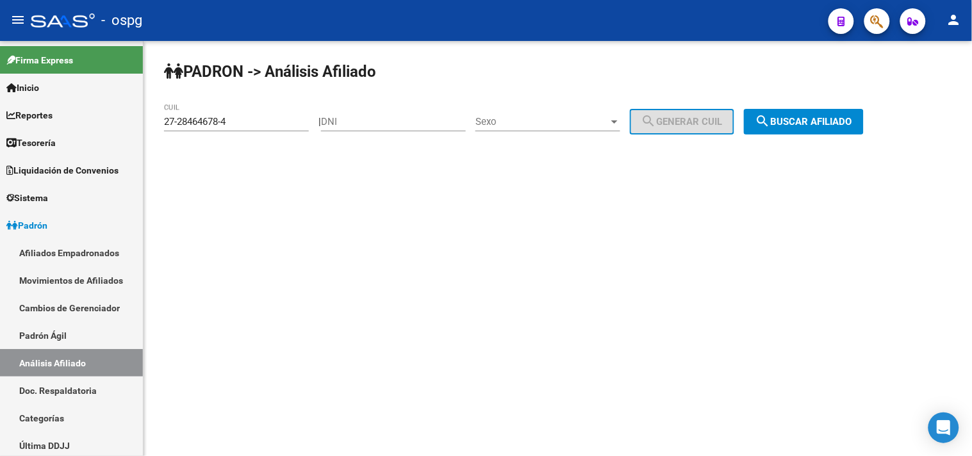
drag, startPoint x: 283, startPoint y: 110, endPoint x: 157, endPoint y: 111, distance: 126.3
click at [135, 107] on mat-sidenav-container "Firma Express Inicio Calendario SSS Instructivos Contacto OS Reportes Tablero d…" at bounding box center [486, 248] width 972 height 415
drag, startPoint x: 87, startPoint y: 122, endPoint x: 45, endPoint y: 112, distance: 43.5
click at [15, 116] on mat-sidenav-container "Firma Express Inicio Calendario SSS Instructivos Contacto OS Reportes Tablero d…" at bounding box center [486, 248] width 972 height 415
paste input "3-16792146-9"
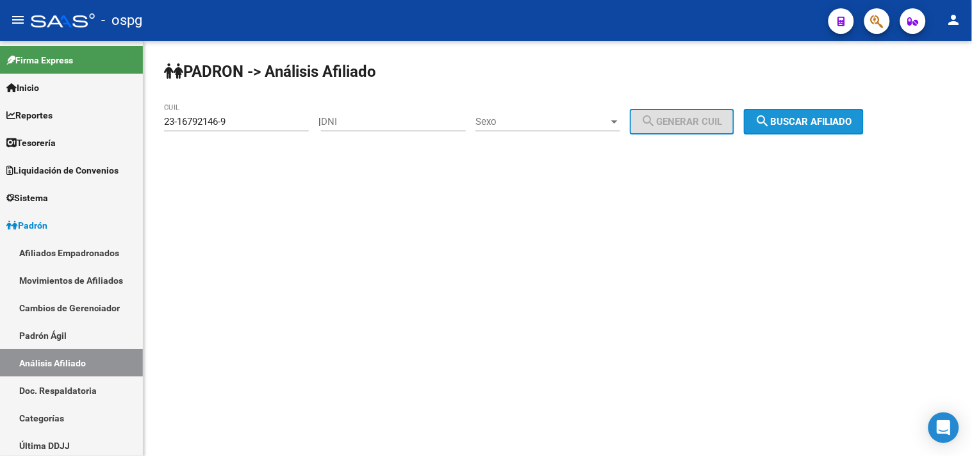
click at [789, 122] on span "search Buscar afiliado" at bounding box center [804, 122] width 97 height 12
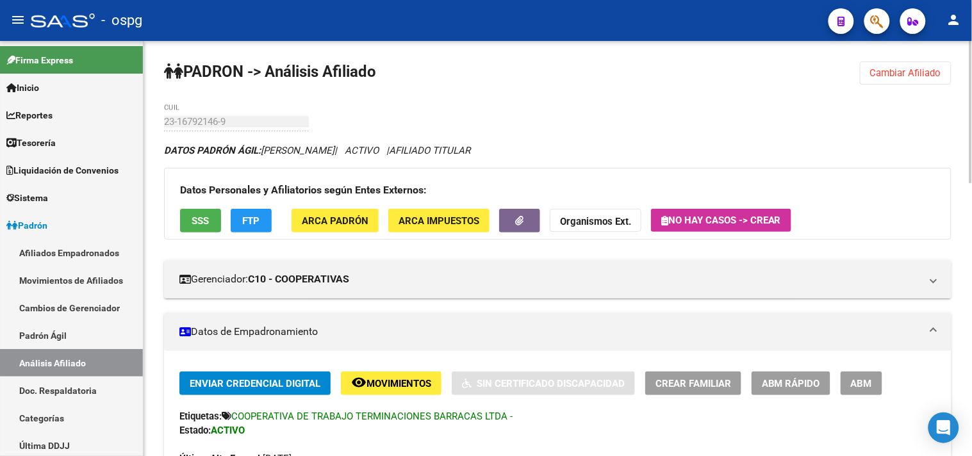
click at [204, 213] on div "Datos Personales y Afiliatorios según Entes Externos: SSS FTP ARCA Padrón ARCA …" at bounding box center [558, 204] width 788 height 72
click at [203, 215] on span "SSS" at bounding box center [200, 221] width 17 height 12
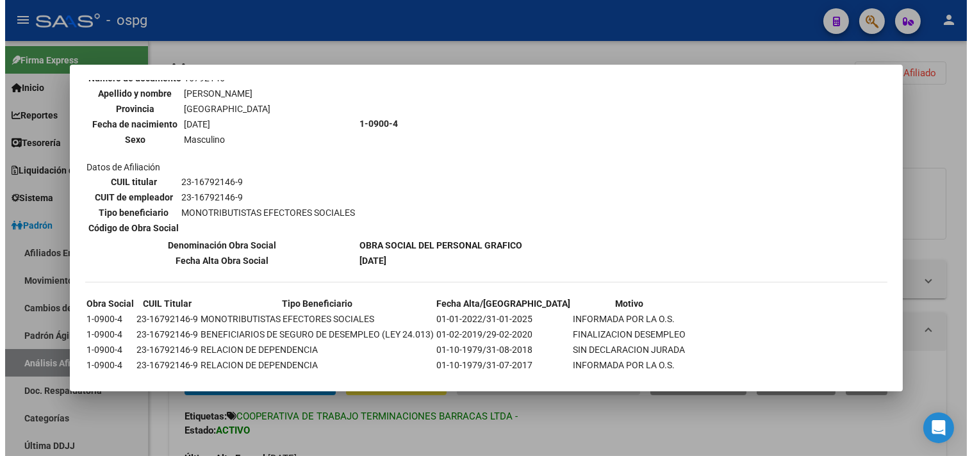
scroll to position [144, 0]
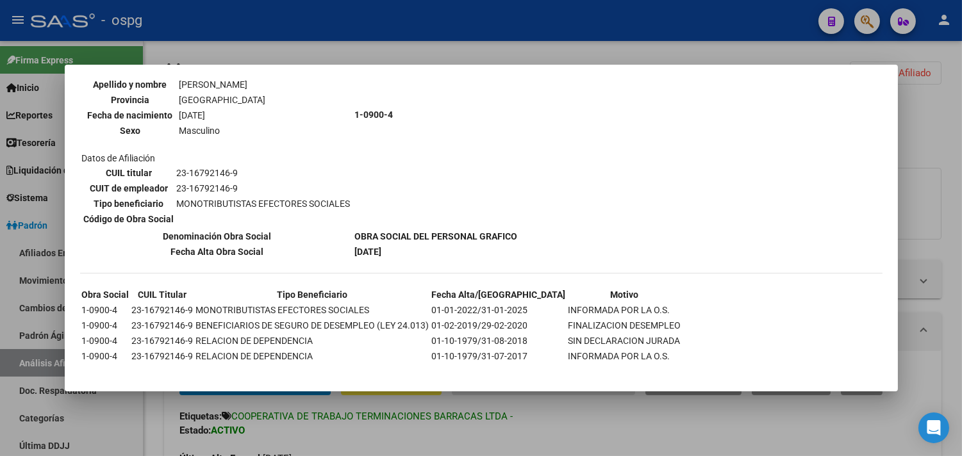
click at [491, 421] on div at bounding box center [481, 228] width 962 height 456
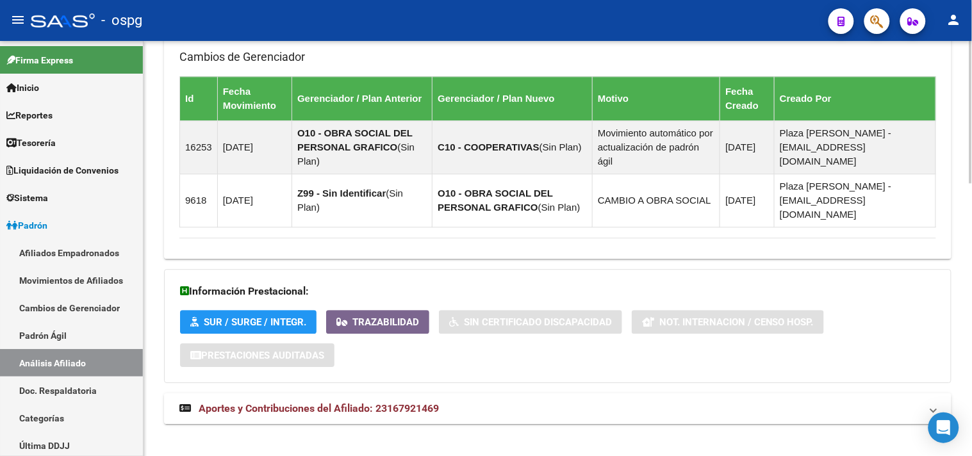
click at [514, 404] on mat-expansion-panel-header "Aportes y Contribuciones del Afiliado: 23167921469" at bounding box center [558, 409] width 788 height 31
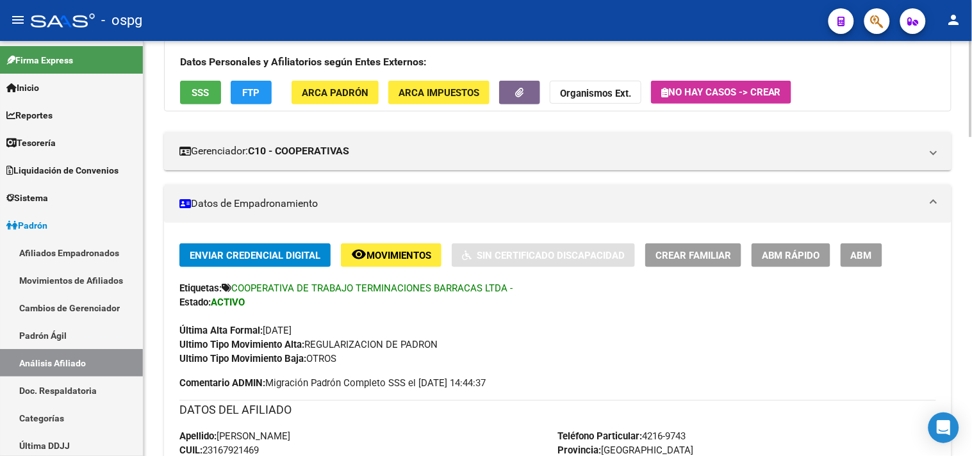
scroll to position [65, 0]
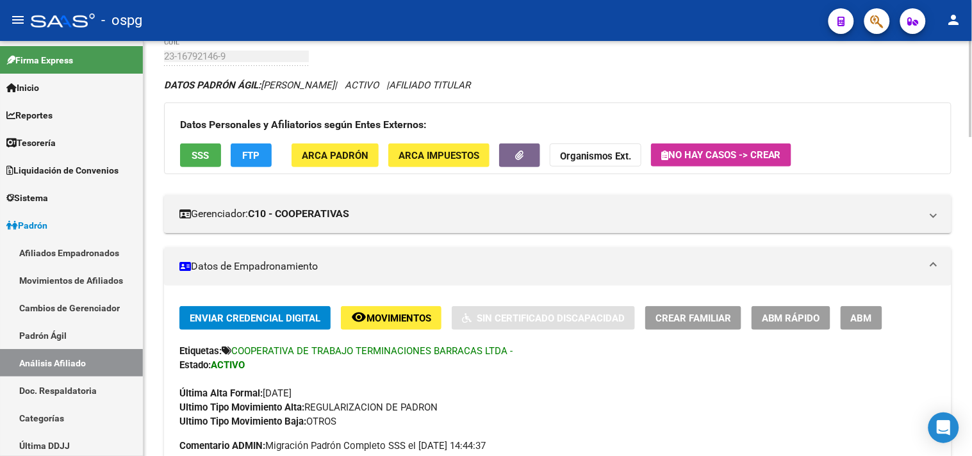
click at [244, 158] on button "FTP" at bounding box center [251, 156] width 41 height 24
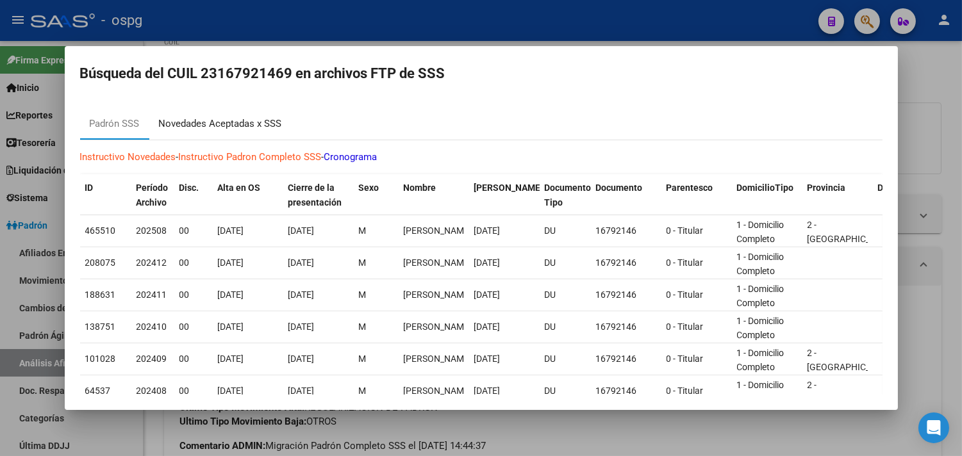
click at [236, 118] on div "Novedades Aceptadas x SSS" at bounding box center [220, 124] width 123 height 15
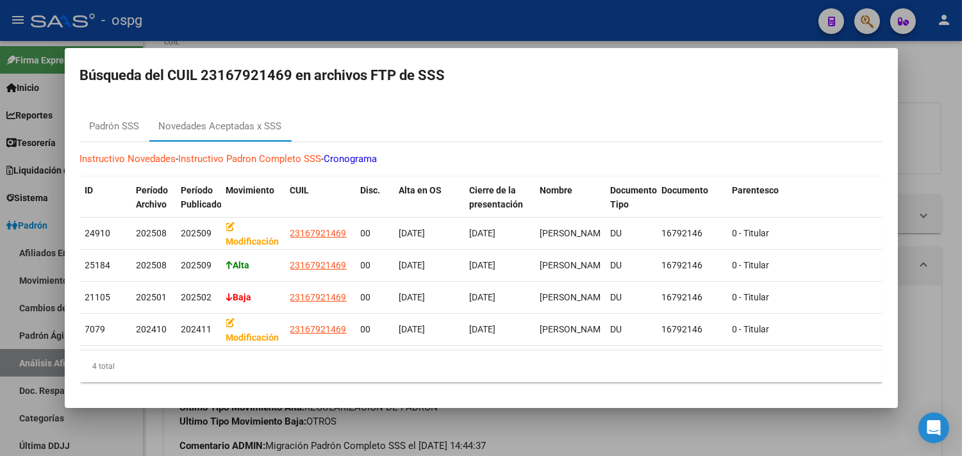
click at [575, 437] on div at bounding box center [481, 228] width 962 height 456
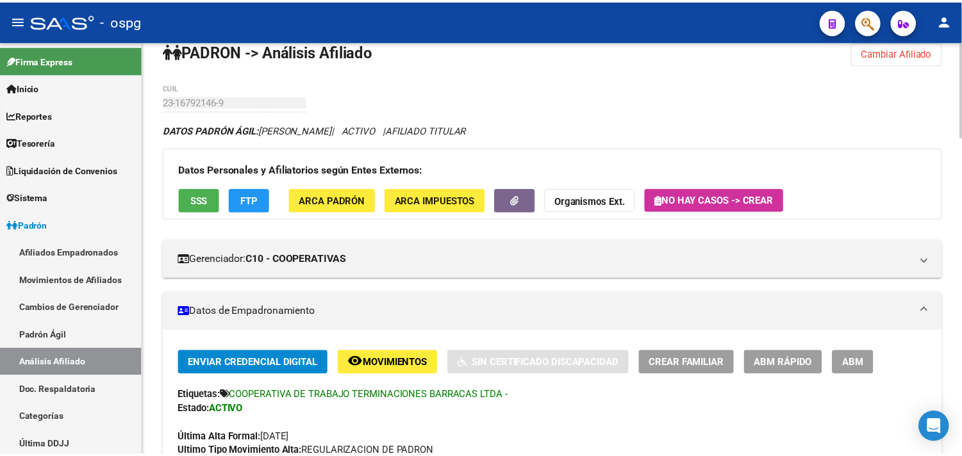
scroll to position [0, 0]
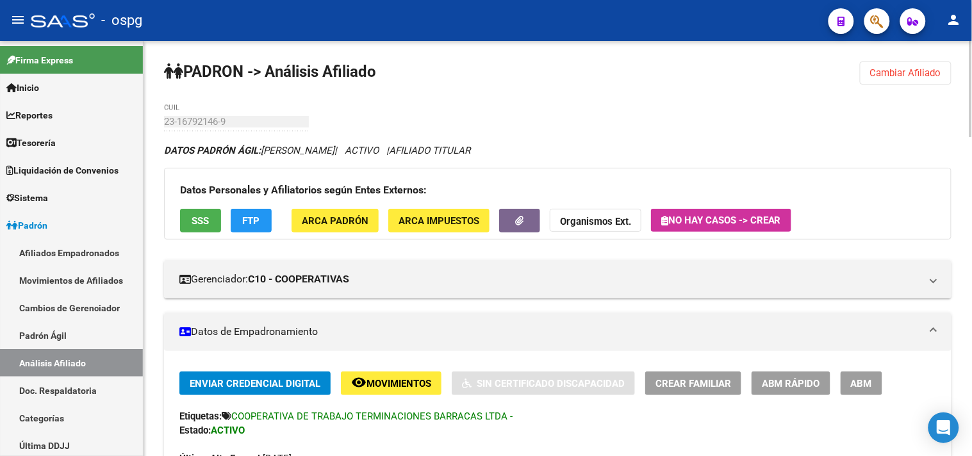
click at [889, 71] on span "Cambiar Afiliado" at bounding box center [906, 73] width 71 height 12
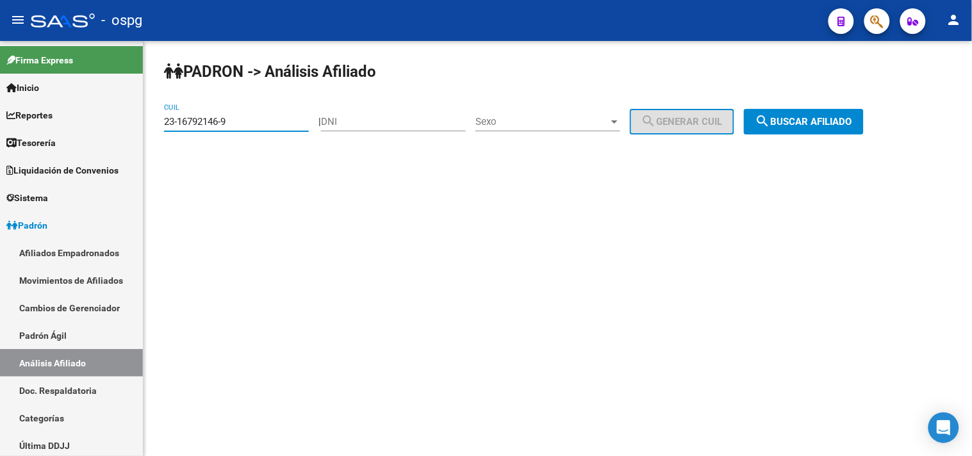
drag, startPoint x: 285, startPoint y: 123, endPoint x: 193, endPoint y: 119, distance: 91.8
click at [167, 122] on input "23-16792146-9" at bounding box center [236, 122] width 145 height 12
paste input "7-41766765-8"
drag, startPoint x: 796, startPoint y: 127, endPoint x: 726, endPoint y: 122, distance: 70.7
click at [794, 128] on button "search Buscar afiliado" at bounding box center [804, 122] width 120 height 26
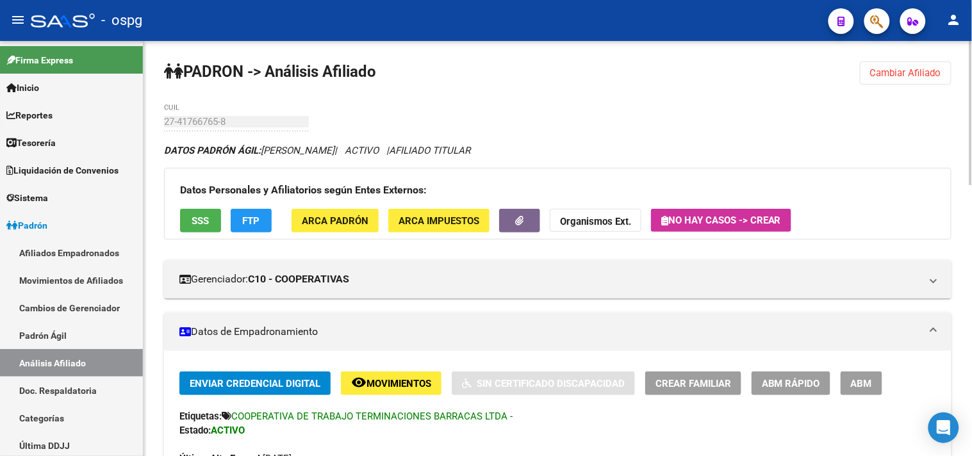
click at [189, 218] on button "SSS" at bounding box center [200, 221] width 41 height 24
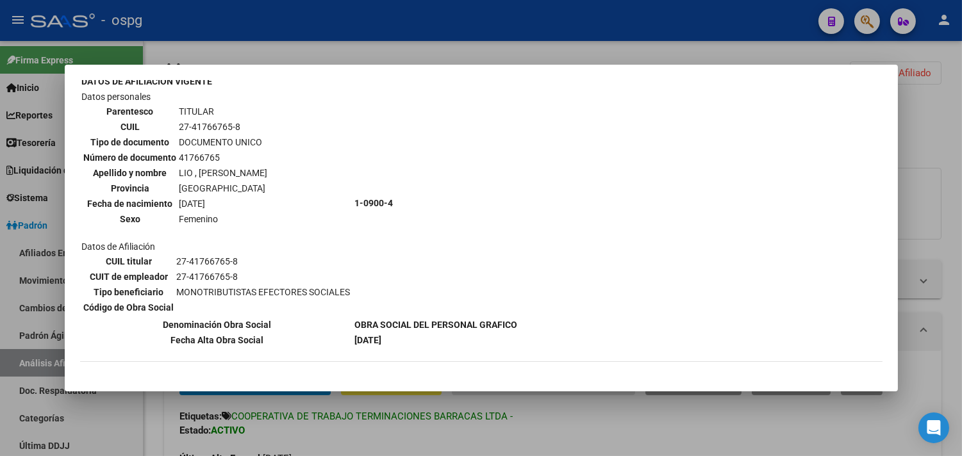
scroll to position [129, 0]
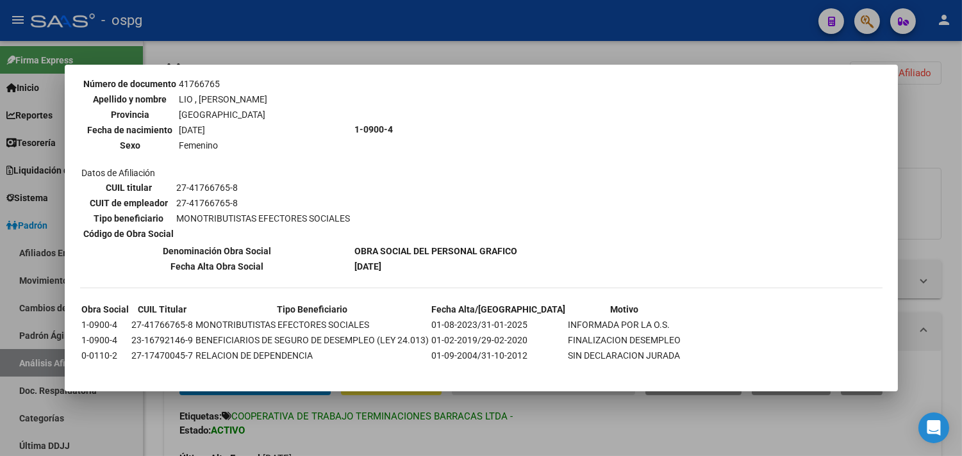
click at [472, 436] on div at bounding box center [481, 228] width 962 height 456
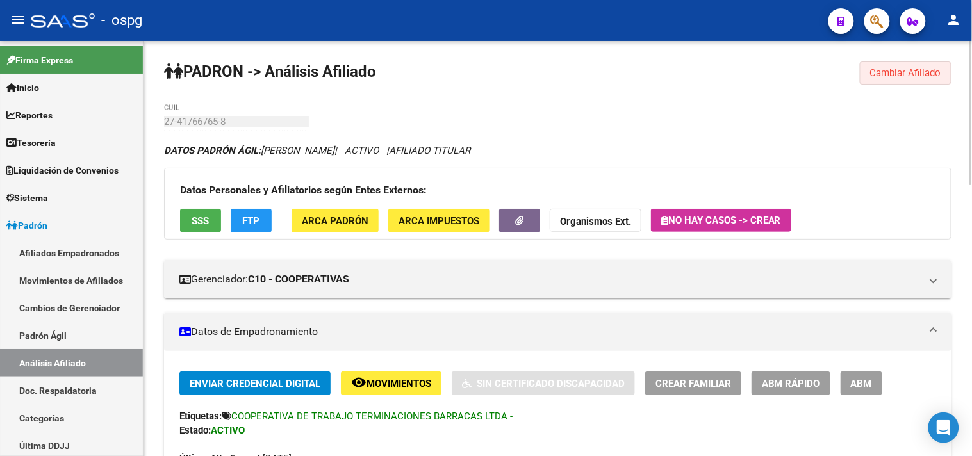
click at [900, 81] on button "Cambiar Afiliado" at bounding box center [906, 73] width 92 height 23
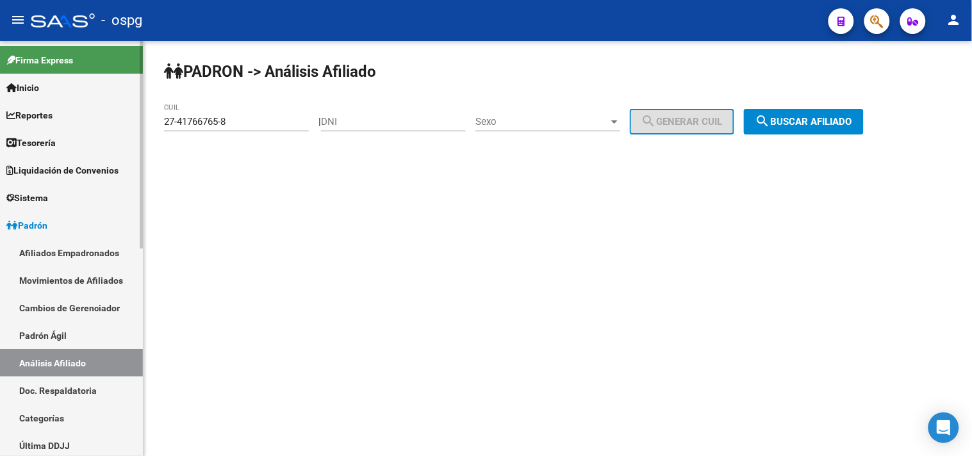
drag, startPoint x: 237, startPoint y: 125, endPoint x: 85, endPoint y: 104, distance: 154.0
click at [85, 105] on mat-sidenav-container "Firma Express Inicio Calendario SSS Instructivos Contacto OS Reportes Tablero d…" at bounding box center [486, 248] width 972 height 415
paste input "0-16662113-6"
click at [796, 122] on span "search Buscar afiliado" at bounding box center [804, 122] width 97 height 12
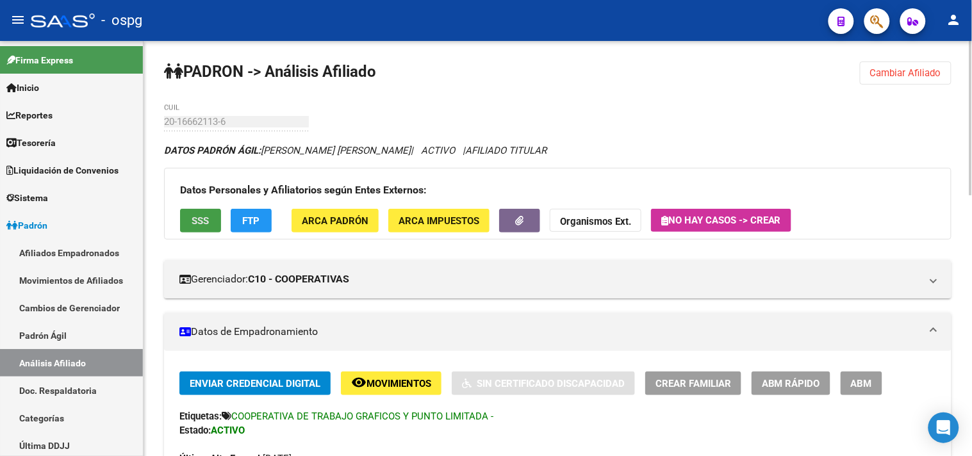
click at [207, 215] on span "SSS" at bounding box center [200, 221] width 17 height 12
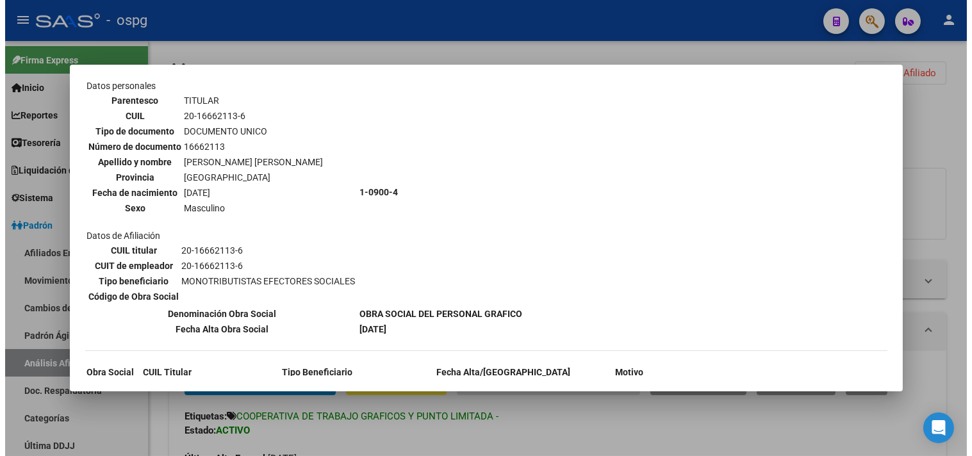
scroll to position [144, 0]
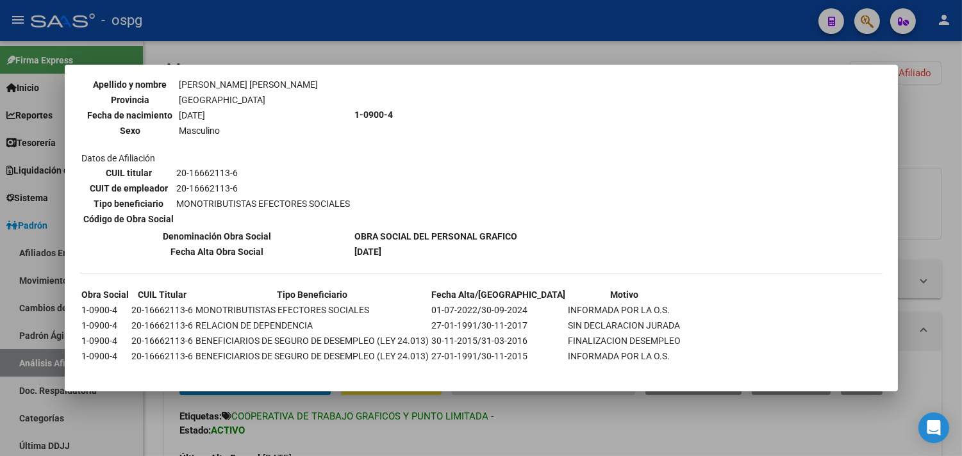
drag, startPoint x: 509, startPoint y: 445, endPoint x: 514, endPoint y: 433, distance: 13.2
click at [508, 444] on div at bounding box center [481, 228] width 962 height 456
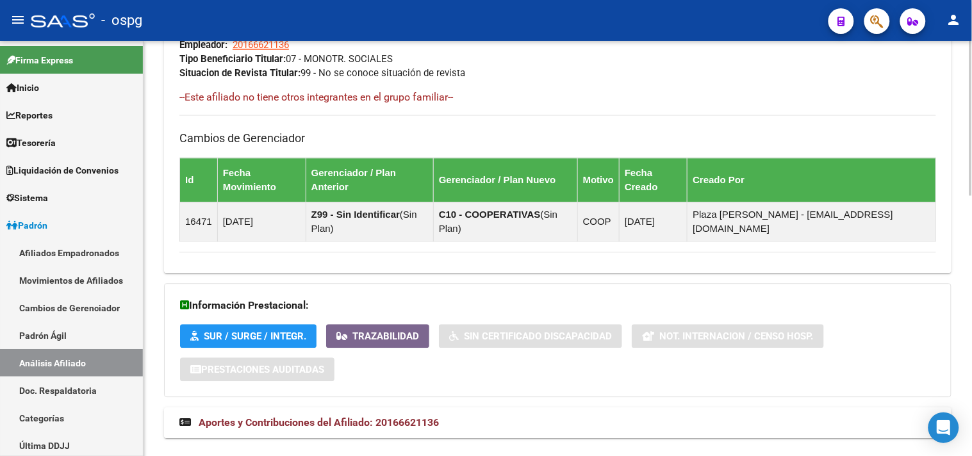
click at [505, 408] on mat-expansion-panel-header "Aportes y Contribuciones del Afiliado: 20166621136" at bounding box center [558, 423] width 788 height 31
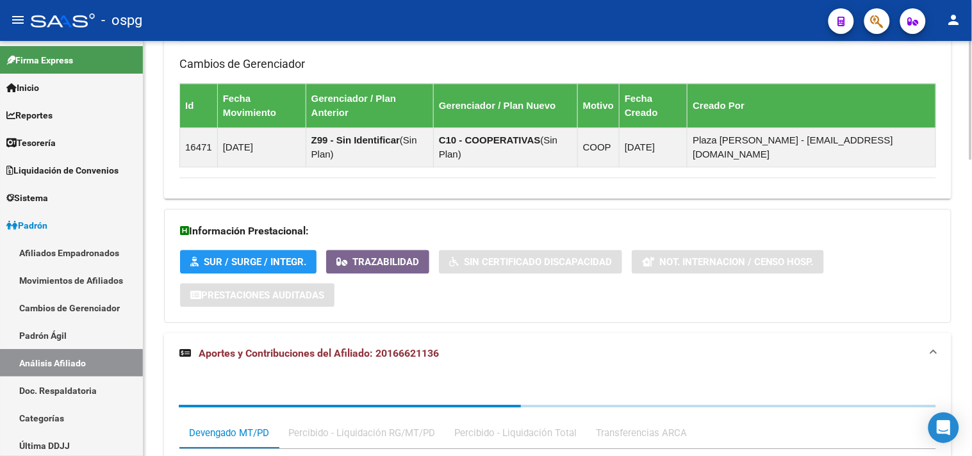
scroll to position [1039, 0]
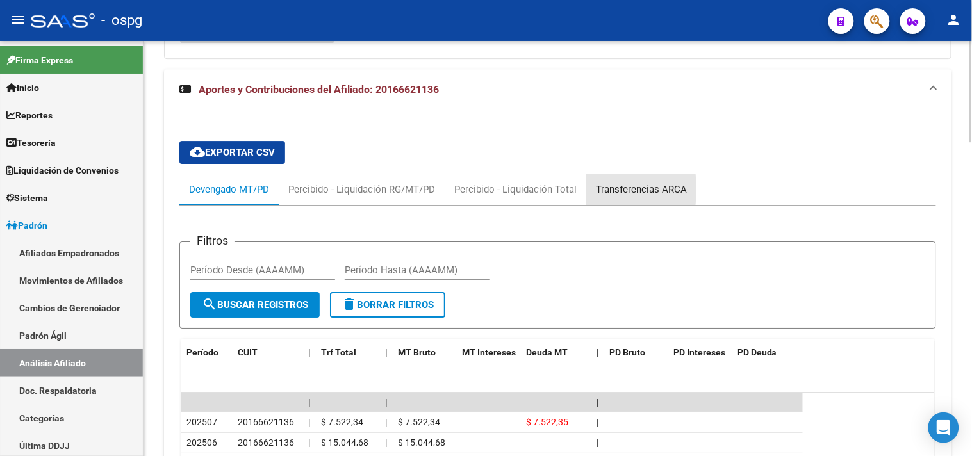
click at [633, 183] on div "Transferencias ARCA" at bounding box center [641, 190] width 91 height 14
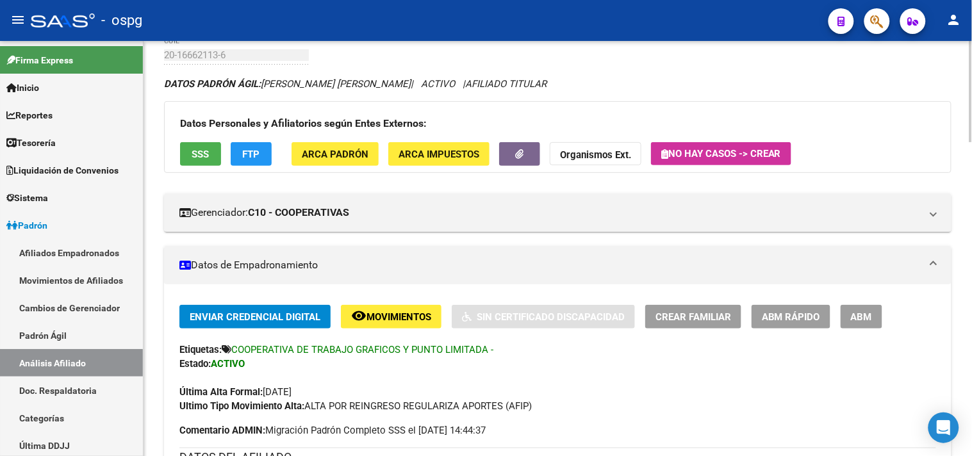
scroll to position [0, 0]
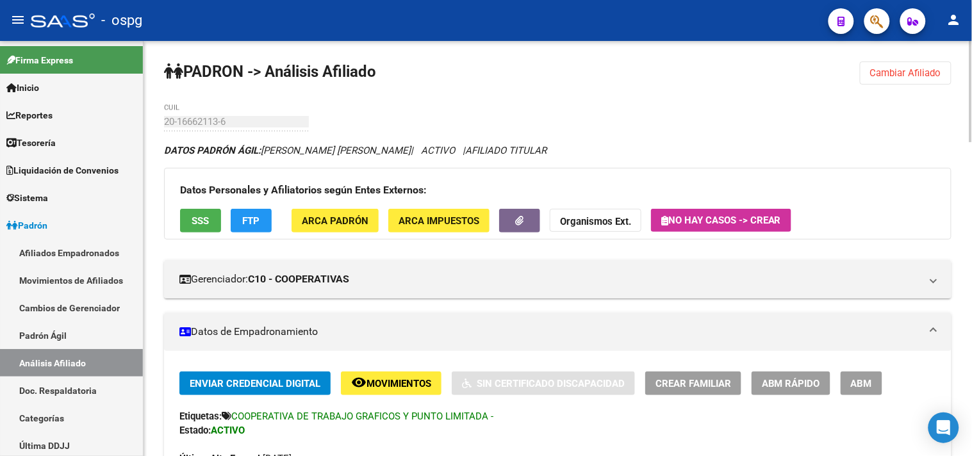
click at [928, 76] on span "Cambiar Afiliado" at bounding box center [906, 73] width 71 height 12
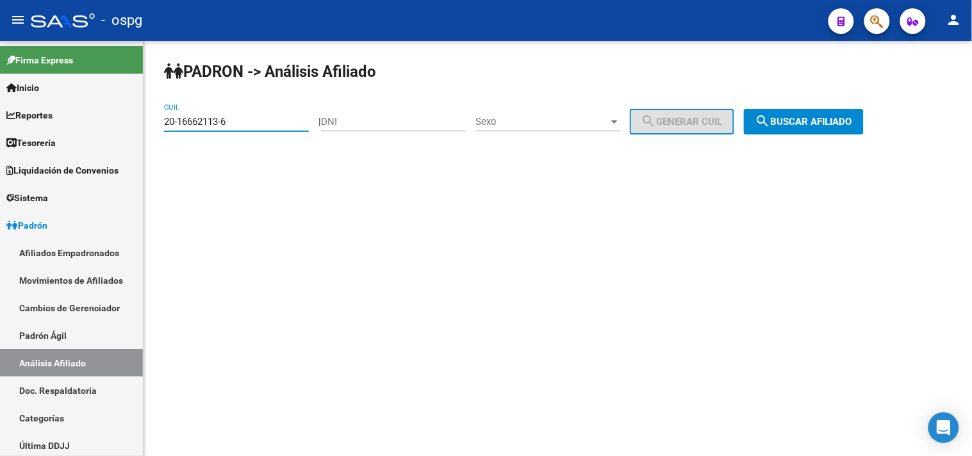
drag, startPoint x: 278, startPoint y: 124, endPoint x: 214, endPoint y: 99, distance: 69.0
click at [109, 112] on mat-sidenav-container "Firma Express Inicio Calendario SSS Instructivos Contacto OS Reportes Tablero d…" at bounding box center [486, 248] width 972 height 415
paste input "7834451-0"
type input "20-17834451-0"
click at [808, 127] on span "search Buscar afiliado" at bounding box center [804, 122] width 97 height 12
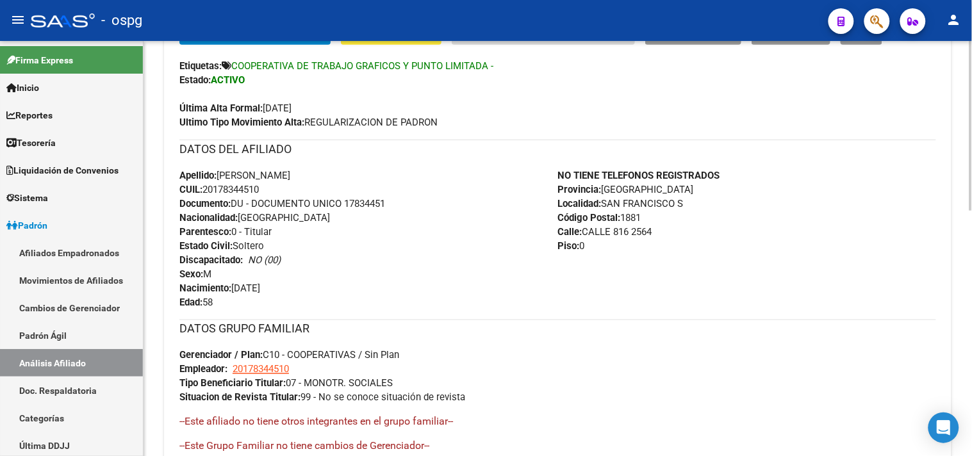
scroll to position [601, 0]
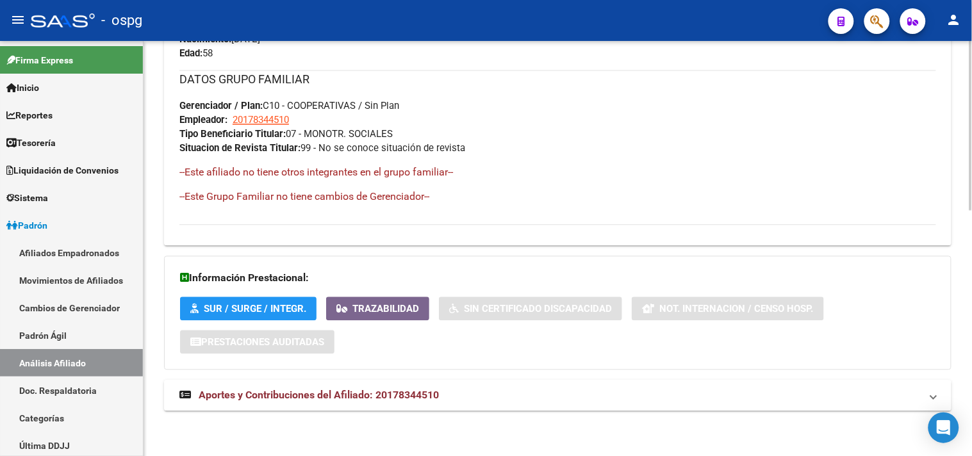
click at [612, 381] on mat-expansion-panel-header "Aportes y Contribuciones del Afiliado: 20178344510" at bounding box center [558, 396] width 788 height 31
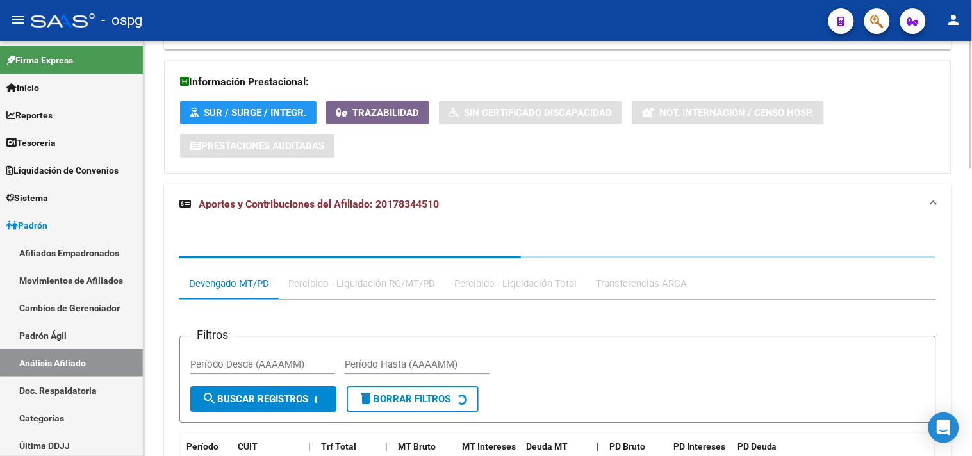
scroll to position [939, 0]
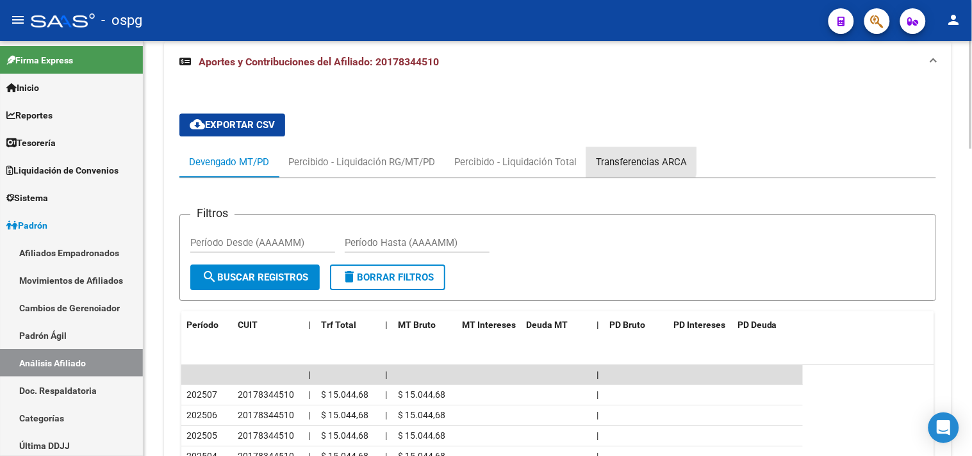
click at [639, 155] on div "Transferencias ARCA" at bounding box center [642, 162] width 110 height 31
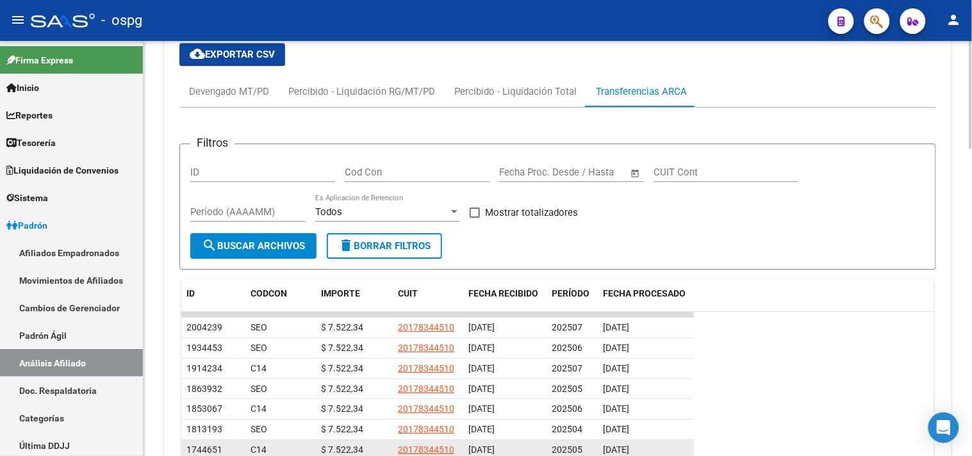
scroll to position [1010, 0]
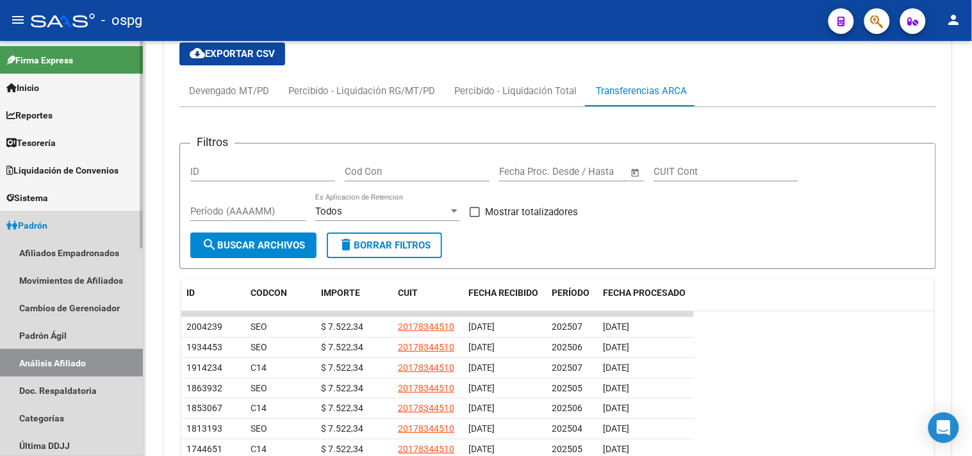
click at [76, 360] on link "Análisis Afiliado" at bounding box center [71, 363] width 143 height 28
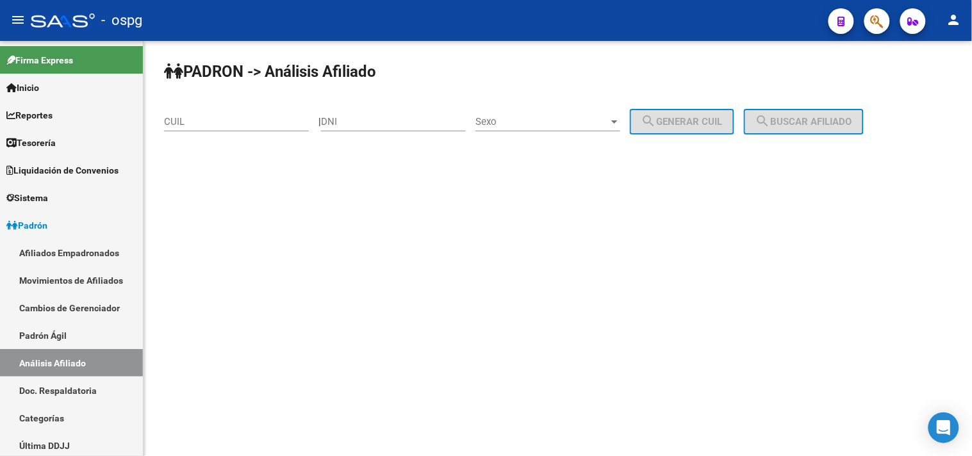
click at [285, 128] on div "CUIL" at bounding box center [236, 118] width 145 height 28
drag, startPoint x: 285, startPoint y: 127, endPoint x: 232, endPoint y: 121, distance: 53.0
click at [232, 121] on input "CUIL" at bounding box center [236, 122] width 145 height 12
paste input "23-46345264-4"
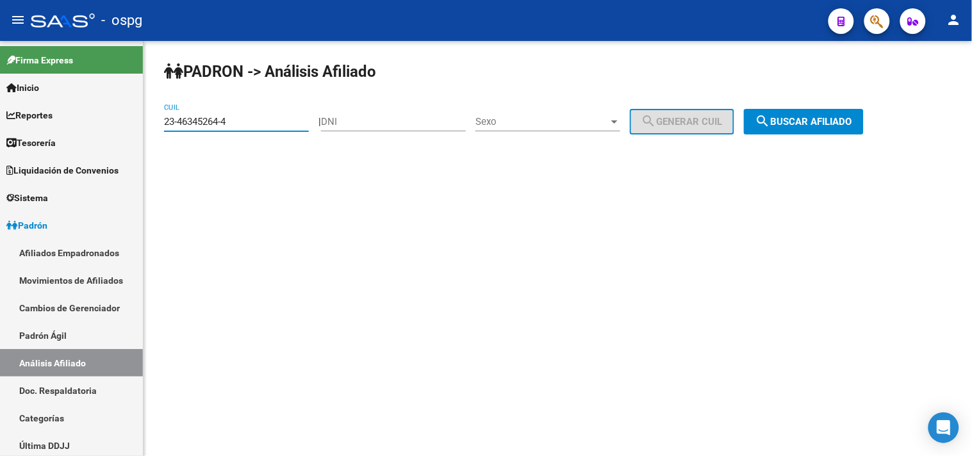
type input "23-46345264-4"
click at [830, 131] on button "search Buscar afiliado" at bounding box center [804, 122] width 120 height 26
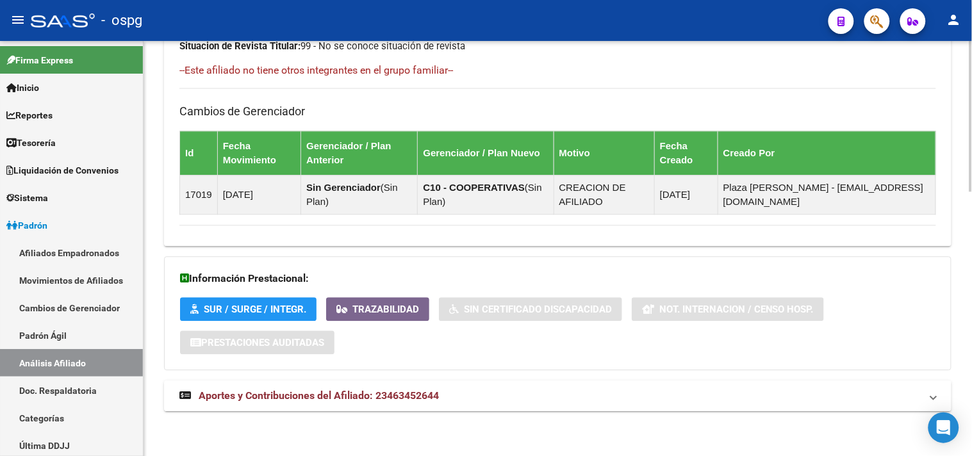
drag, startPoint x: 497, startPoint y: 389, endPoint x: 733, endPoint y: 388, distance: 236.6
click at [501, 392] on mat-panel-title "Aportes y Contribuciones del Afiliado: 23463452644" at bounding box center [550, 396] width 742 height 14
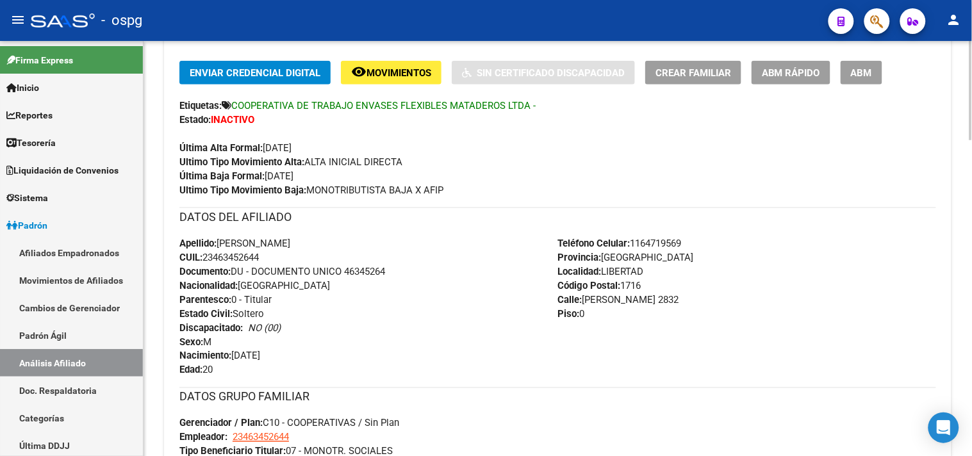
scroll to position [308, 0]
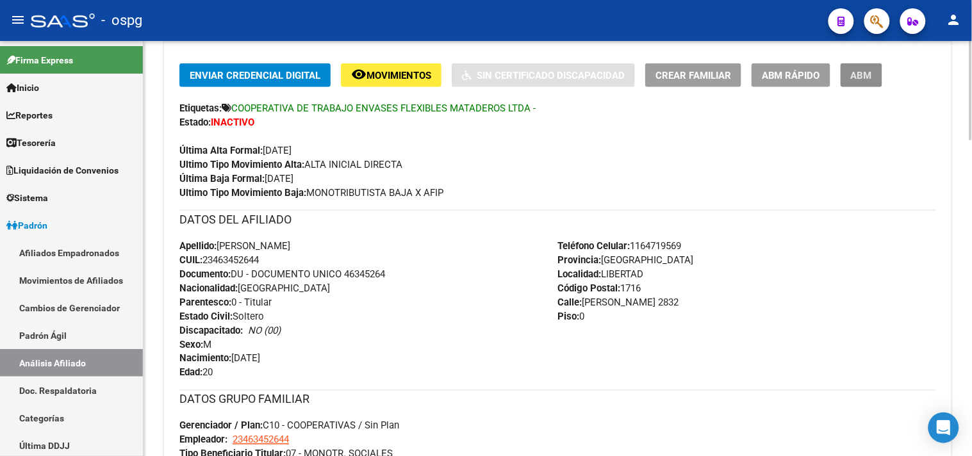
click at [867, 71] on span "ABM" at bounding box center [861, 76] width 21 height 12
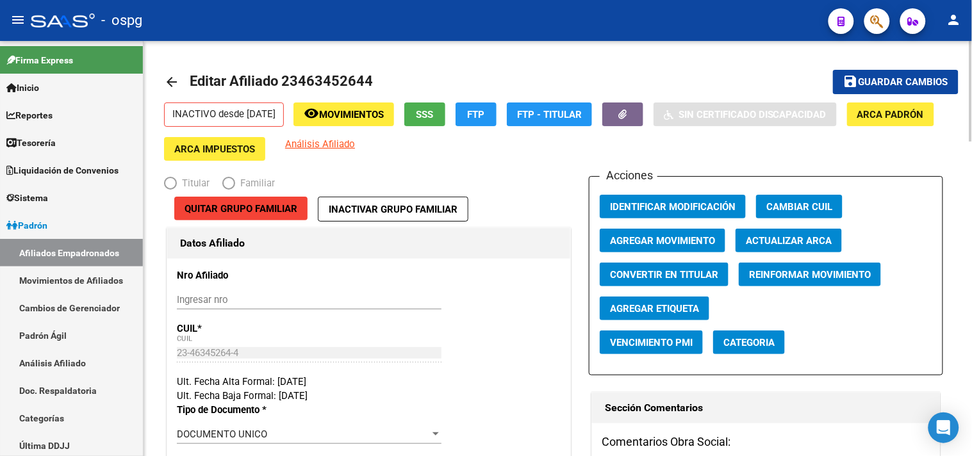
radio input "true"
type input "23-46345264-4"
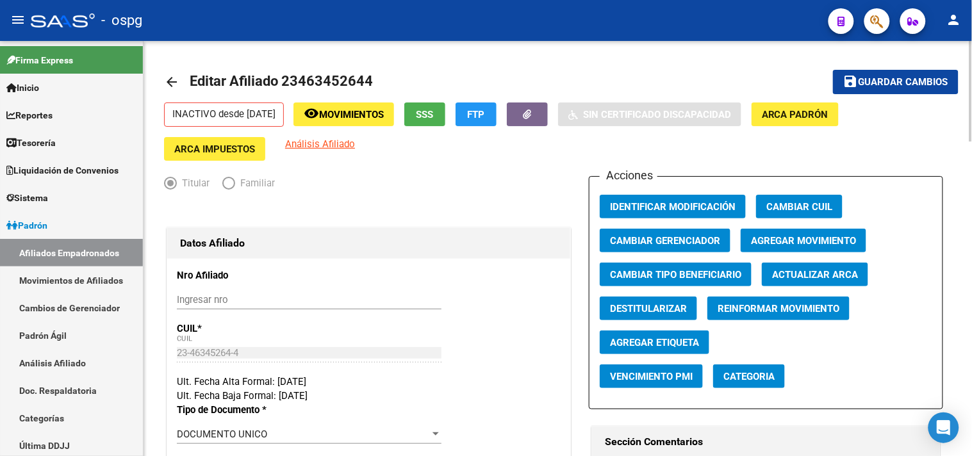
click at [799, 245] on span "Agregar Movimiento" at bounding box center [803, 241] width 105 height 12
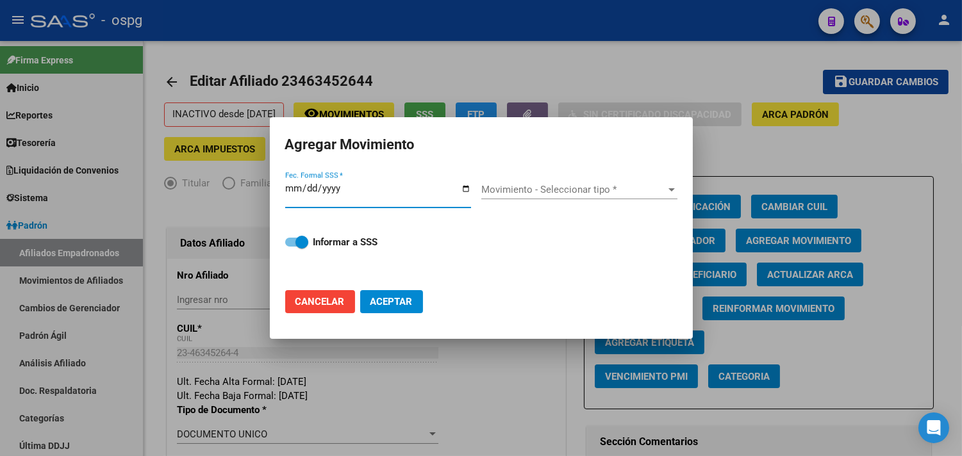
click at [465, 188] on input "Fec. Formal SSS *" at bounding box center [378, 193] width 186 height 21
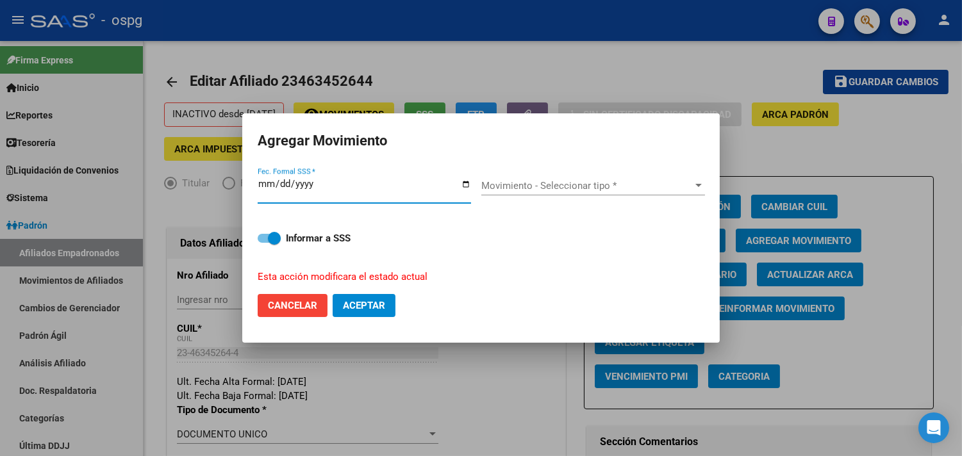
type input "[DATE]"
click at [531, 186] on span "Movimiento - Seleccionar tipo *" at bounding box center [587, 186] width 212 height 12
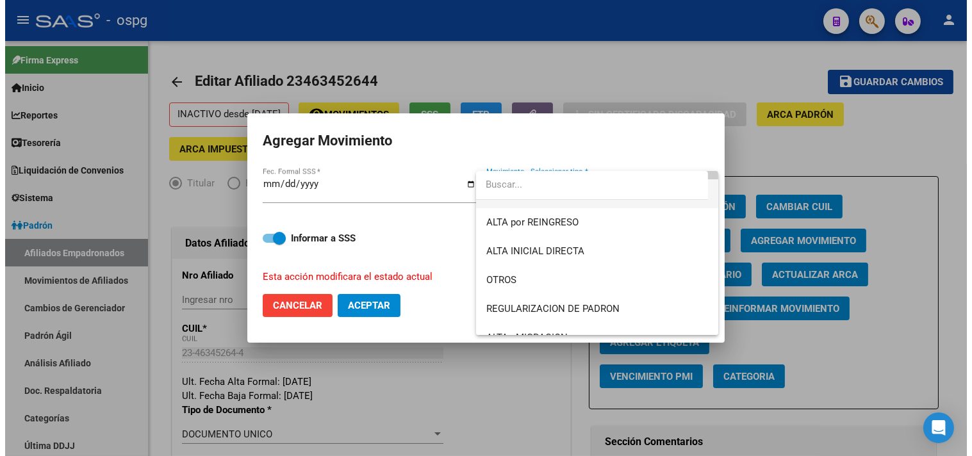
scroll to position [71, 0]
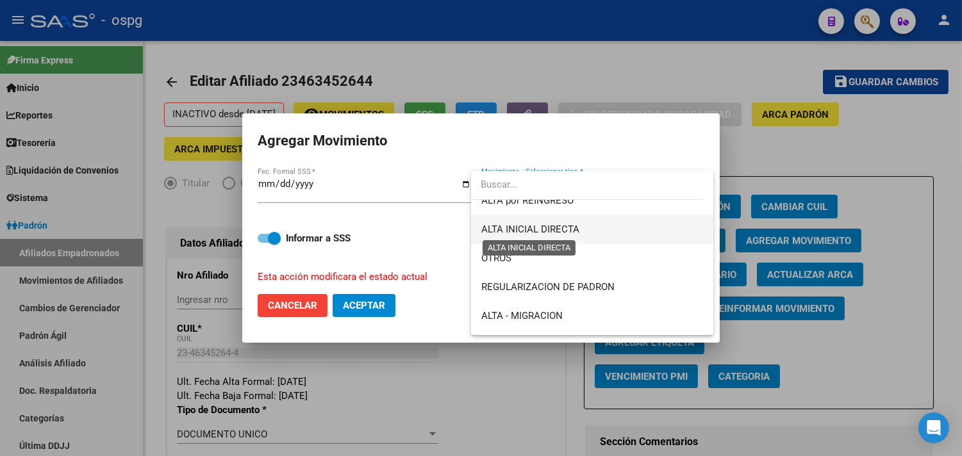
click at [553, 231] on span "ALTA INICIAL DIRECTA" at bounding box center [530, 230] width 98 height 12
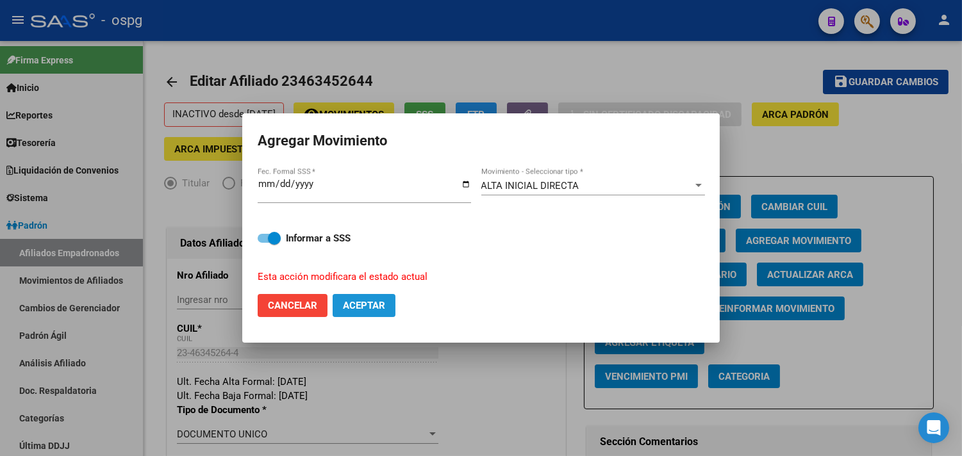
click at [383, 306] on span "Aceptar" at bounding box center [364, 306] width 42 height 12
checkbox input "false"
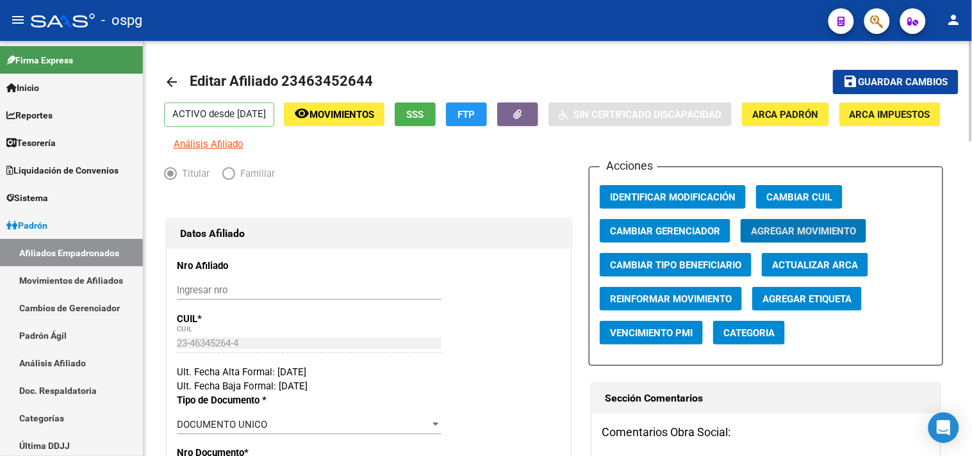
click at [183, 71] on link "arrow_back" at bounding box center [177, 82] width 26 height 30
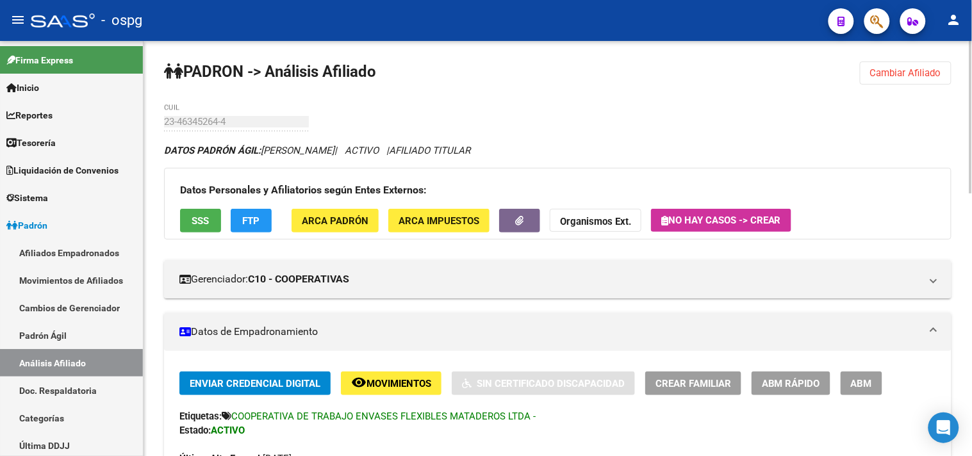
click at [196, 217] on span "SSS" at bounding box center [200, 221] width 17 height 12
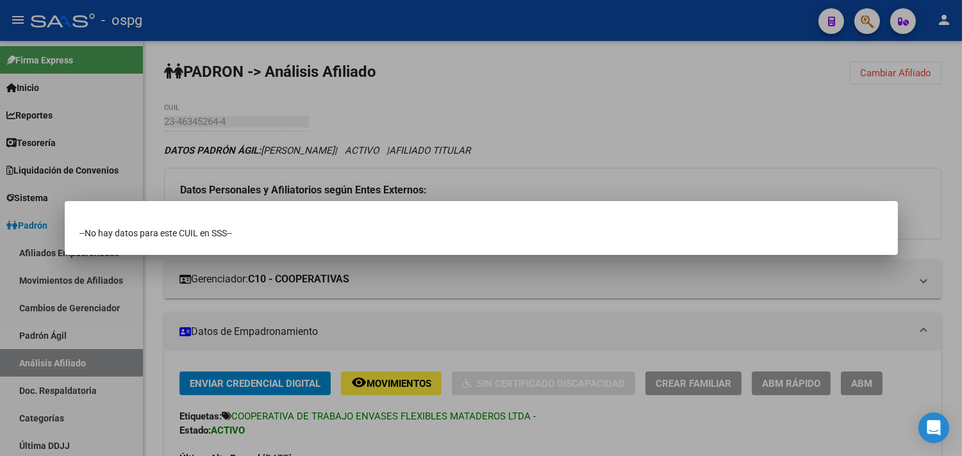
click at [250, 168] on div at bounding box center [481, 228] width 962 height 456
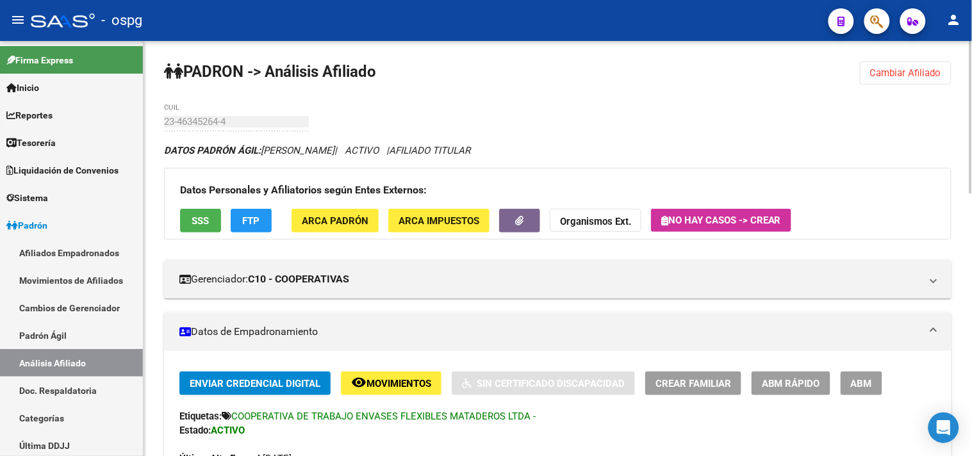
click at [251, 206] on div "Datos Personales y Afiliatorios según Entes Externos: SSS FTP ARCA Padrón ARCA …" at bounding box center [558, 204] width 788 height 72
click at [251, 213] on button "FTP" at bounding box center [251, 221] width 41 height 24
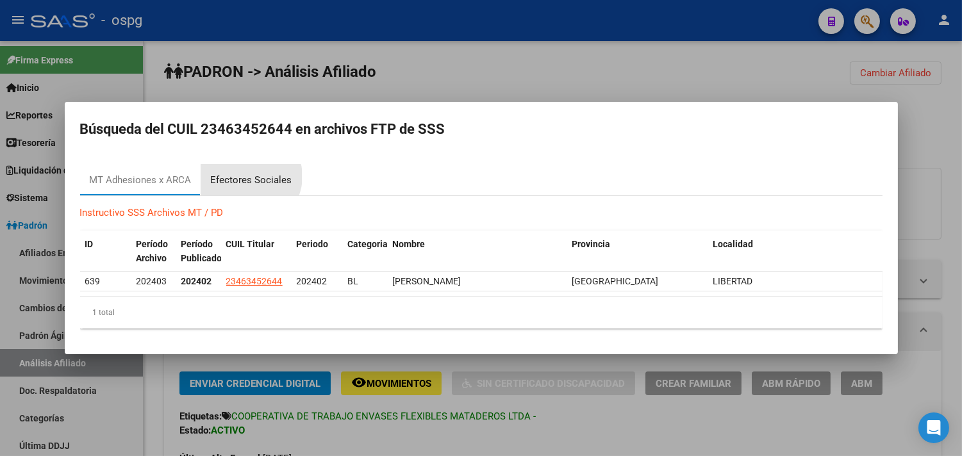
click at [248, 177] on div "Efectores Sociales" at bounding box center [251, 180] width 81 height 15
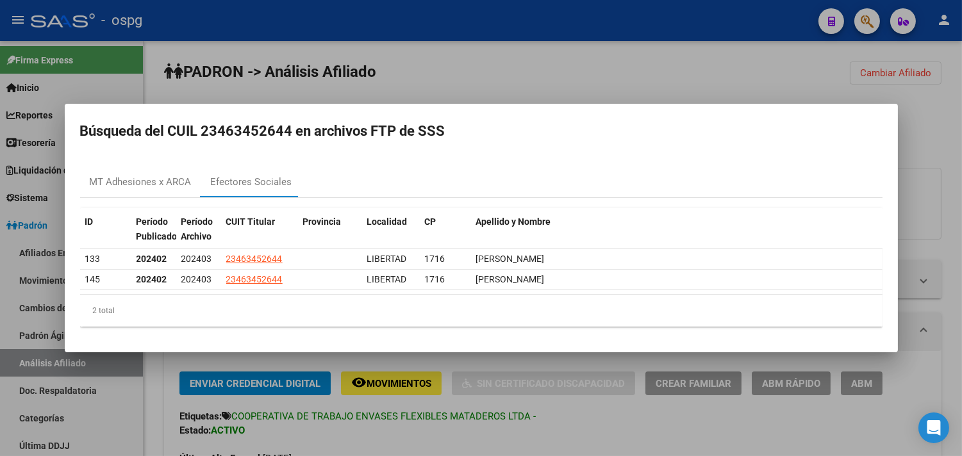
click at [618, 434] on div at bounding box center [481, 228] width 962 height 456
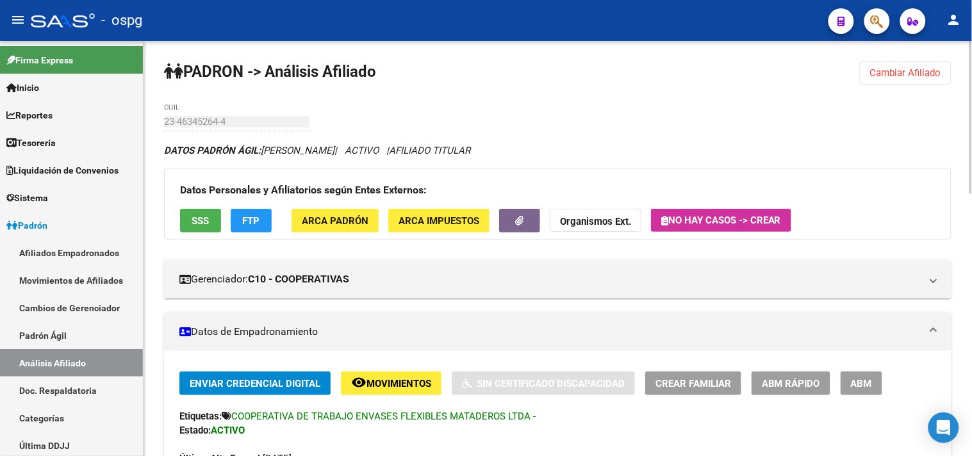
click at [627, 219] on strong "Organismos Ext." at bounding box center [595, 222] width 71 height 12
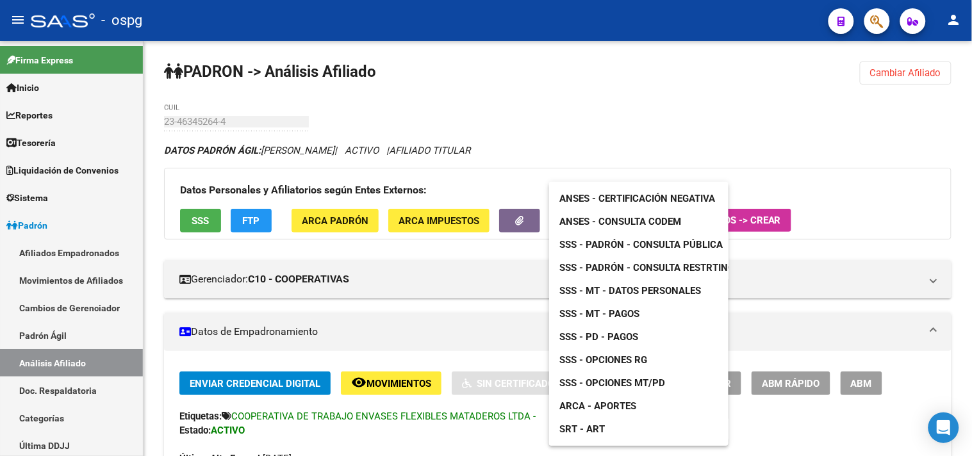
click at [581, 290] on span "SSS - MT - Datos Personales" at bounding box center [631, 291] width 142 height 12
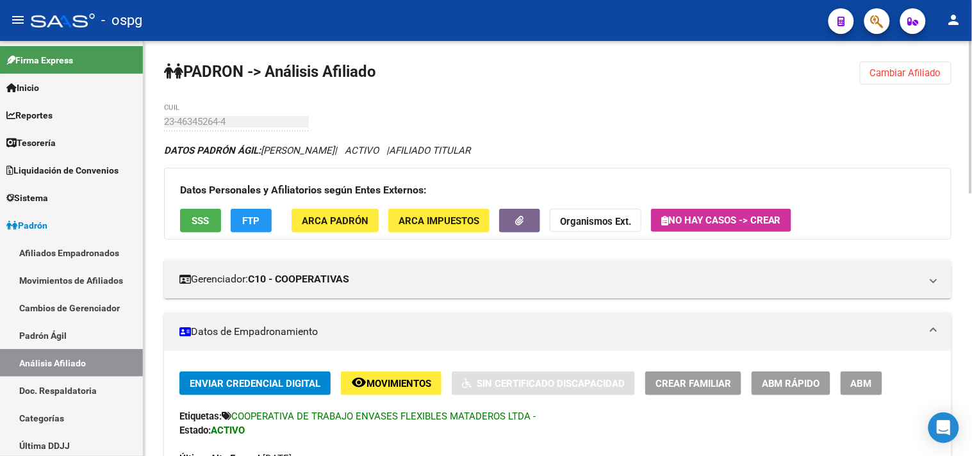
drag, startPoint x: 930, startPoint y: 60, endPoint x: 925, endPoint y: 71, distance: 12.0
click at [922, 72] on span "Cambiar Afiliado" at bounding box center [906, 73] width 71 height 12
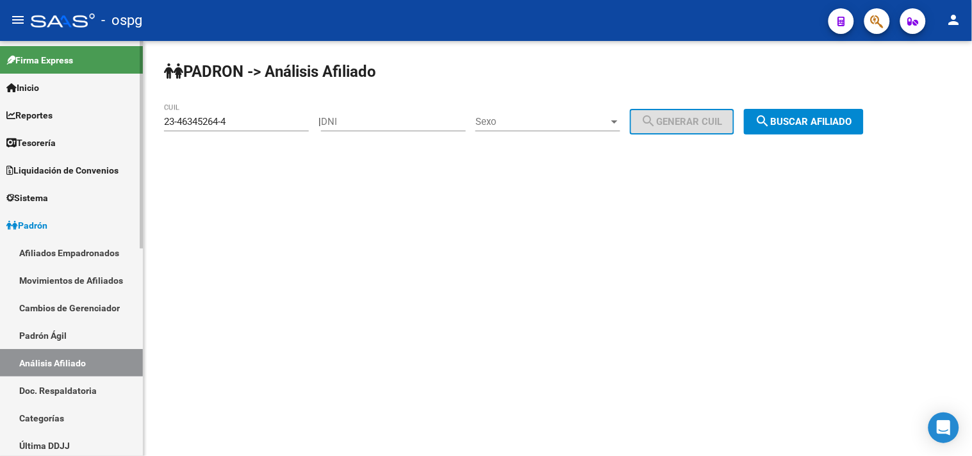
drag, startPoint x: 229, startPoint y: 114, endPoint x: 110, endPoint y: 114, distance: 119.2
click at [110, 114] on mat-sidenav-container "Firma Express Inicio Calendario SSS Instructivos Contacto OS Reportes Tablero d…" at bounding box center [486, 248] width 972 height 415
paste input "4-38402938"
drag, startPoint x: 812, startPoint y: 120, endPoint x: 794, endPoint y: 120, distance: 17.9
click at [812, 121] on span "search Buscar afiliado" at bounding box center [804, 122] width 97 height 12
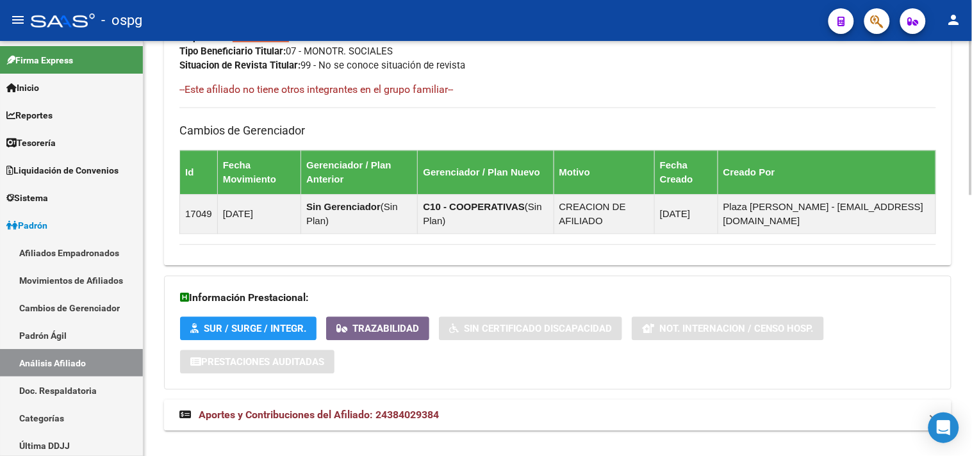
scroll to position [703, 0]
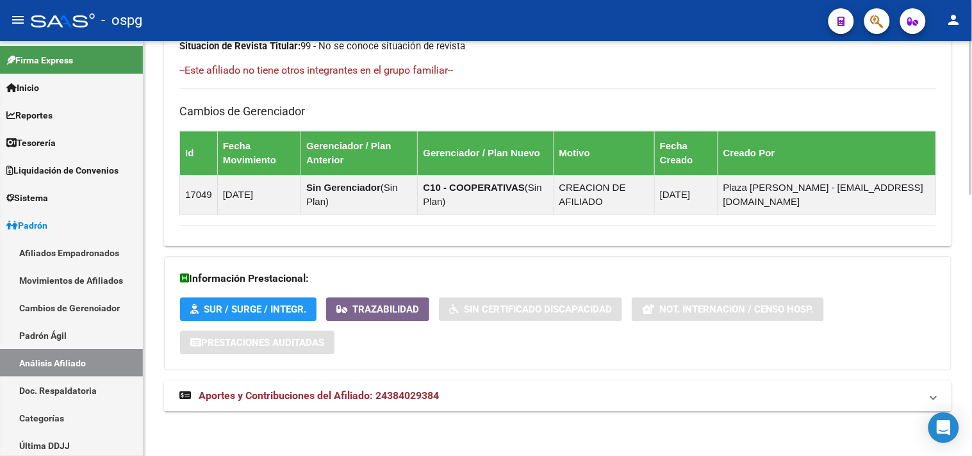
drag, startPoint x: 505, startPoint y: 391, endPoint x: 587, endPoint y: 391, distance: 82.1
click at [507, 391] on mat-panel-title "Aportes y Contribuciones del Afiliado: 24384029384" at bounding box center [550, 396] width 742 height 14
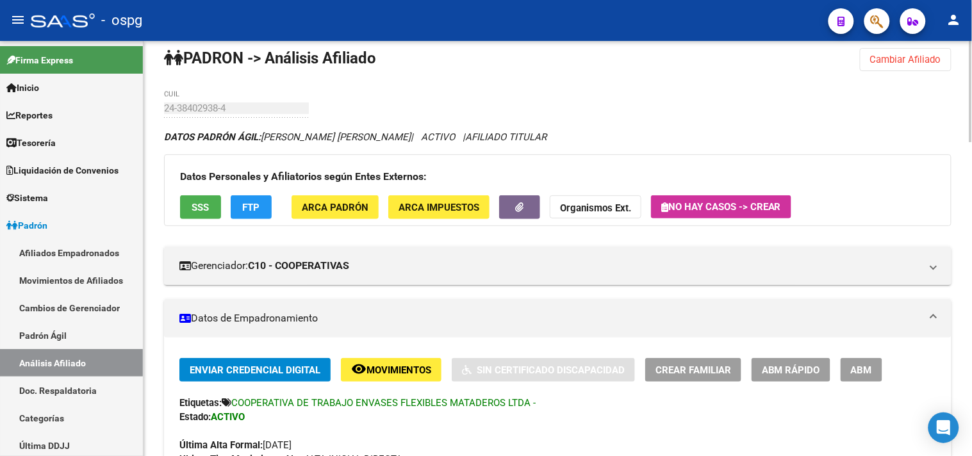
scroll to position [0, 0]
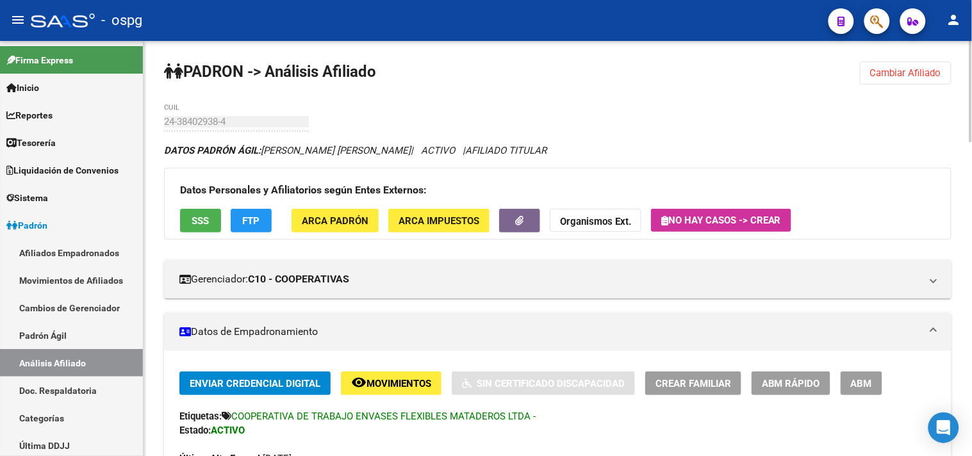
click at [919, 79] on button "Cambiar Afiliado" at bounding box center [906, 73] width 92 height 23
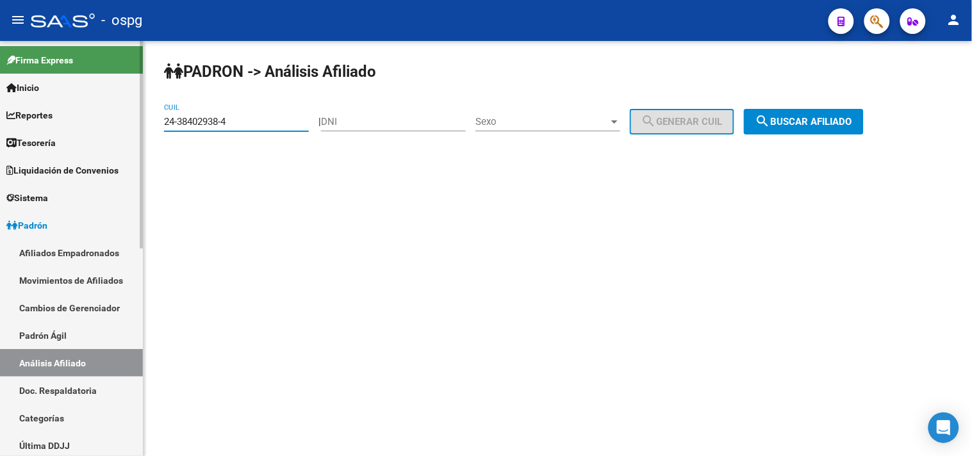
drag, startPoint x: 128, startPoint y: 125, endPoint x: 278, endPoint y: 126, distance: 150.0
click at [124, 126] on mat-sidenav-container "Firma Express Inicio Calendario SSS Instructivos Contacto OS Reportes Tablero d…" at bounding box center [486, 248] width 972 height 415
paste input "0-39914187-8"
type input "20-39914187-8"
click at [811, 113] on button "search Buscar afiliado" at bounding box center [804, 122] width 120 height 26
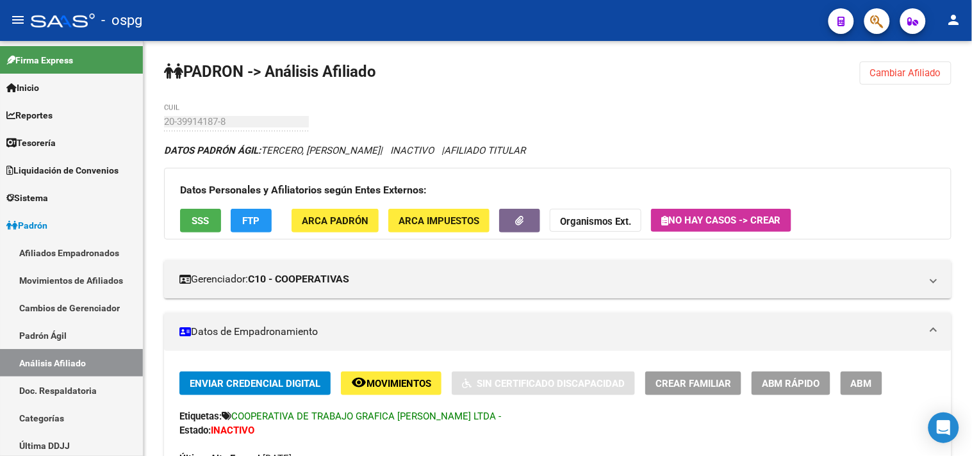
click at [284, 203] on div "Datos Personales y Afiliatorios según Entes Externos: SSS FTP ARCA Padrón ARCA …" at bounding box center [558, 204] width 788 height 72
click at [247, 215] on span "FTP" at bounding box center [251, 221] width 17 height 12
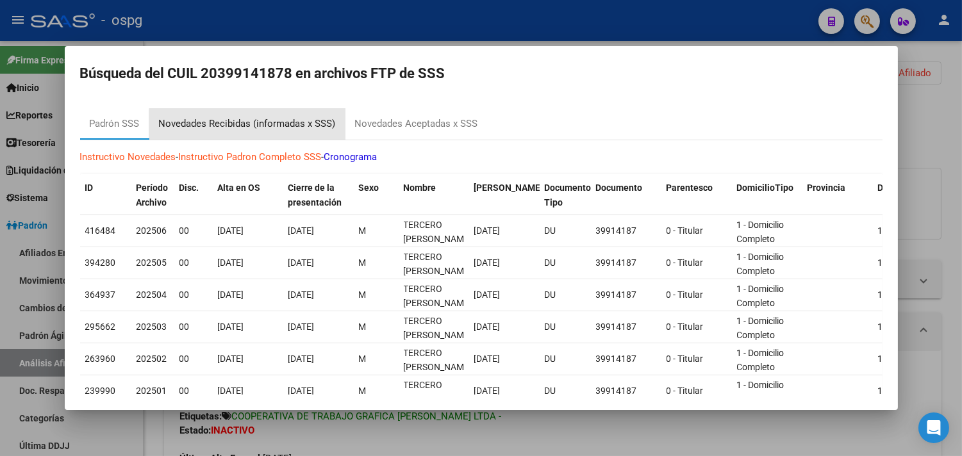
click at [283, 128] on div "Novedades Recibidas (informadas x SSS)" at bounding box center [247, 124] width 177 height 15
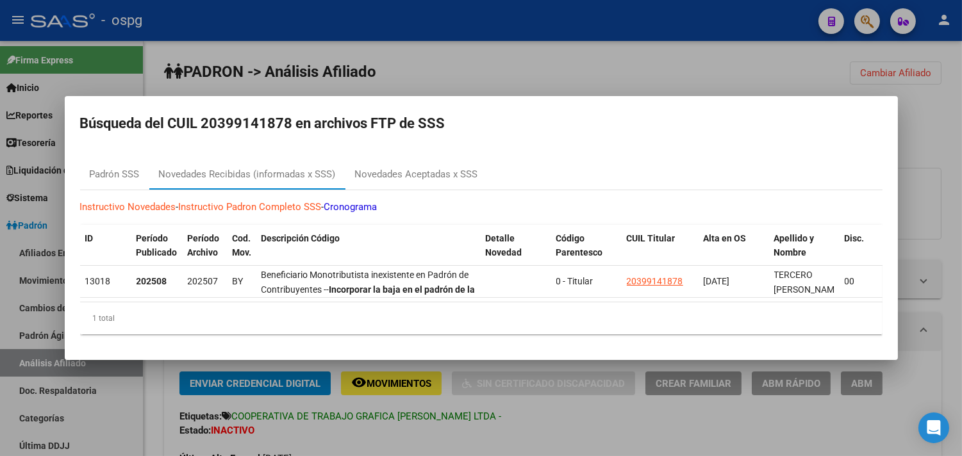
click at [494, 440] on div at bounding box center [481, 228] width 962 height 456
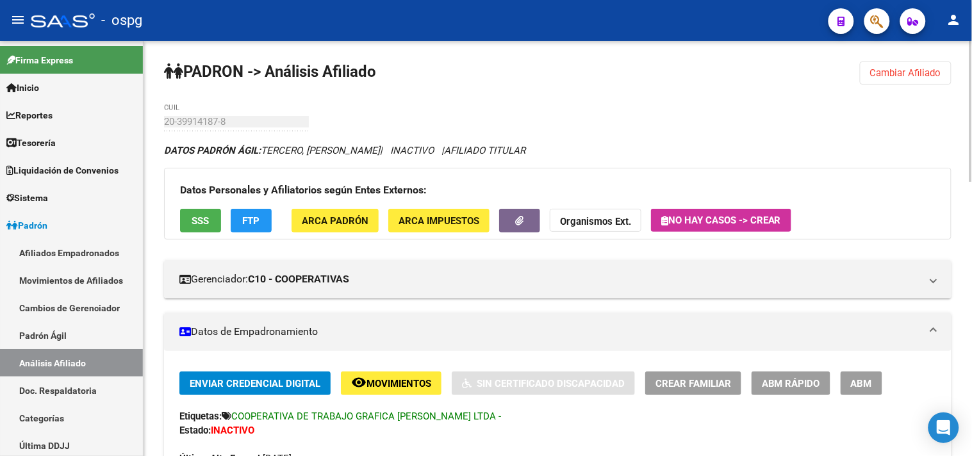
click at [892, 73] on span "Cambiar Afiliado" at bounding box center [906, 73] width 71 height 12
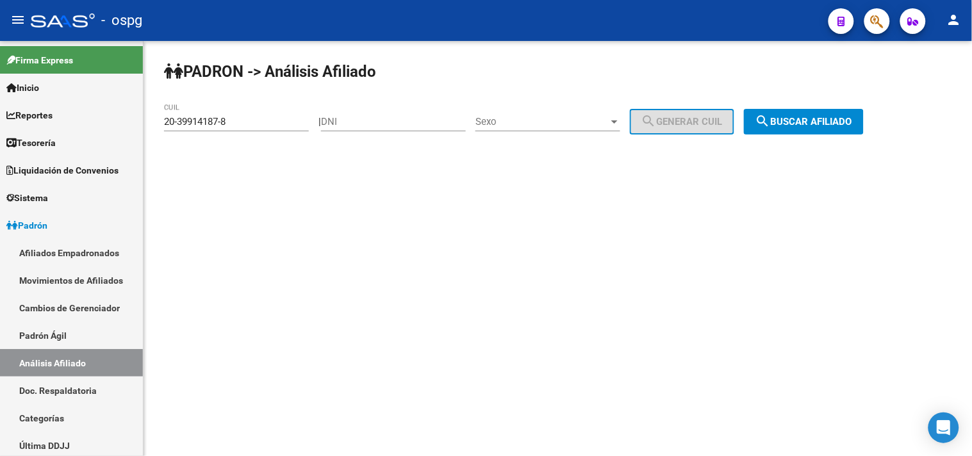
drag, startPoint x: 265, startPoint y: 124, endPoint x: 187, endPoint y: 129, distance: 78.4
click at [135, 124] on mat-sidenav-container "Firma Express Inicio Calendario SSS Instructivos Contacto OS Reportes Tablero d…" at bounding box center [486, 248] width 972 height 415
drag, startPoint x: 212, startPoint y: 126, endPoint x: 215, endPoint y: 117, distance: 10.0
click at [215, 117] on input "20-39914187-8" at bounding box center [236, 122] width 145 height 12
drag, startPoint x: 242, startPoint y: 126, endPoint x: 156, endPoint y: 114, distance: 86.8
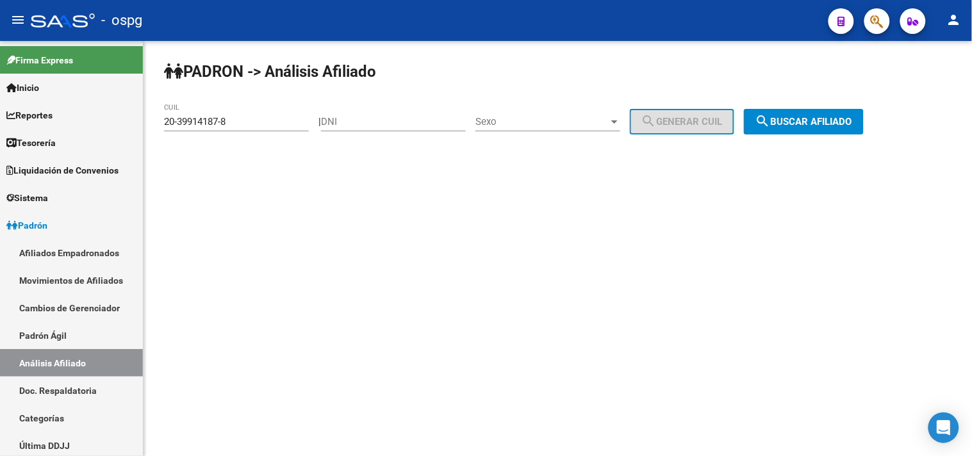
click at [156, 114] on div "PADRON -> Análisis Afiliado 20-39914187-8 CUIL | DNI Sexo Sexo search Generar C…" at bounding box center [558, 108] width 829 height 135
drag, startPoint x: 210, startPoint y: 119, endPoint x: 185, endPoint y: 121, distance: 25.0
click at [185, 121] on input "20-39914187-8" at bounding box center [236, 122] width 145 height 12
drag, startPoint x: 255, startPoint y: 117, endPoint x: 162, endPoint y: 121, distance: 93.0
click at [164, 121] on input "20-39914187-8" at bounding box center [236, 122] width 145 height 12
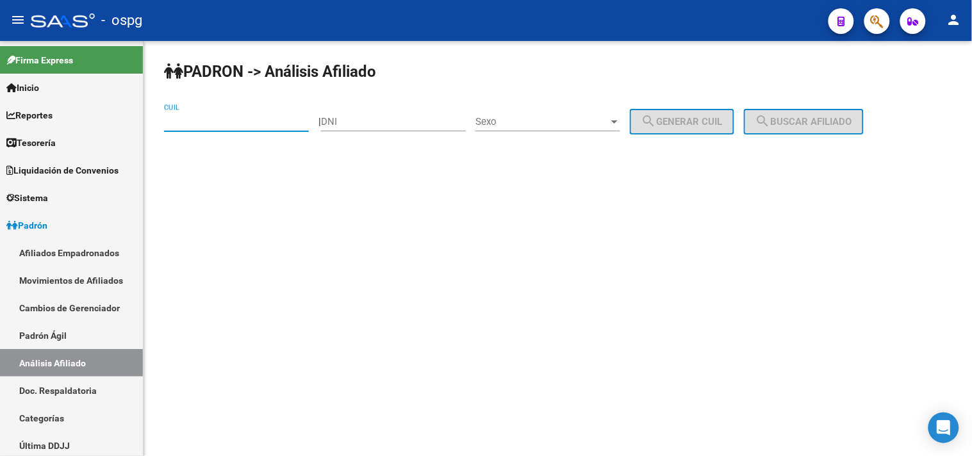
paste input "20-13931970-3"
type input "20-13931970-3"
click at [790, 127] on span "search Buscar afiliado" at bounding box center [804, 122] width 97 height 12
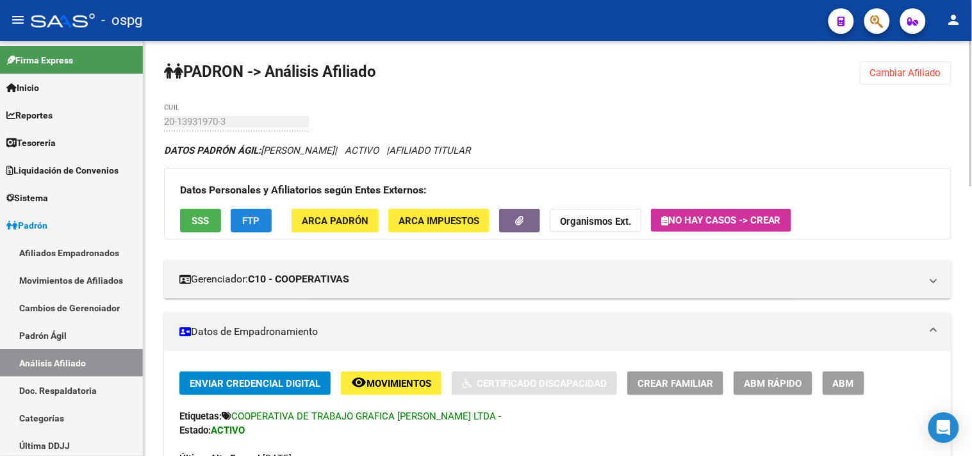
click at [250, 220] on span "FTP" at bounding box center [251, 221] width 17 height 12
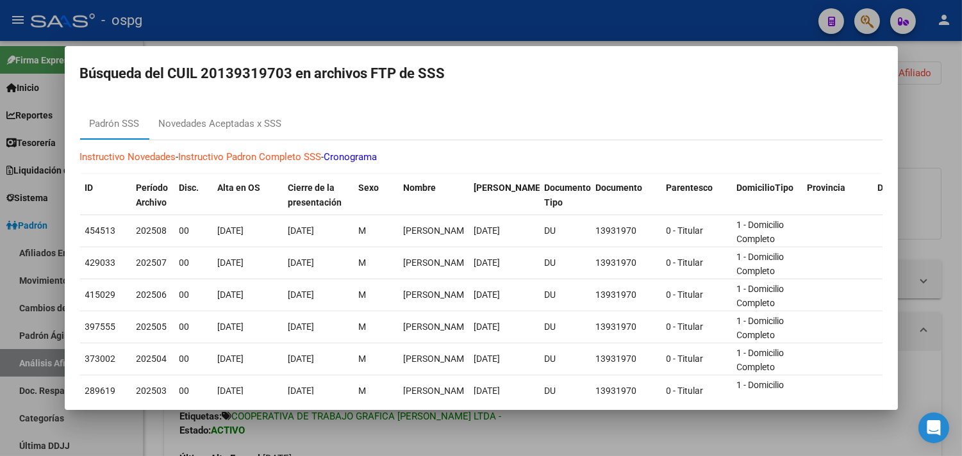
click at [941, 249] on div at bounding box center [481, 228] width 962 height 456
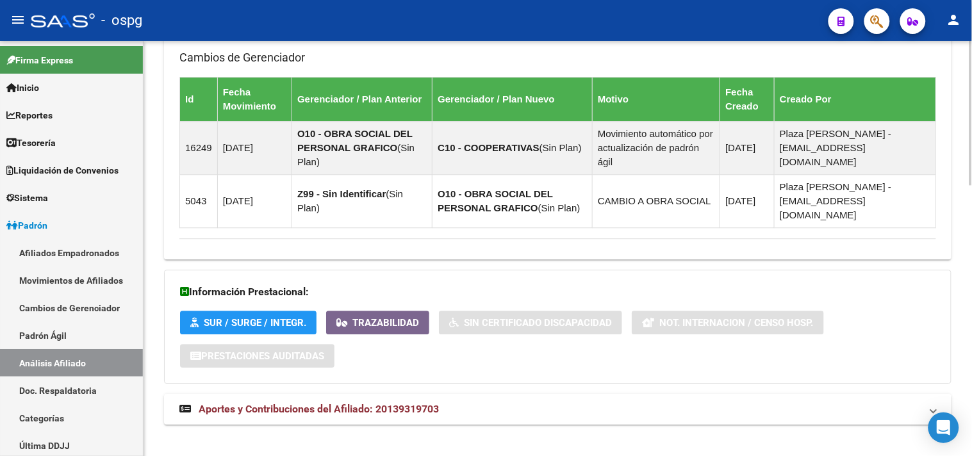
drag, startPoint x: 449, startPoint y: 410, endPoint x: 715, endPoint y: 362, distance: 270.4
click at [449, 409] on mat-expansion-panel-header "Aportes y Contribuciones del Afiliado: 20139319703" at bounding box center [558, 409] width 788 height 31
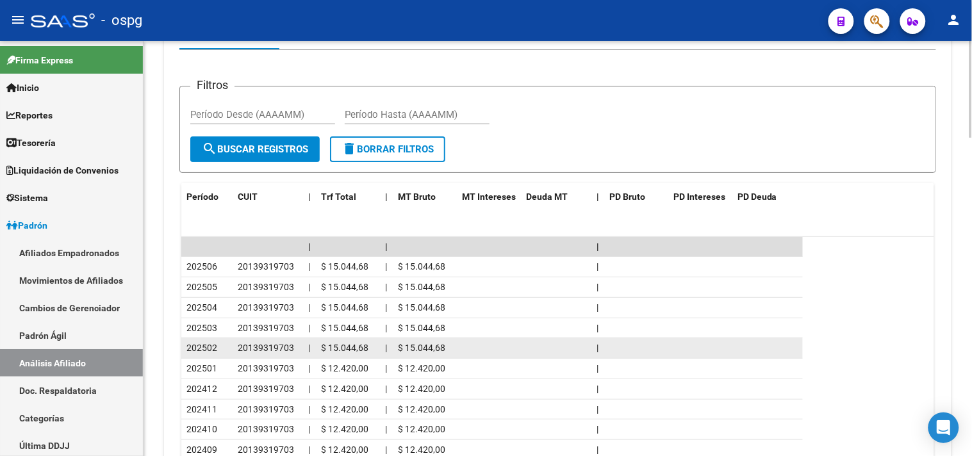
scroll to position [1190, 0]
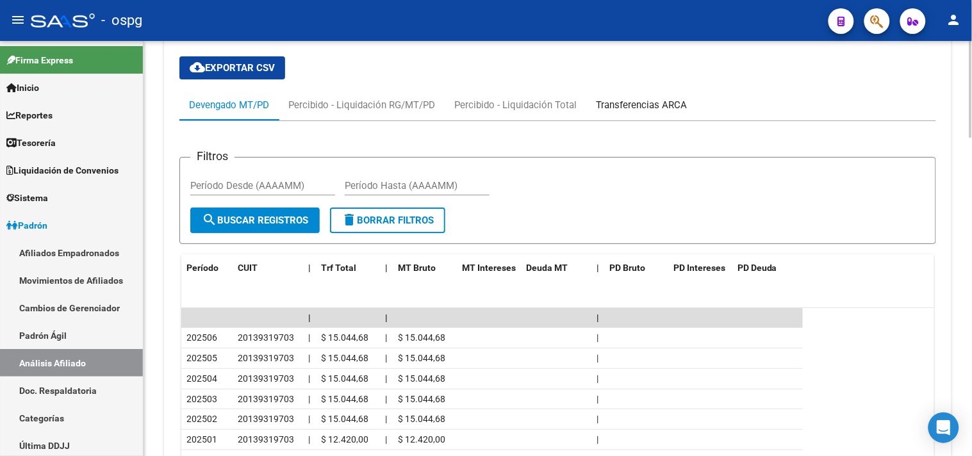
click at [668, 98] on div "Transferencias ARCA" at bounding box center [641, 105] width 91 height 14
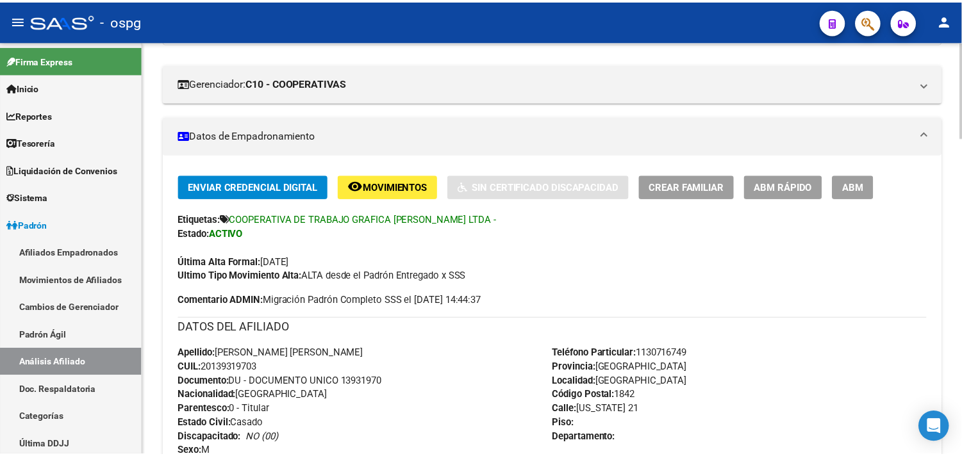
scroll to position [51, 0]
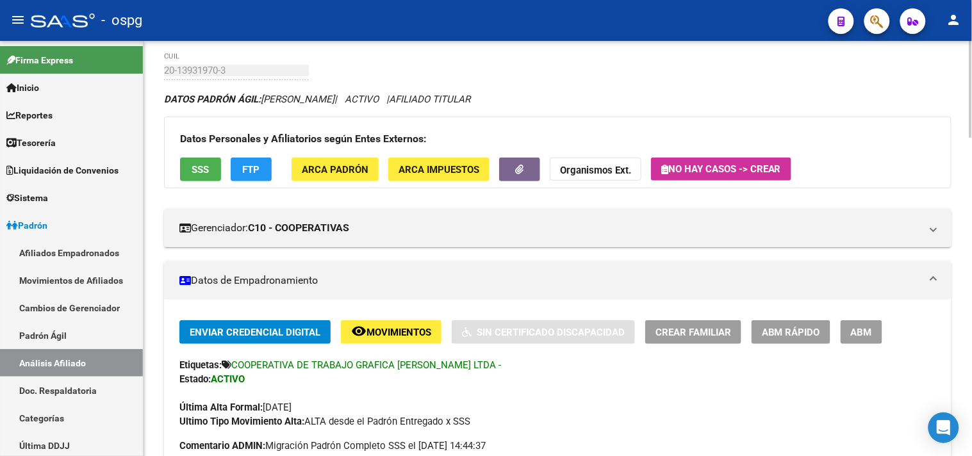
click at [191, 169] on button "SSS" at bounding box center [200, 170] width 41 height 24
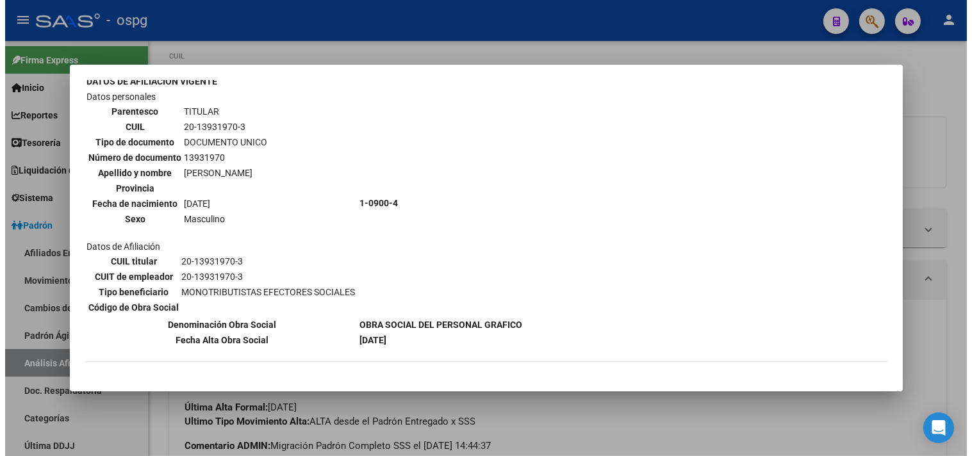
scroll to position [129, 0]
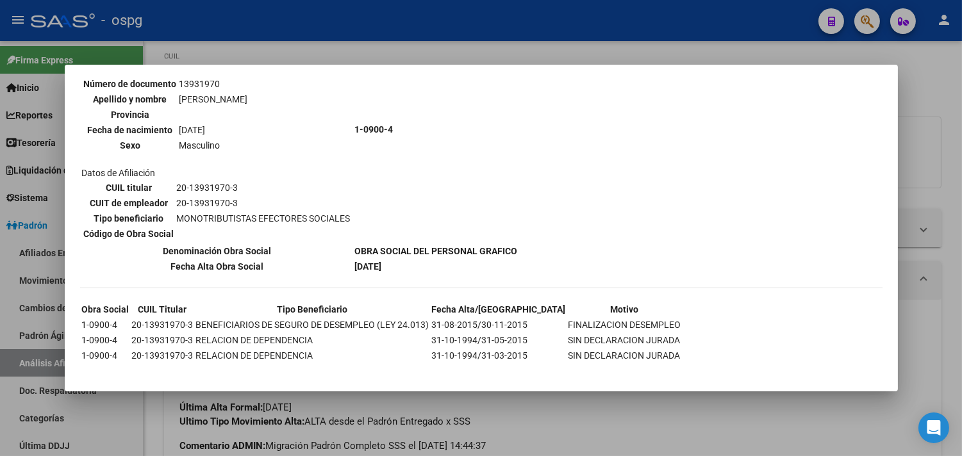
click at [559, 443] on div at bounding box center [481, 228] width 962 height 456
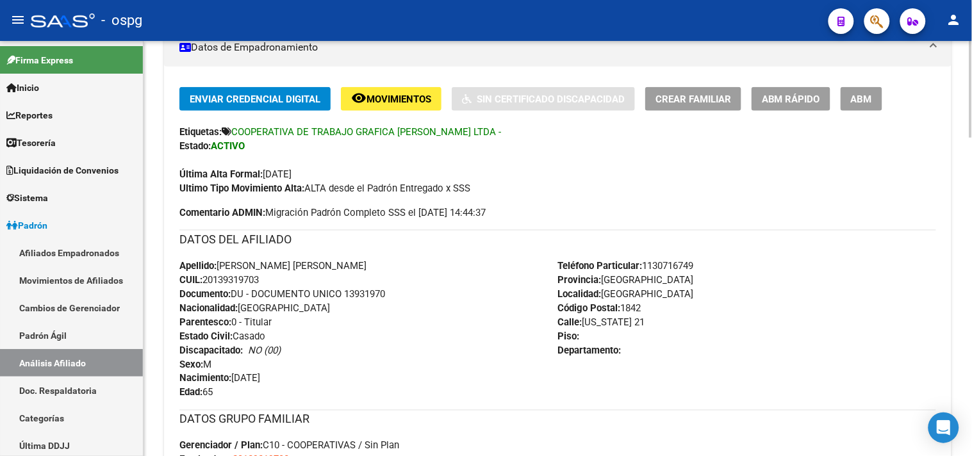
scroll to position [265, 0]
